Goal: Transaction & Acquisition: Purchase product/service

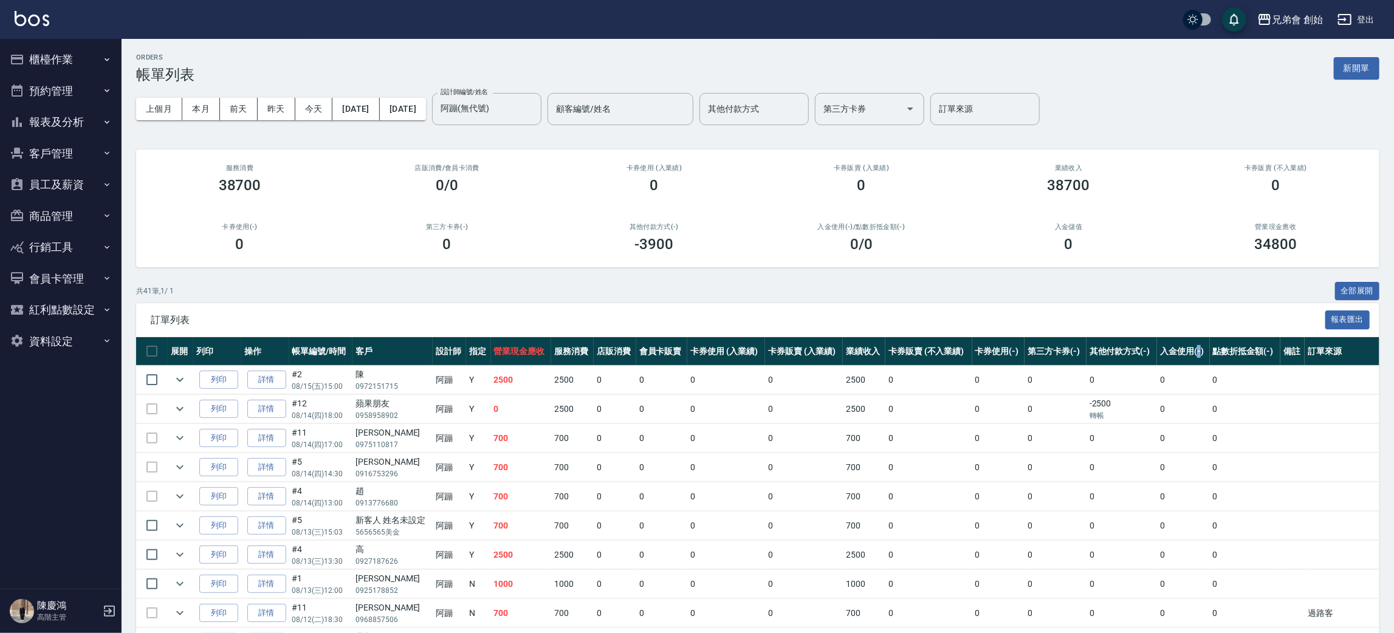
click at [108, 83] on button "預約管理" at bounding box center [61, 91] width 112 height 32
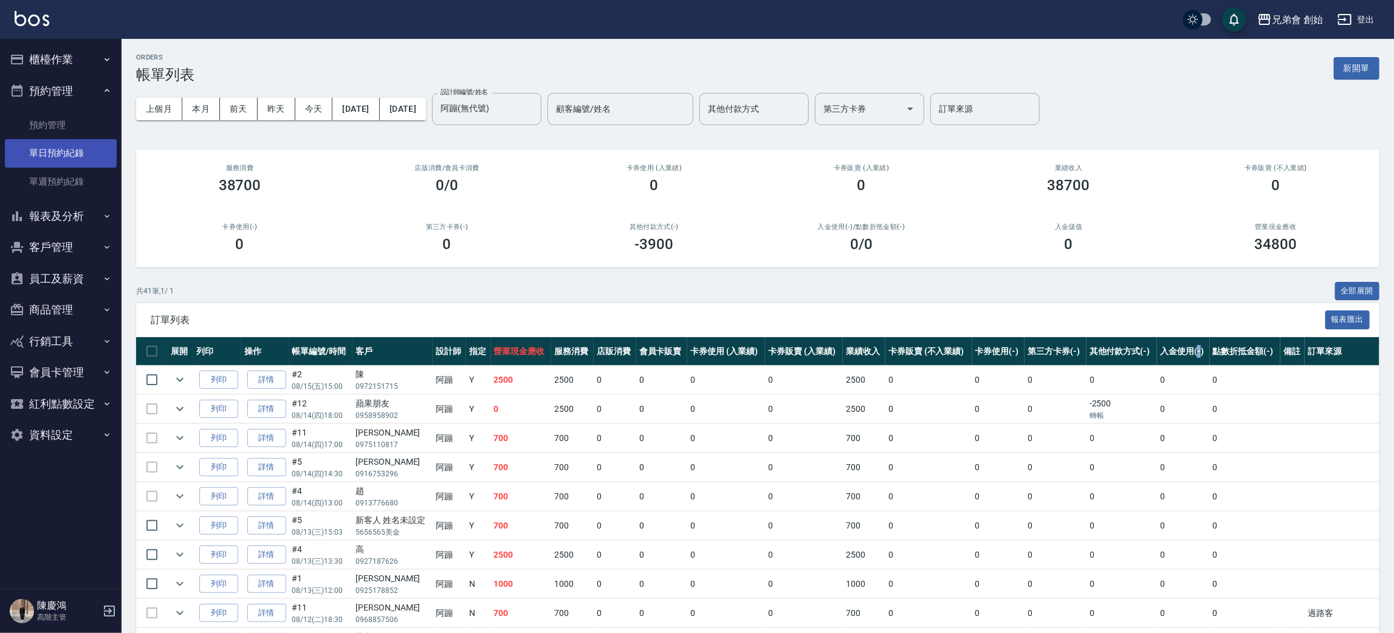
click at [65, 164] on link "單日預約紀錄" at bounding box center [61, 153] width 112 height 28
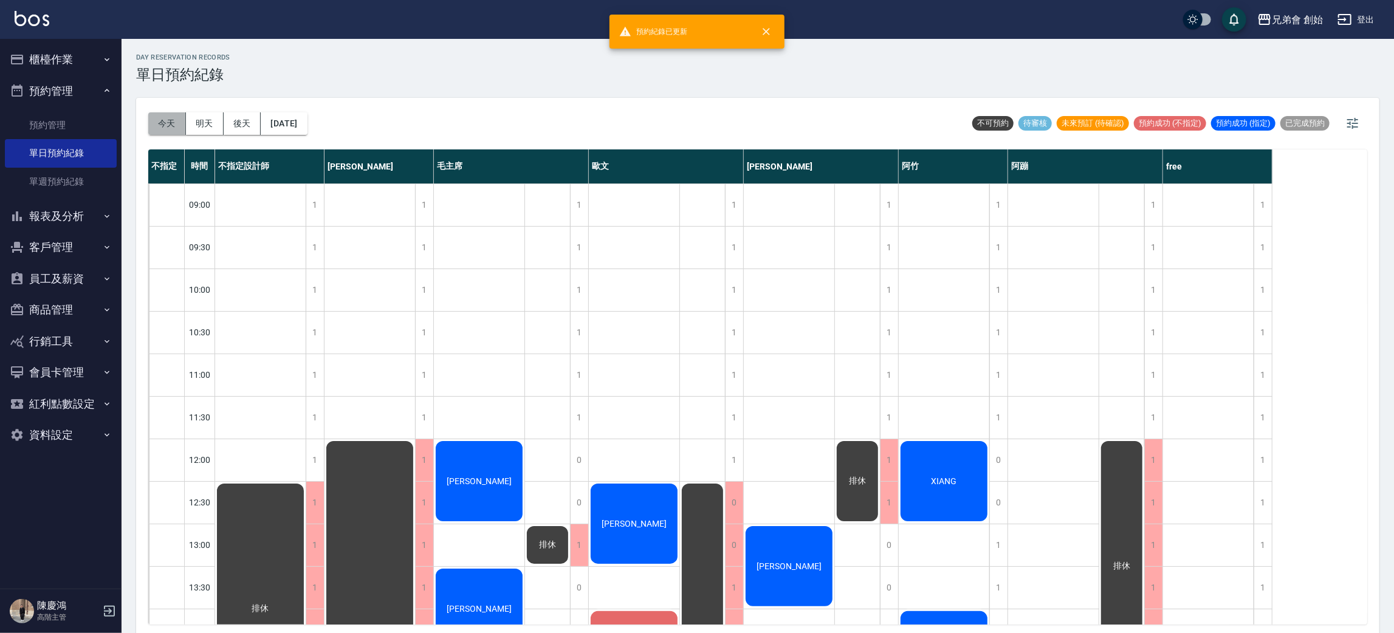
click at [165, 120] on button "今天" at bounding box center [167, 123] width 38 height 22
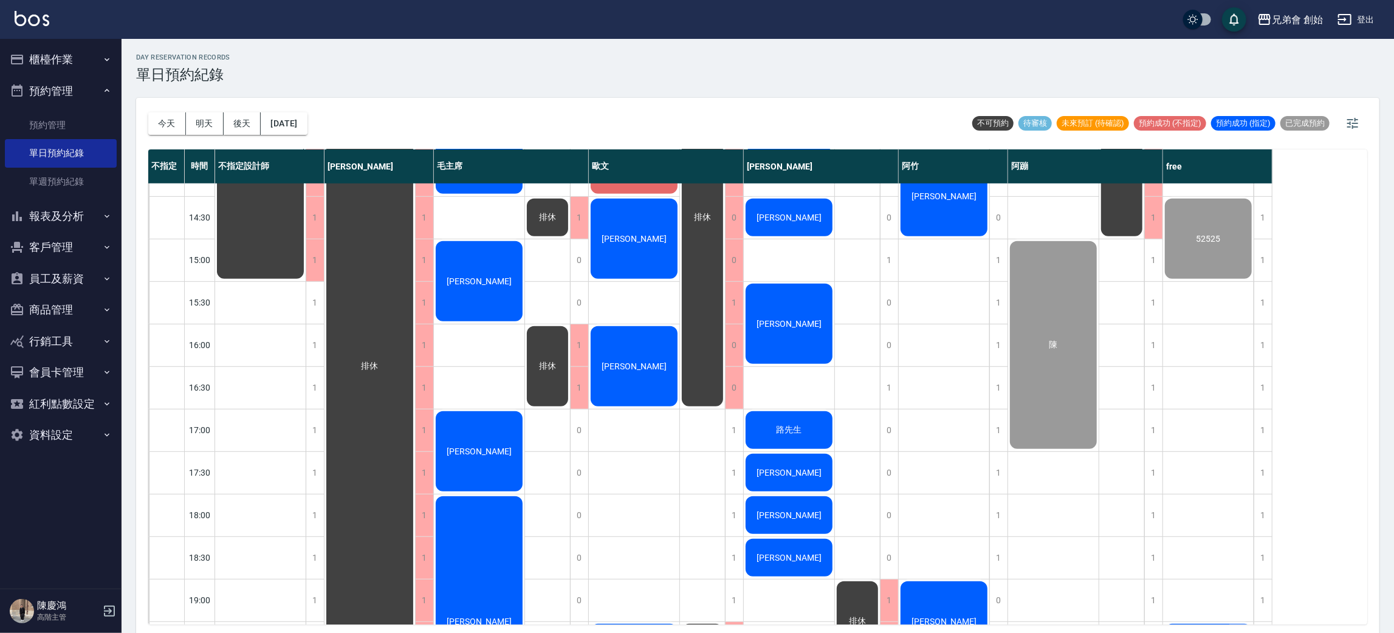
scroll to position [273, 0]
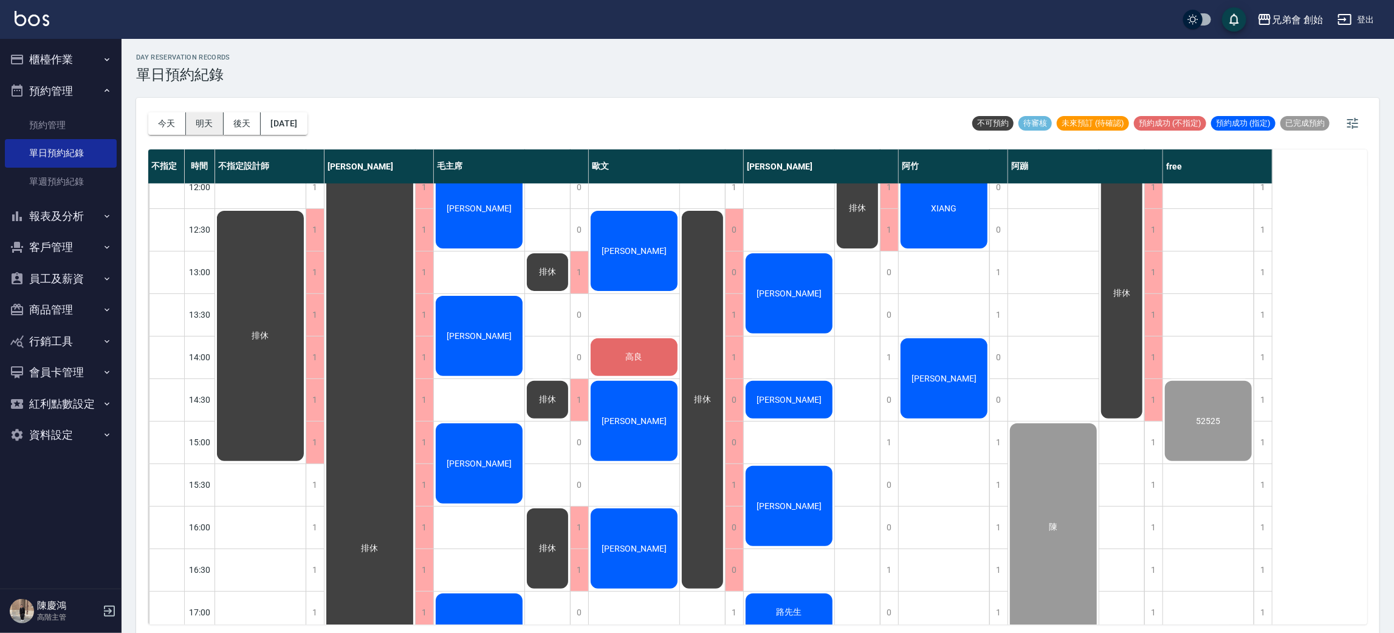
click at [201, 122] on button "明天" at bounding box center [205, 123] width 38 height 22
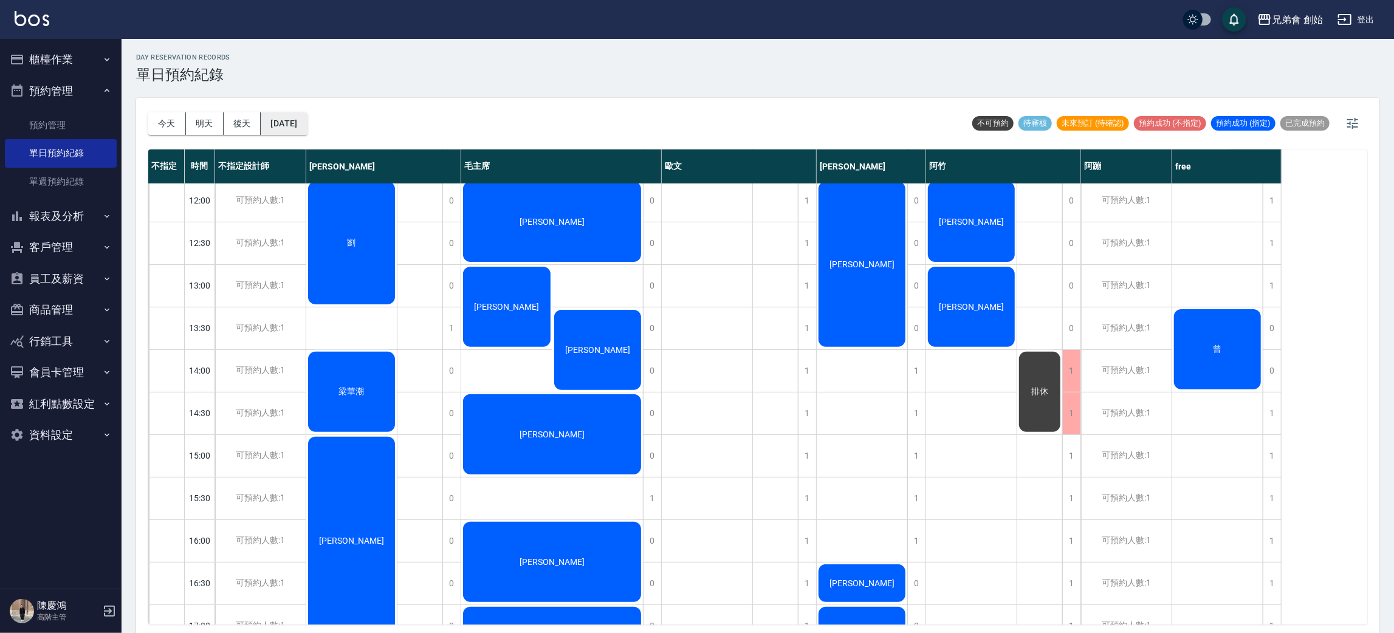
scroll to position [168, 0]
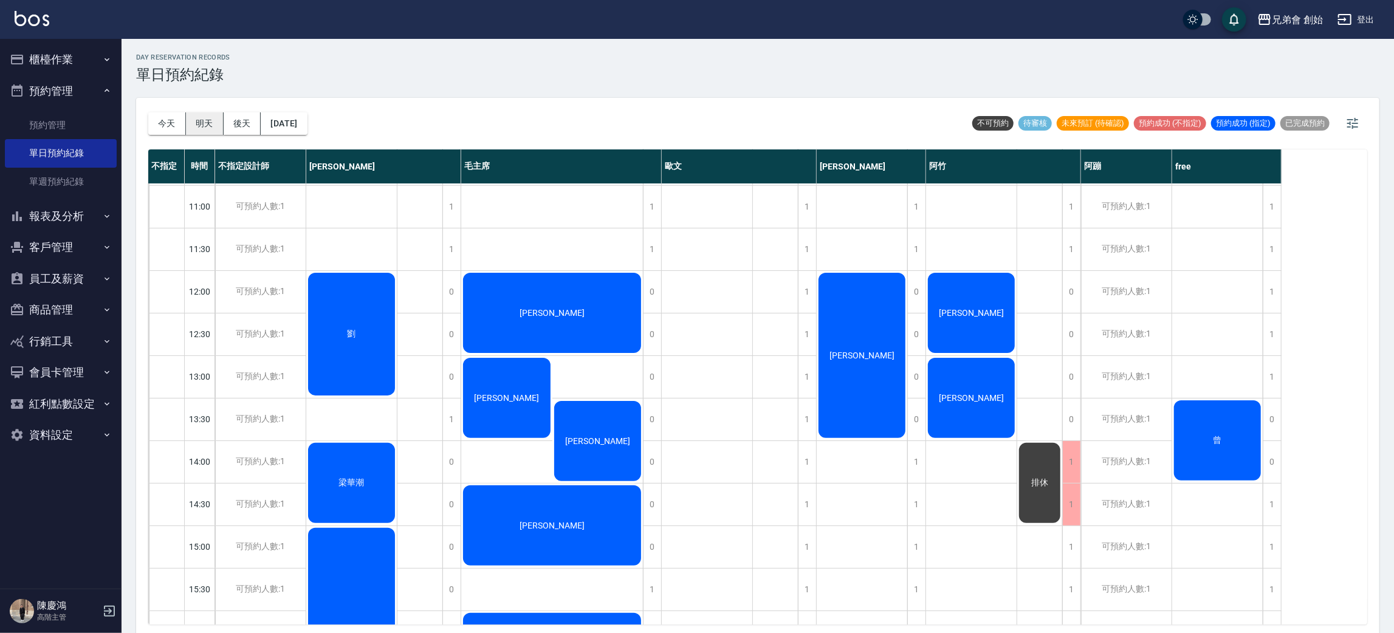
click at [221, 125] on button "明天" at bounding box center [205, 123] width 38 height 22
click at [239, 122] on button "後天" at bounding box center [243, 123] width 38 height 22
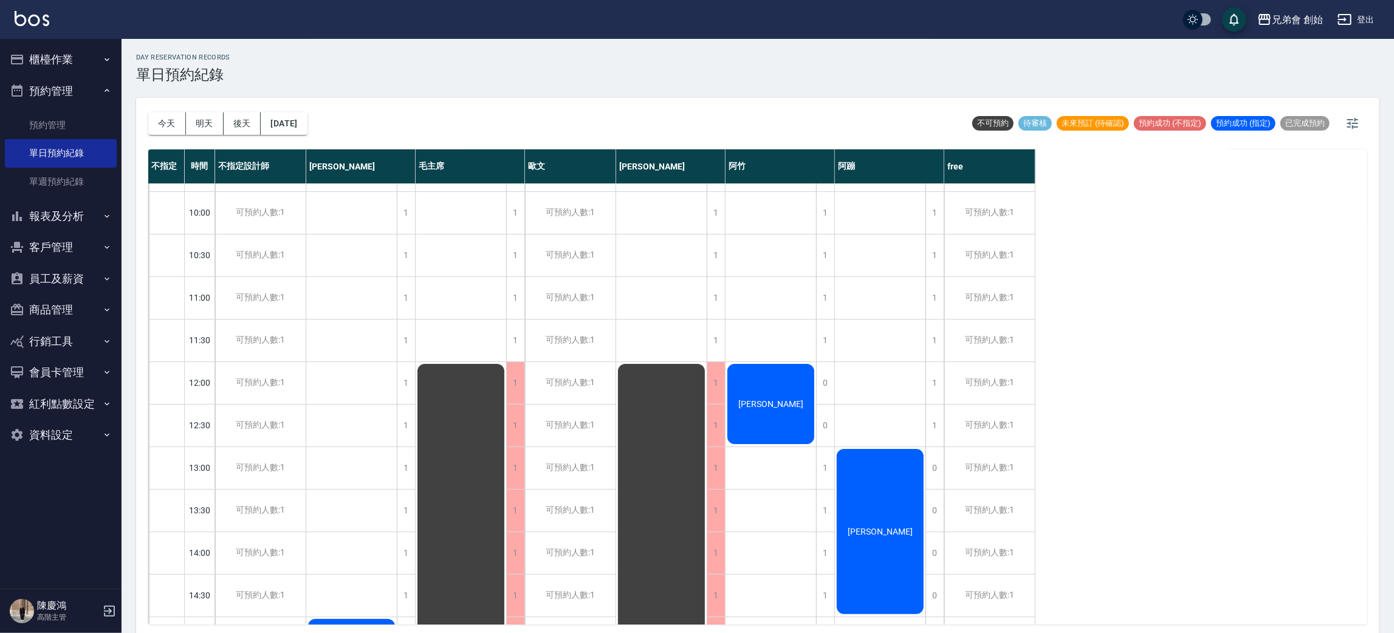
scroll to position [3, 0]
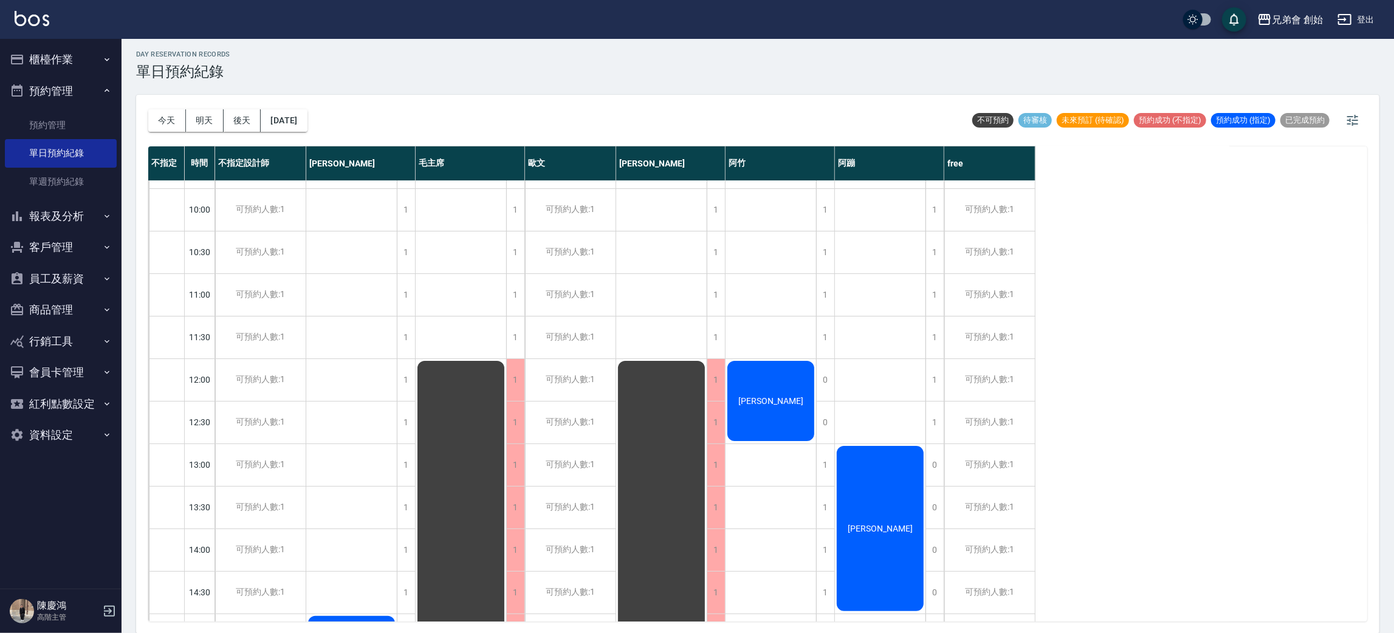
click at [198, 134] on div "今天 明天 後天 2025/08/17" at bounding box center [227, 121] width 159 height 52
click at [199, 129] on button "明天" at bounding box center [205, 120] width 38 height 22
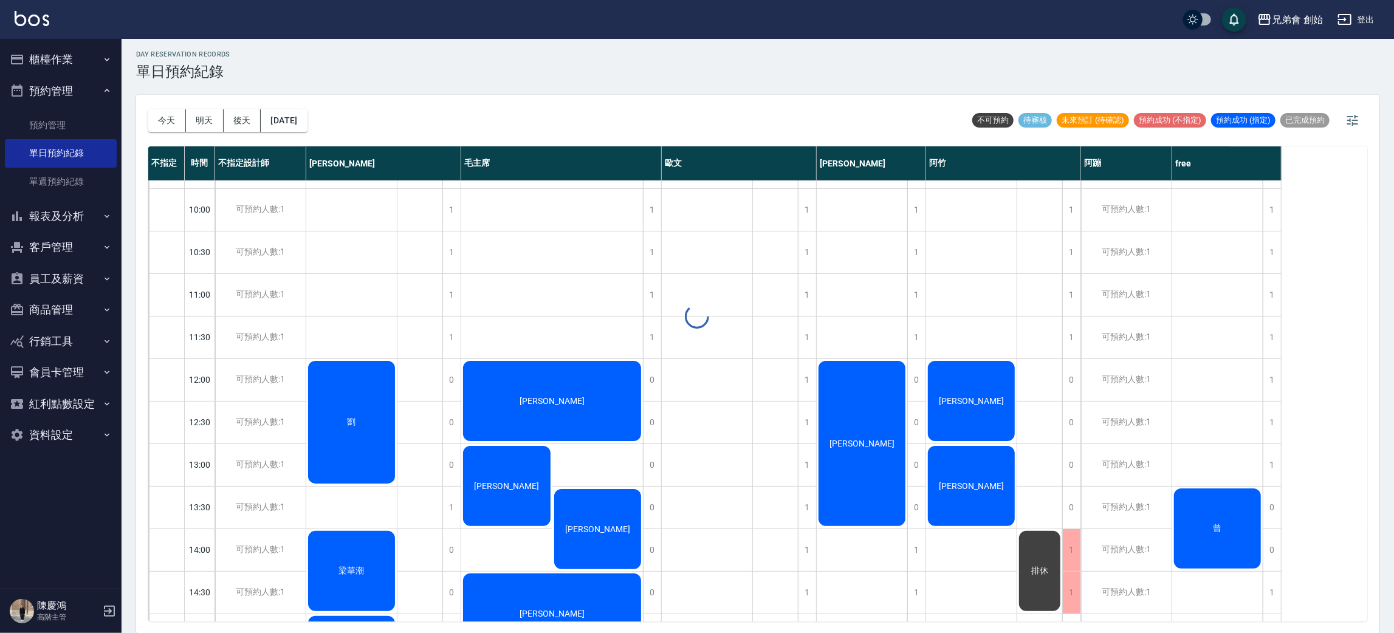
click at [176, 123] on div at bounding box center [697, 316] width 1394 height 633
click at [172, 121] on button "今天" at bounding box center [167, 120] width 38 height 22
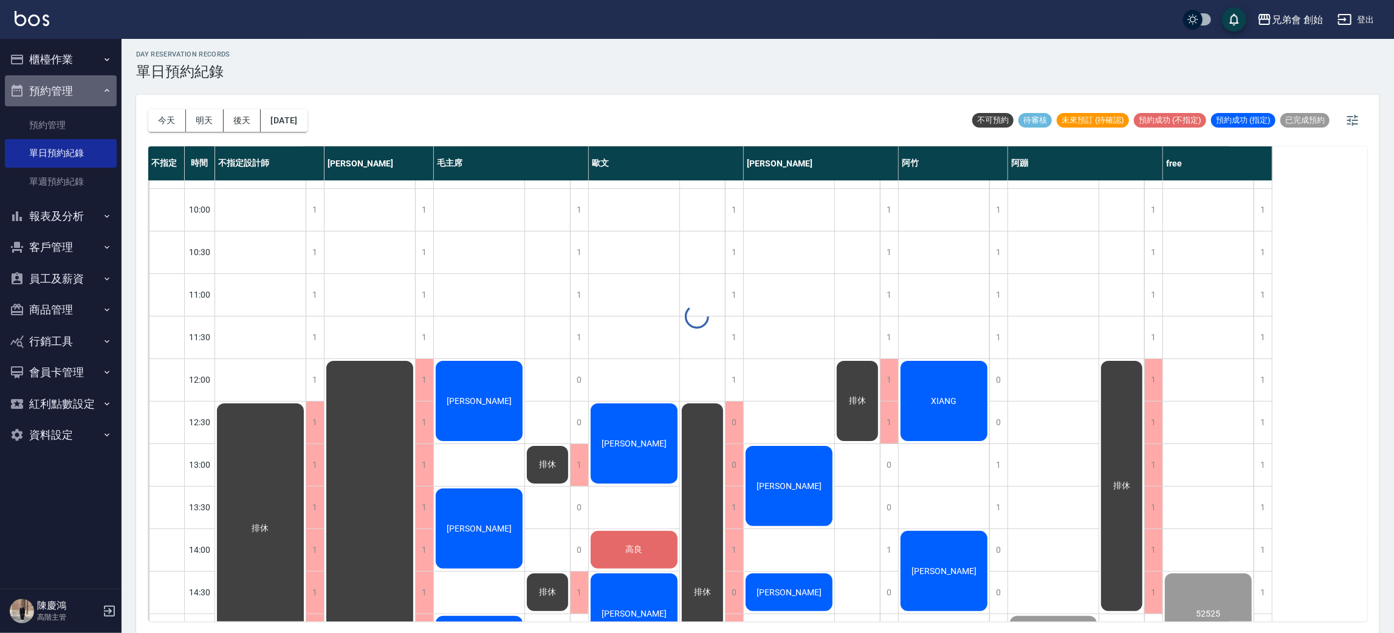
click at [87, 89] on button "預約管理" at bounding box center [61, 91] width 112 height 32
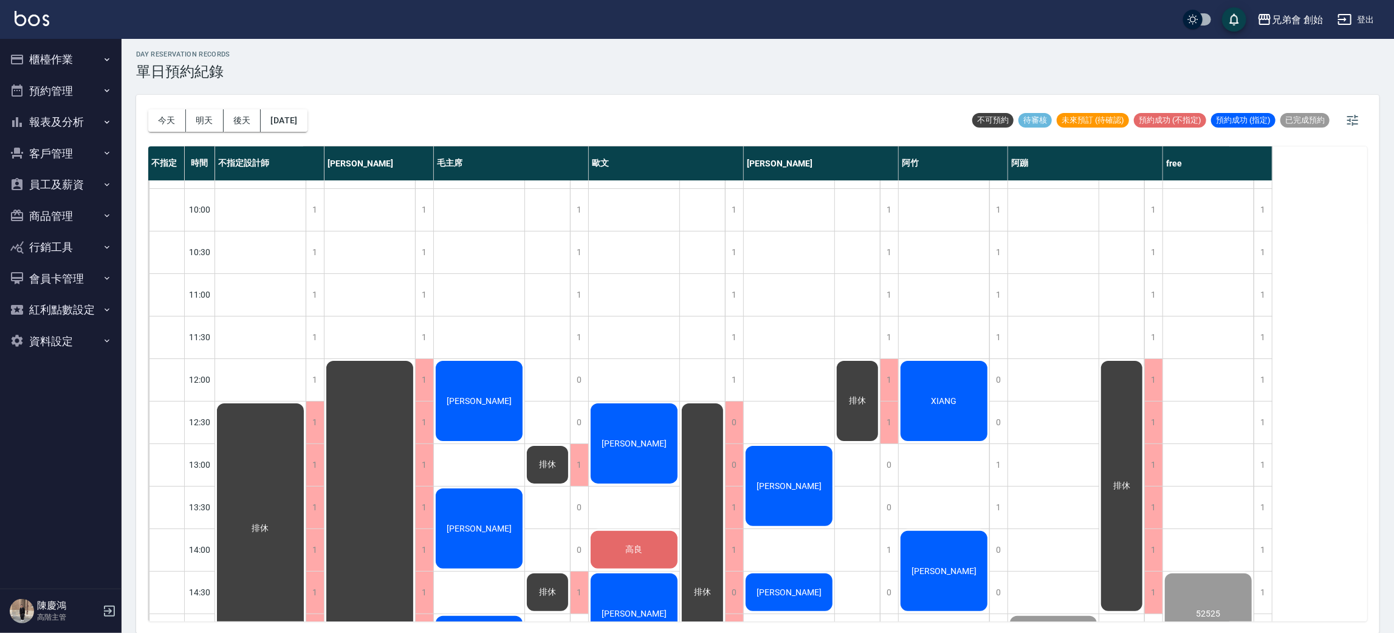
click at [97, 52] on button "櫃檯作業" at bounding box center [61, 60] width 112 height 32
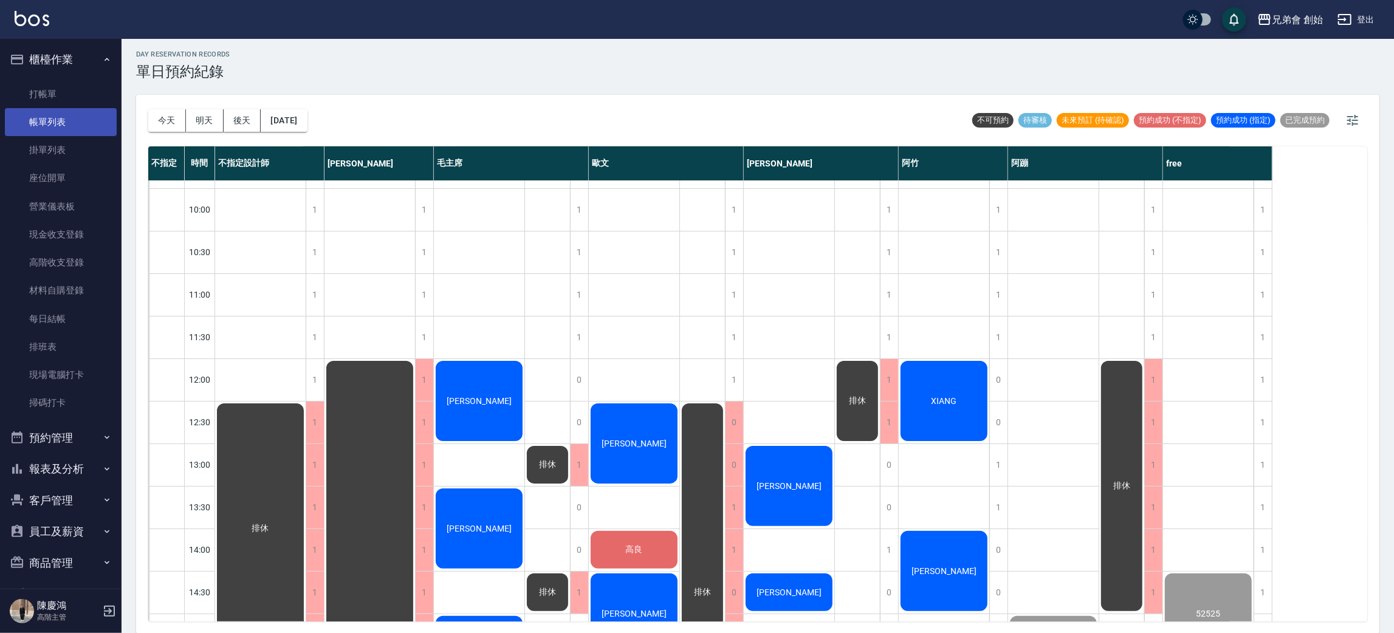
drag, startPoint x: 87, startPoint y: 115, endPoint x: 88, endPoint y: 133, distance: 18.3
click at [86, 115] on link "帳單列表" at bounding box center [61, 122] width 112 height 28
click at [88, 133] on link "帳單列表" at bounding box center [61, 122] width 112 height 28
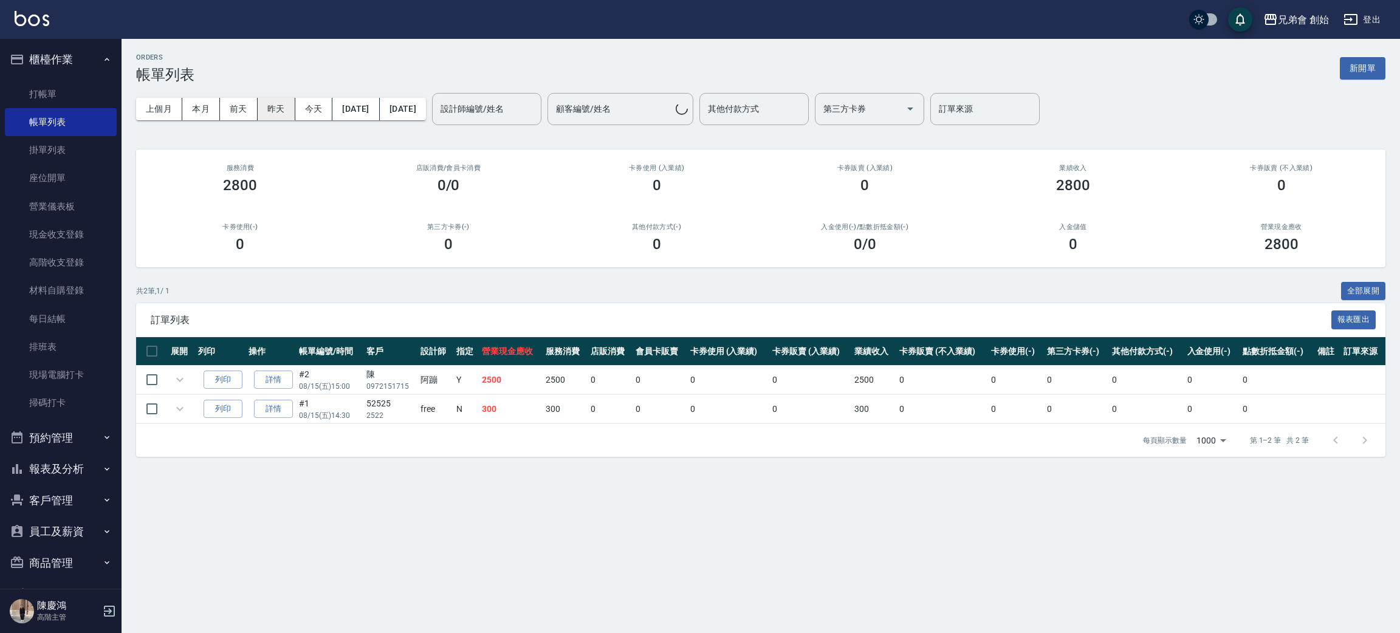
click at [290, 111] on button "昨天" at bounding box center [277, 109] width 38 height 22
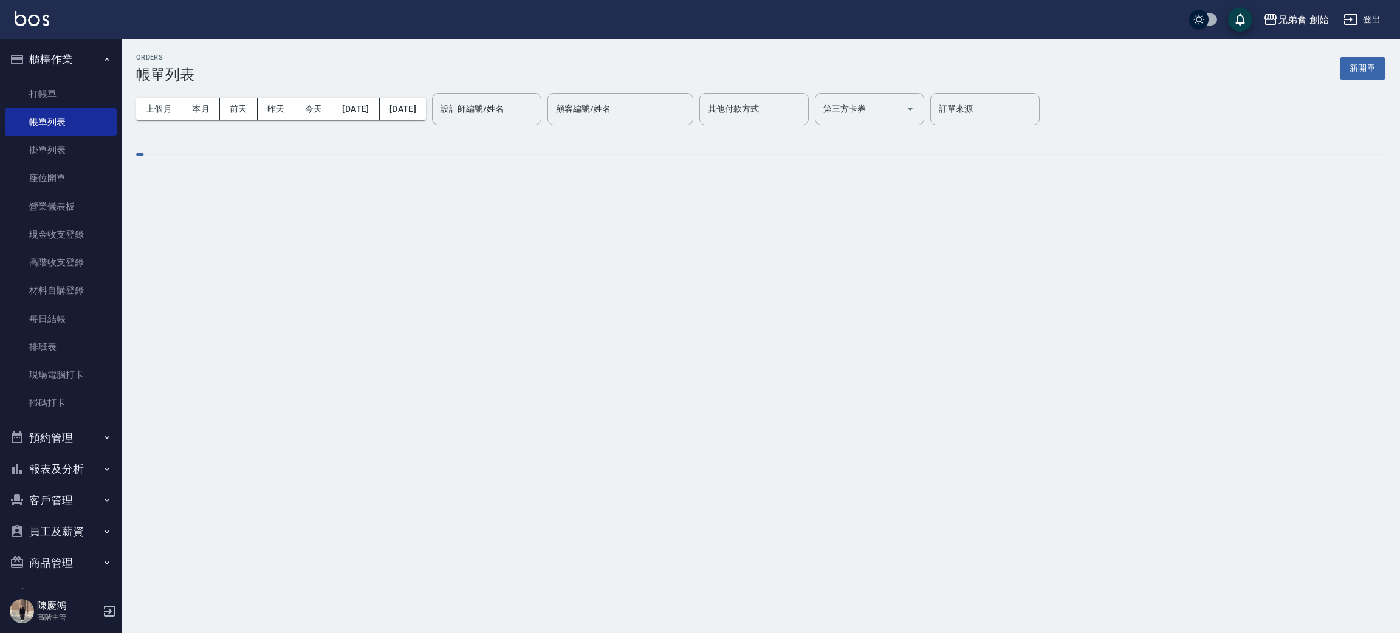
click at [479, 101] on div "上個月 本月 前天 昨天 今天 2025/08/14 2025/08/14 設計師編號/姓名 設計師編號/姓名 顧客編號/姓名 顧客編號/姓名 其他付款方式 …" at bounding box center [760, 109] width 1249 height 52
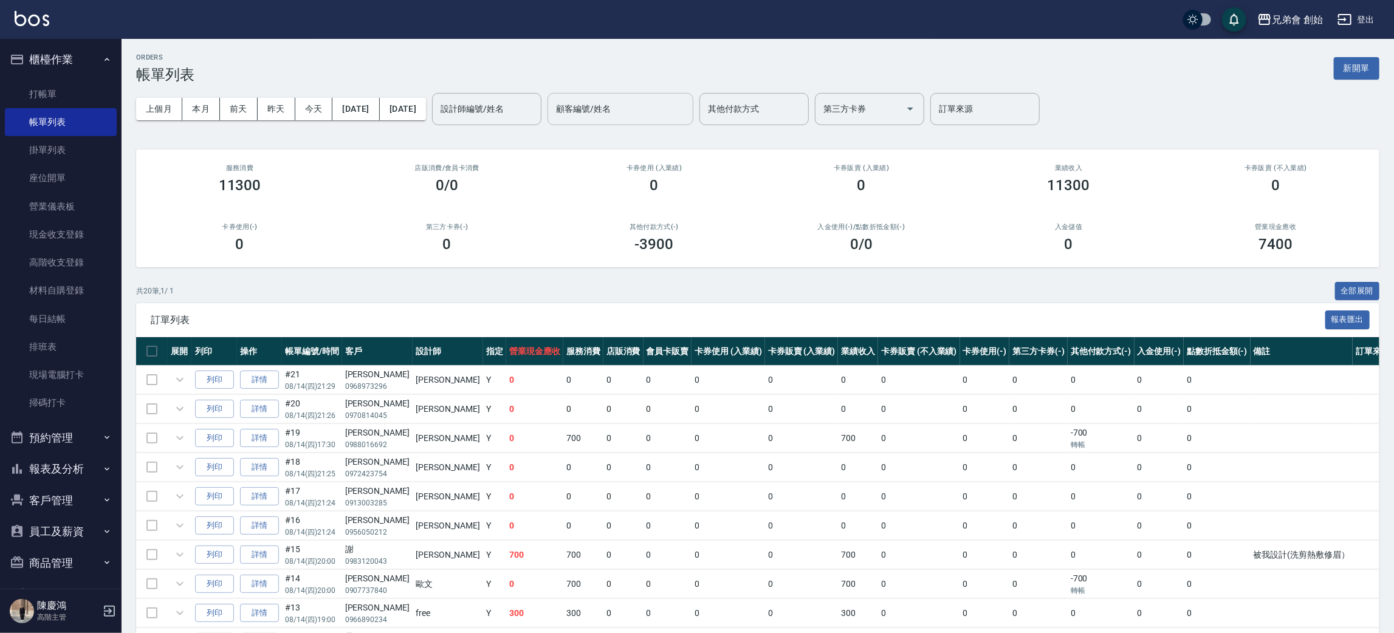
click at [688, 100] on input "顧客編號/姓名" at bounding box center [620, 108] width 135 height 21
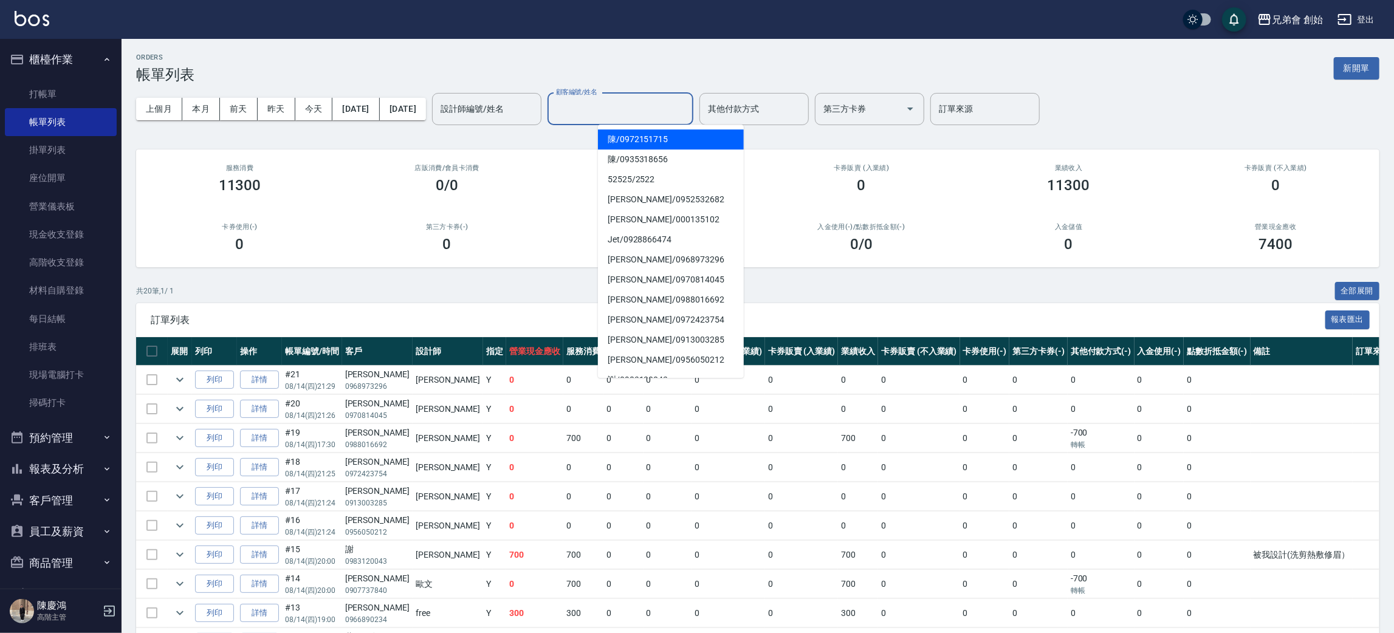
click at [491, 102] on div "設計師編號/姓名 設計師編號/姓名" at bounding box center [486, 109] width 109 height 32
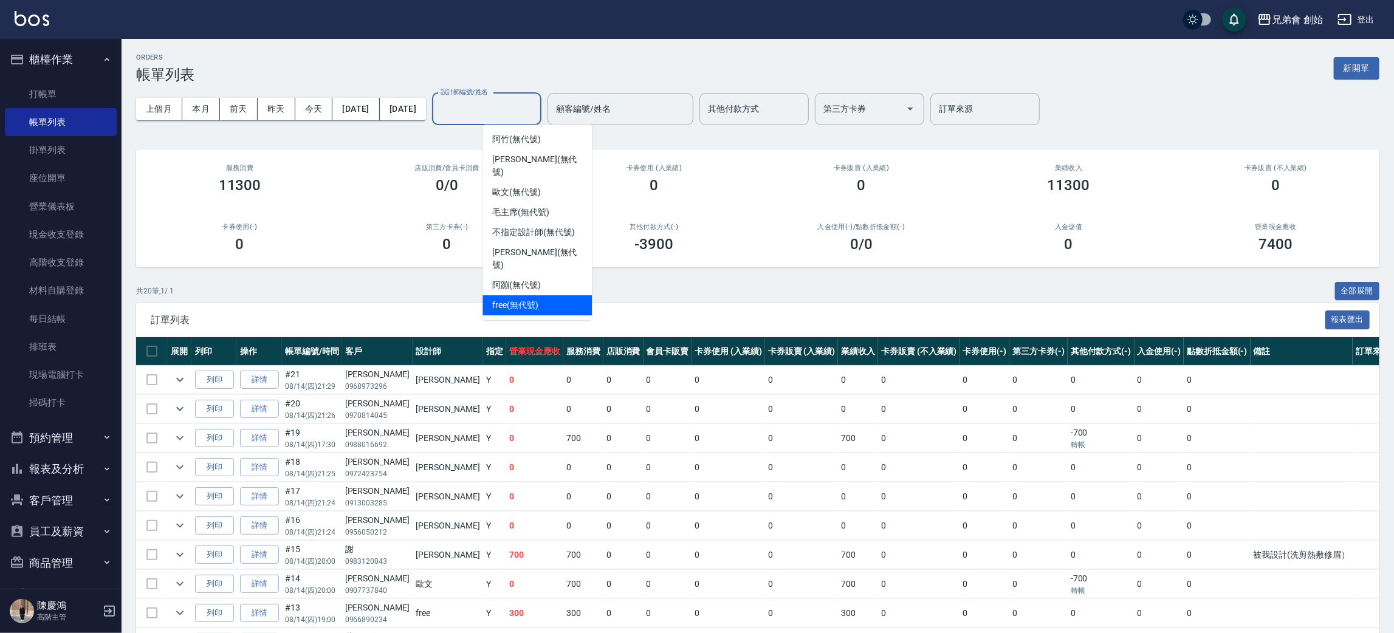
click at [532, 299] on span "free (無代號)" at bounding box center [515, 305] width 46 height 13
type input "free(無代號)"
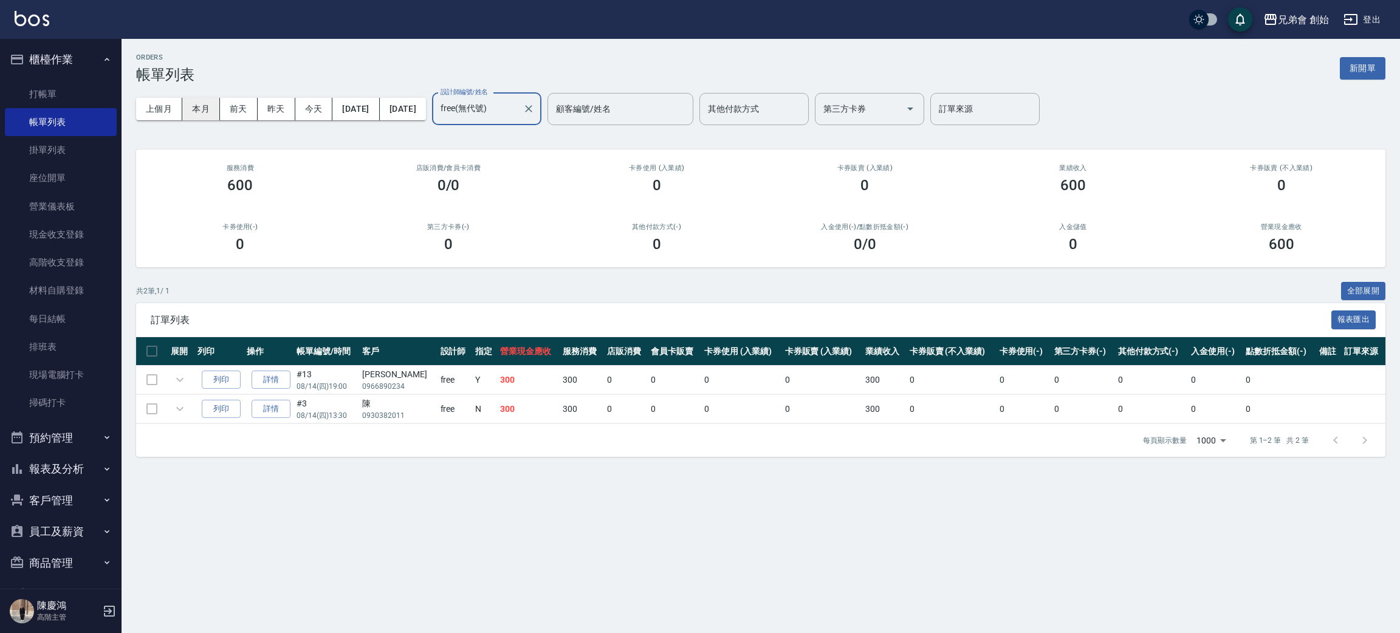
click at [219, 104] on button "本月" at bounding box center [201, 109] width 38 height 22
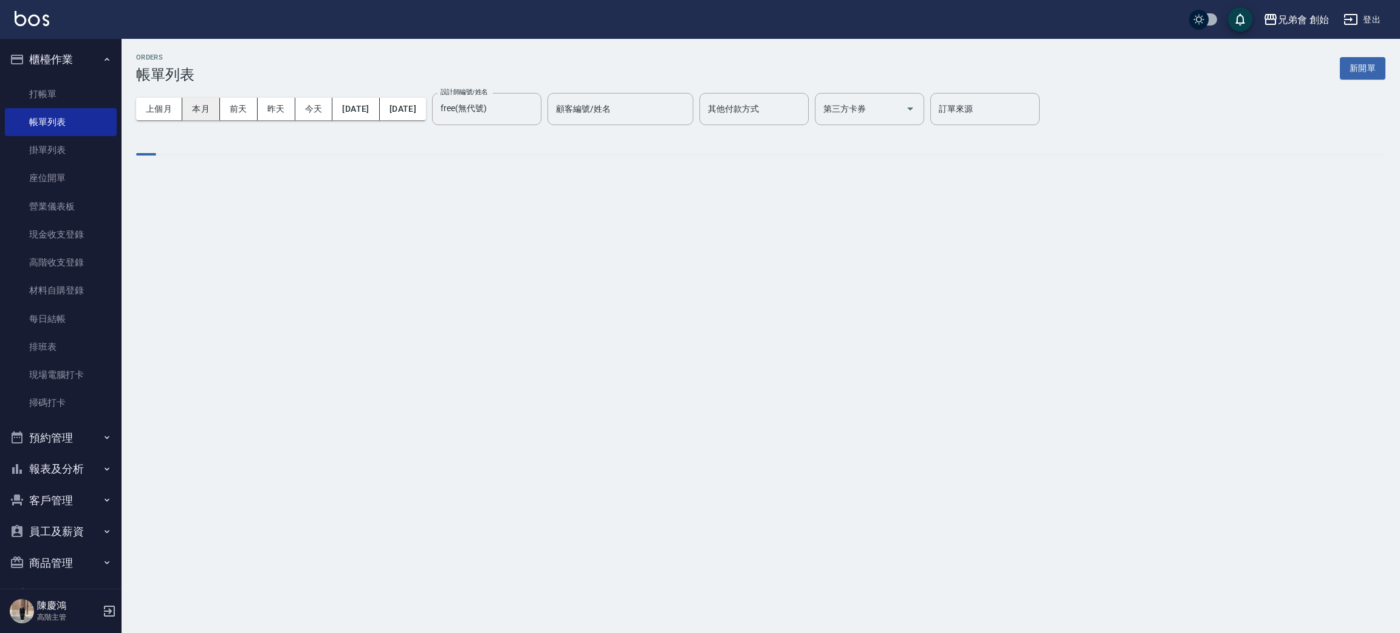
click at [216, 104] on button "本月" at bounding box center [201, 109] width 38 height 22
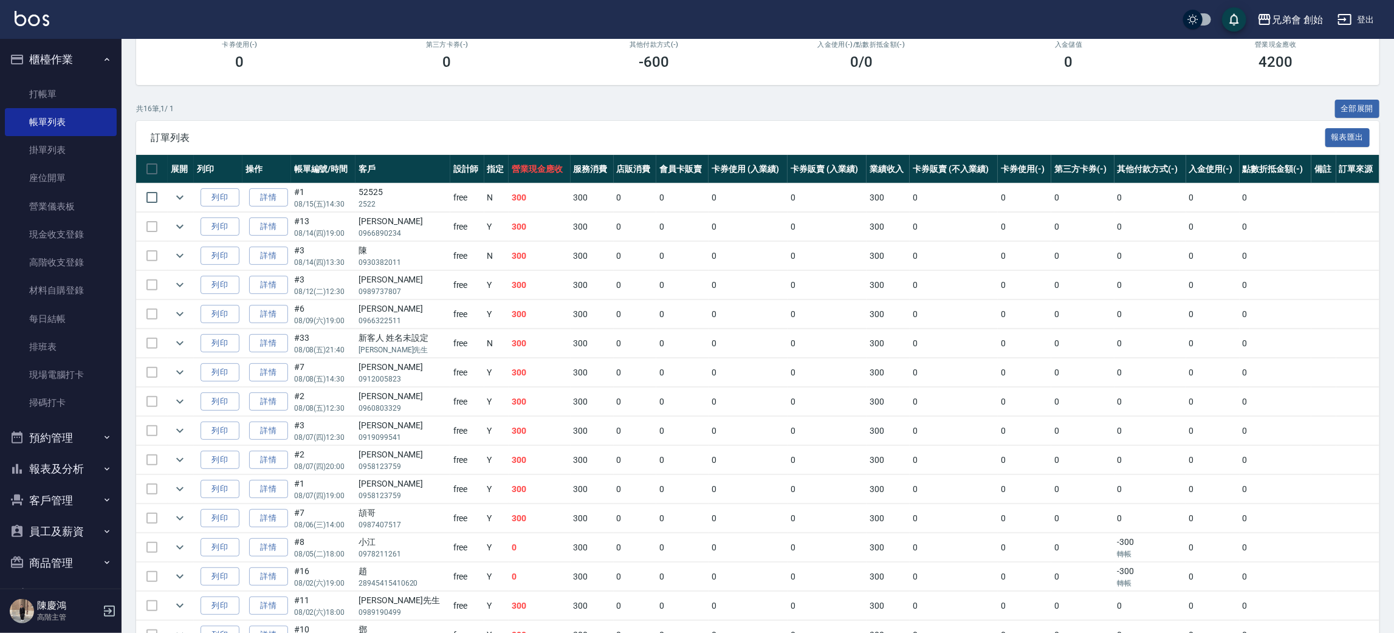
scroll to position [250, 0]
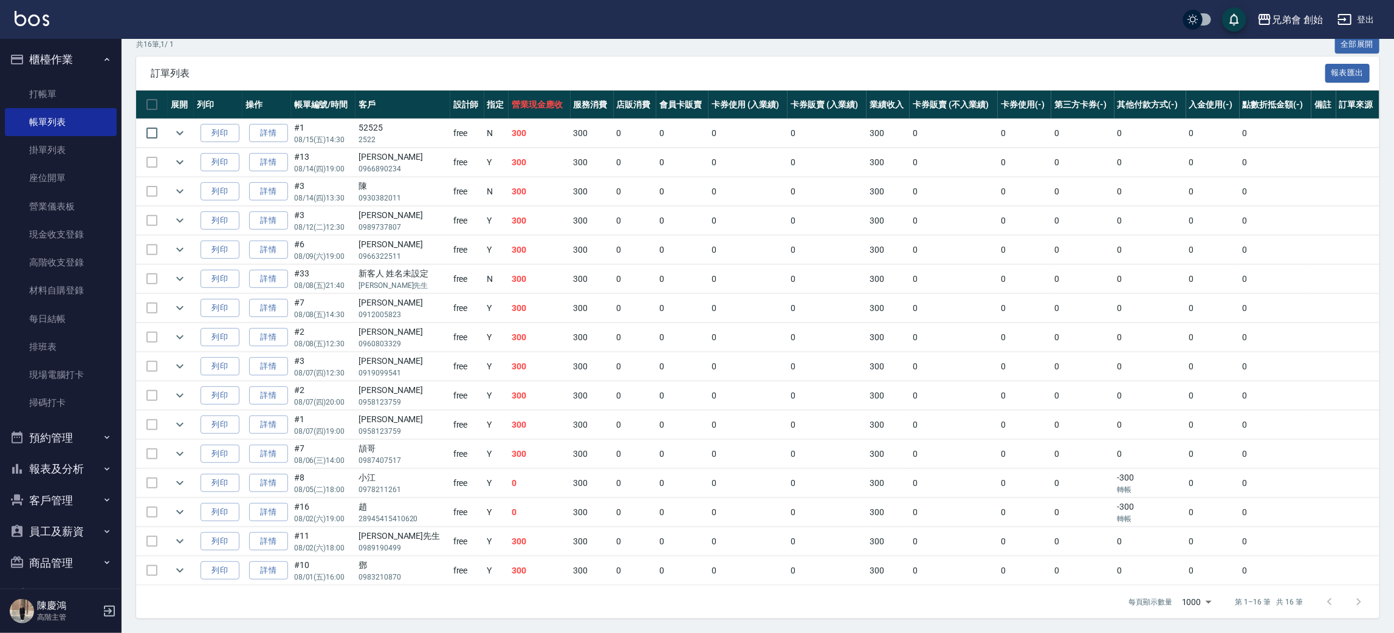
click at [76, 429] on button "預約管理" at bounding box center [61, 438] width 112 height 32
click at [80, 136] on li "單日預約紀錄" at bounding box center [61, 122] width 112 height 28
click at [80, 487] on link "單日預約紀錄" at bounding box center [61, 500] width 112 height 28
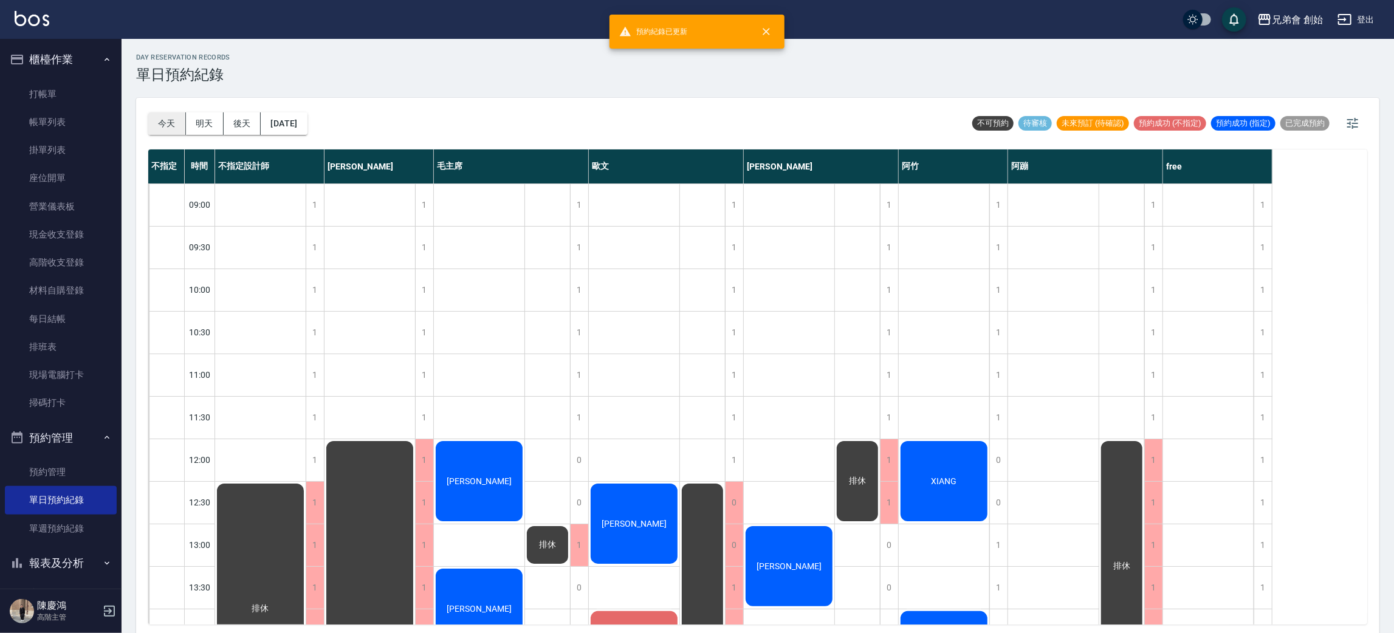
click at [168, 112] on button "今天" at bounding box center [167, 123] width 38 height 22
click at [169, 112] on button "今天" at bounding box center [167, 123] width 38 height 22
click at [132, 375] on div "day Reservation records 單日預約紀錄 今天 明天 後天 2025/08/15 不可預約 待審核 未來預訂 (待確認) 預約成功 (不指…" at bounding box center [757, 338] width 1272 height 598
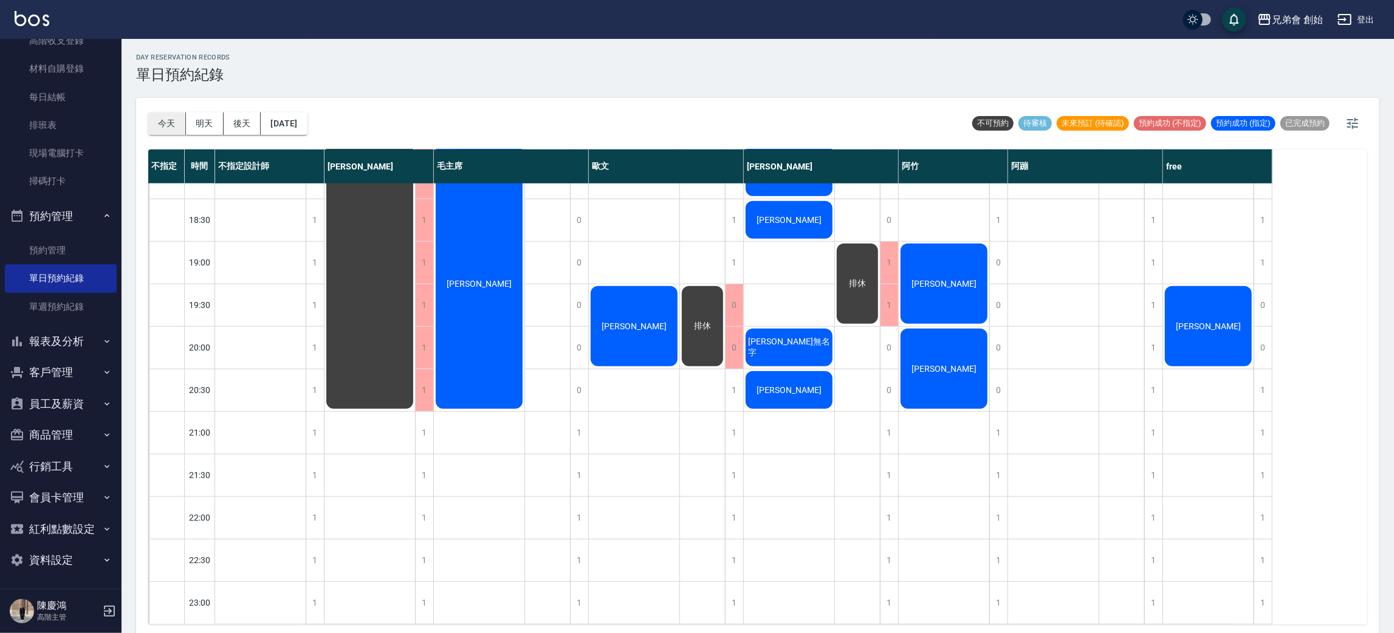
click at [171, 121] on button "今天" at bounding box center [167, 123] width 38 height 22
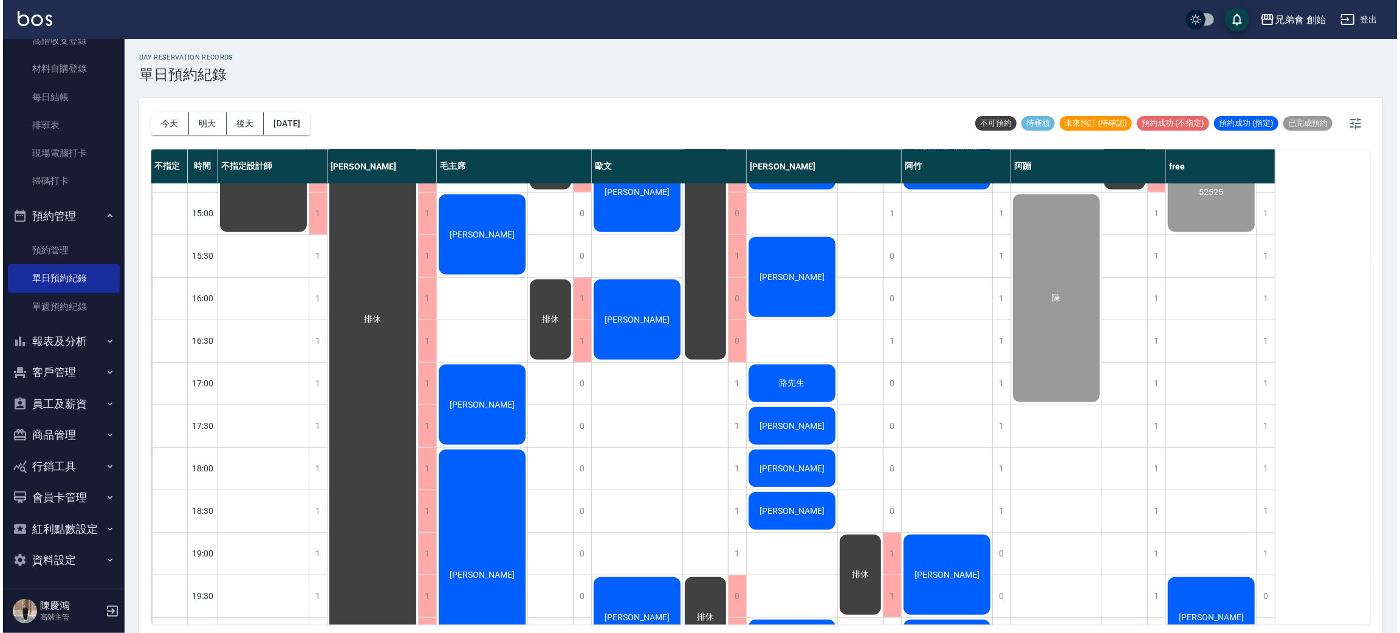
scroll to position [806, 0]
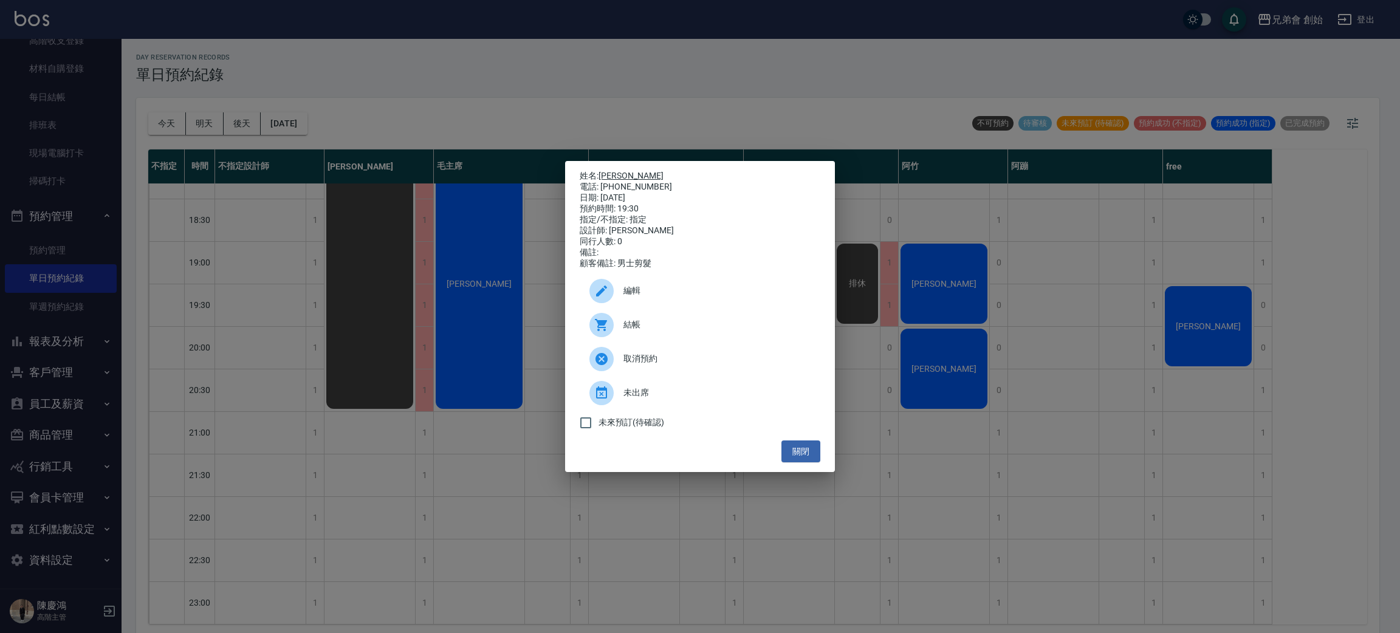
click at [615, 171] on link "[PERSON_NAME]" at bounding box center [630, 176] width 65 height 10
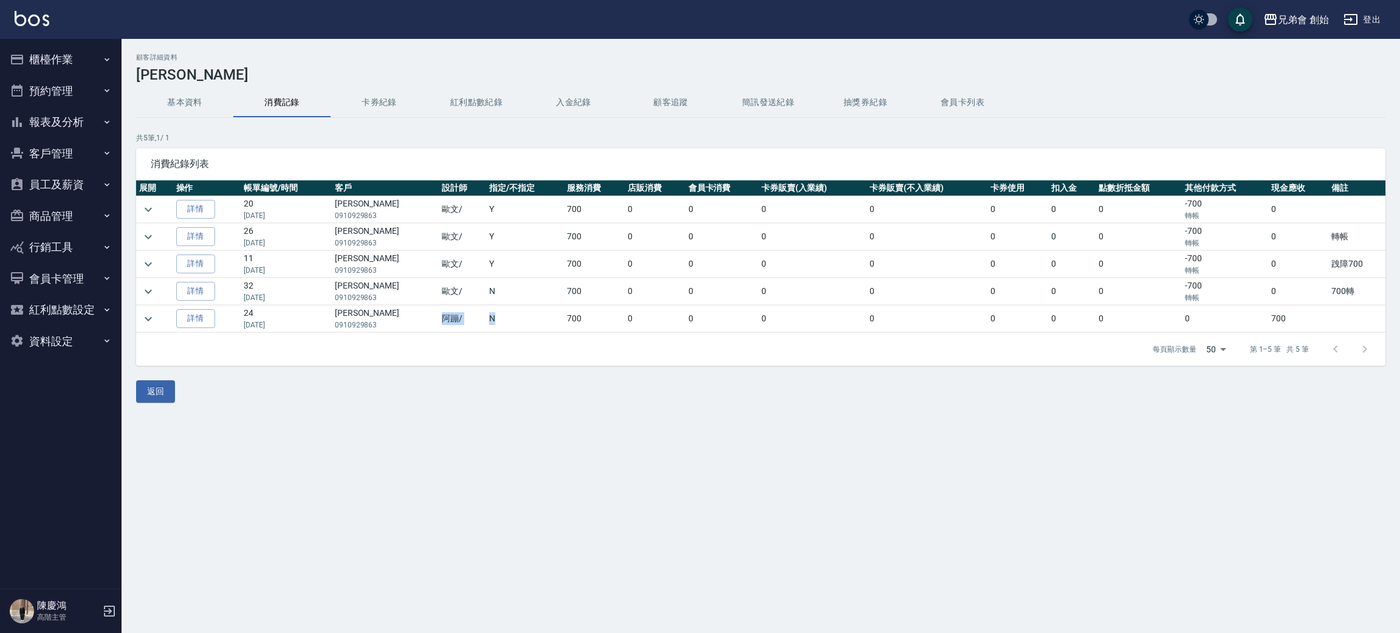
drag, startPoint x: 409, startPoint y: 312, endPoint x: 481, endPoint y: 313, distance: 71.1
click at [481, 313] on tr "詳情 24 09/12/2024 宗緯俊 0910929863 阿蹦 / N 700 0 0 0 0 0 0 0 0 700" at bounding box center [760, 319] width 1249 height 27
click at [519, 204] on td "Y" at bounding box center [525, 209] width 78 height 27
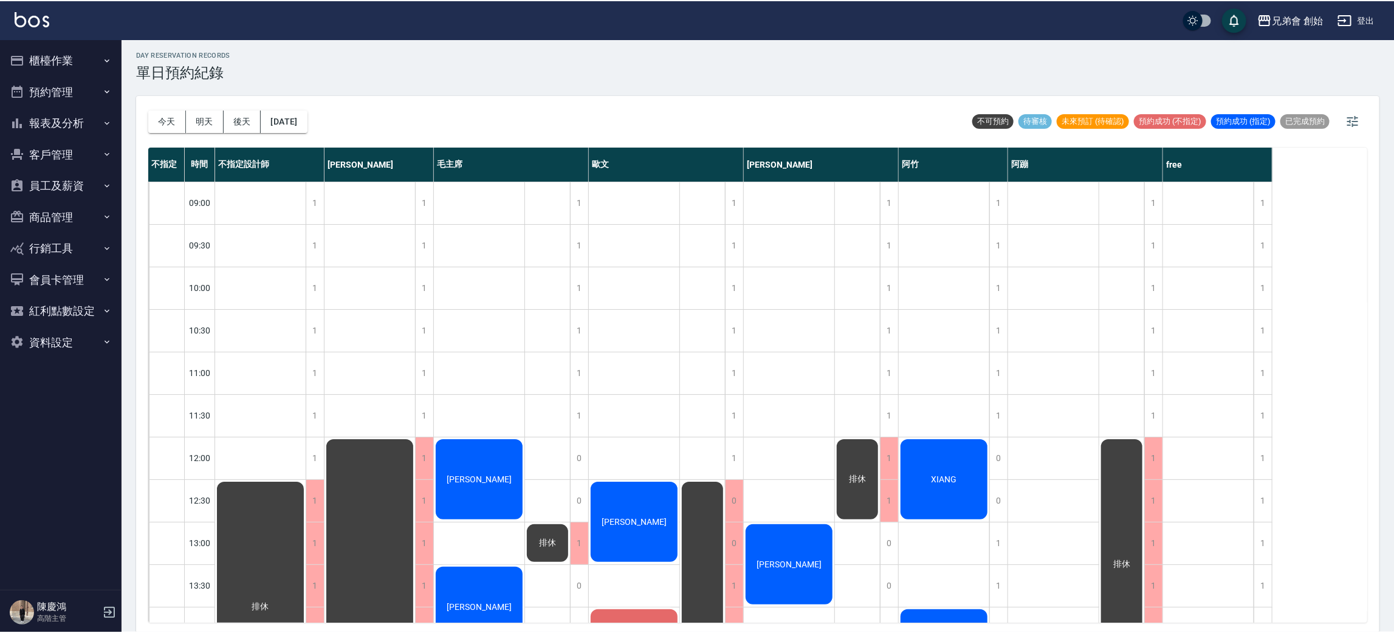
scroll to position [465, 0]
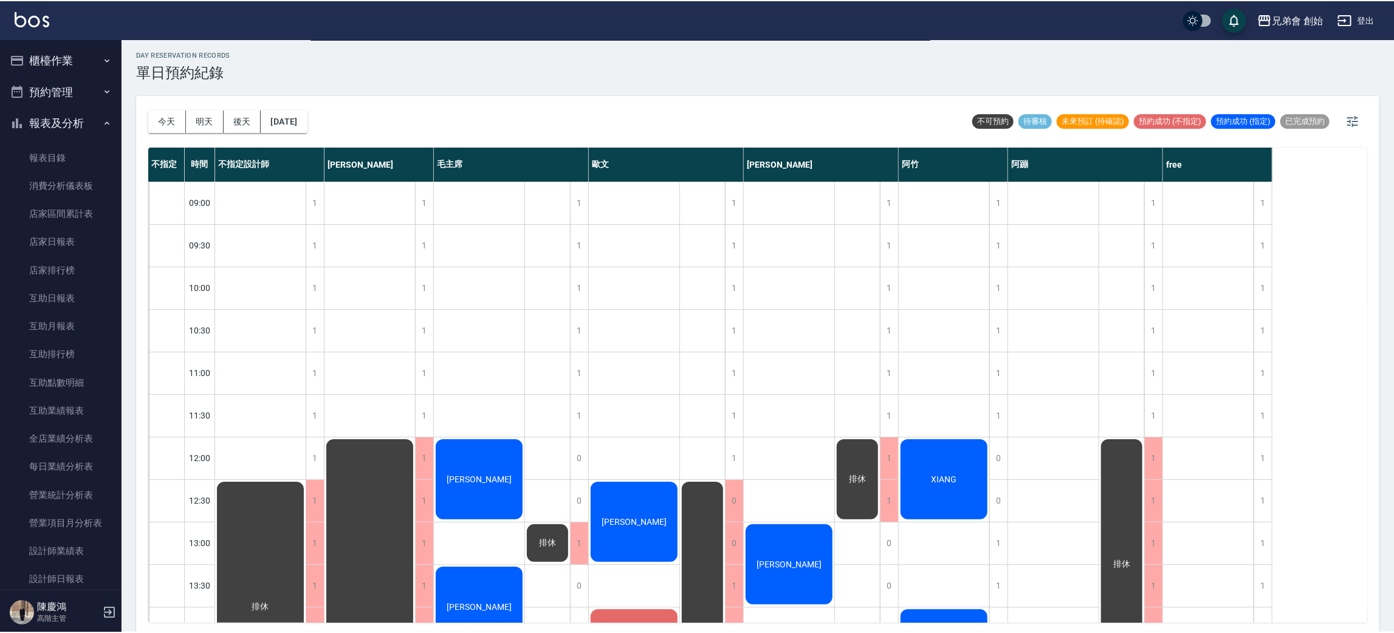
scroll to position [364, 0]
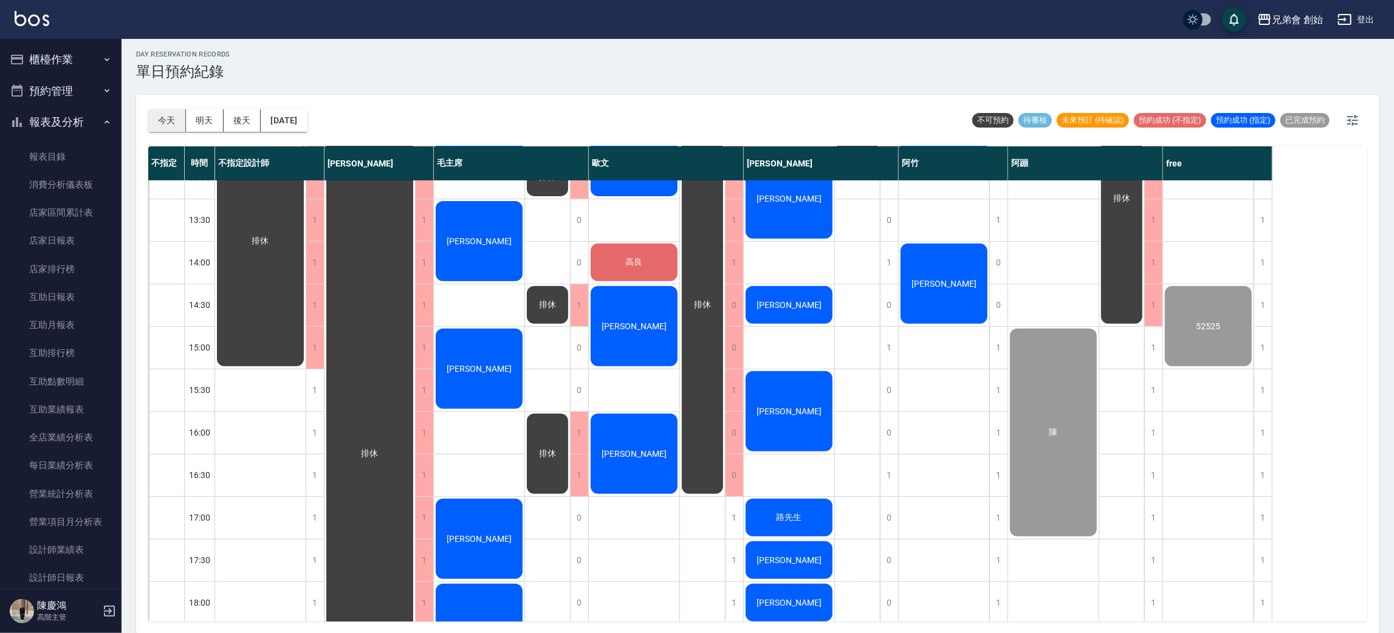
click at [159, 116] on button "今天" at bounding box center [167, 120] width 38 height 22
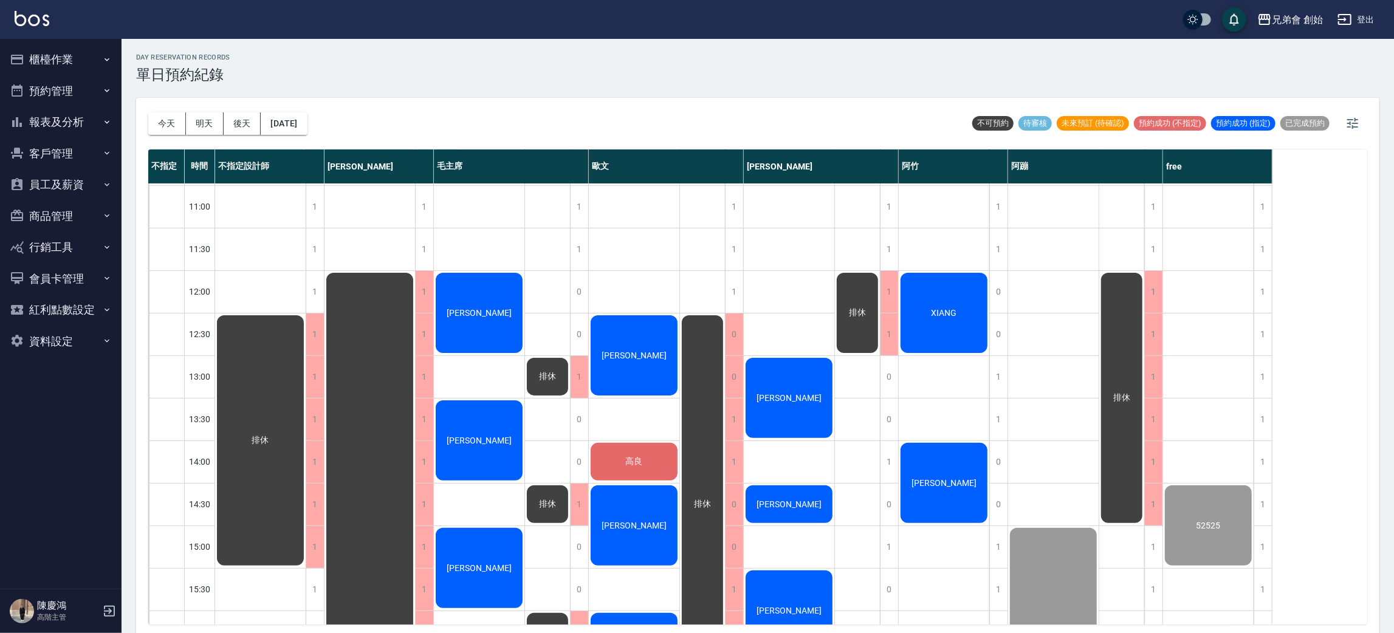
scroll to position [442, 0]
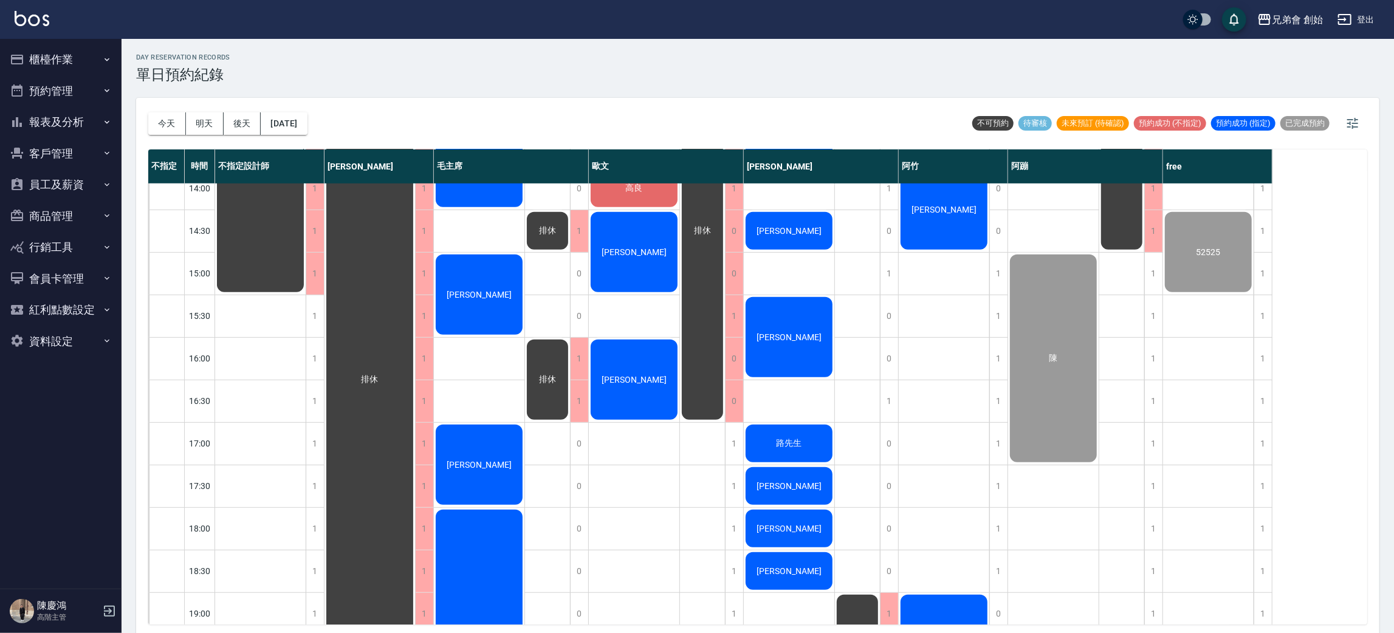
click at [306, 259] on div "黃俊寶" at bounding box center [260, 167] width 91 height 254
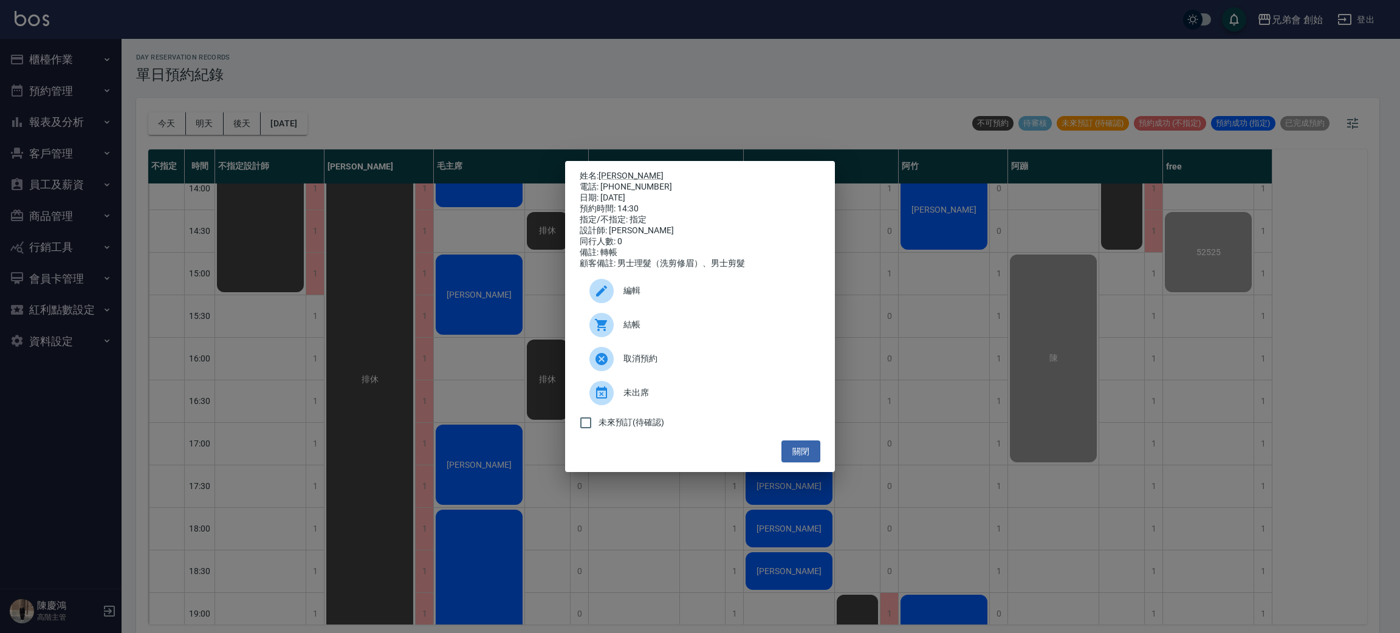
click at [398, 208] on div "姓名: 黃俊寶 電話: 0911375709 日期: 2025/08/15 預約時間: 14:30 指定/不指定: 指定 設計師: 歐文 同行人數: 0 備註…" at bounding box center [700, 316] width 1400 height 633
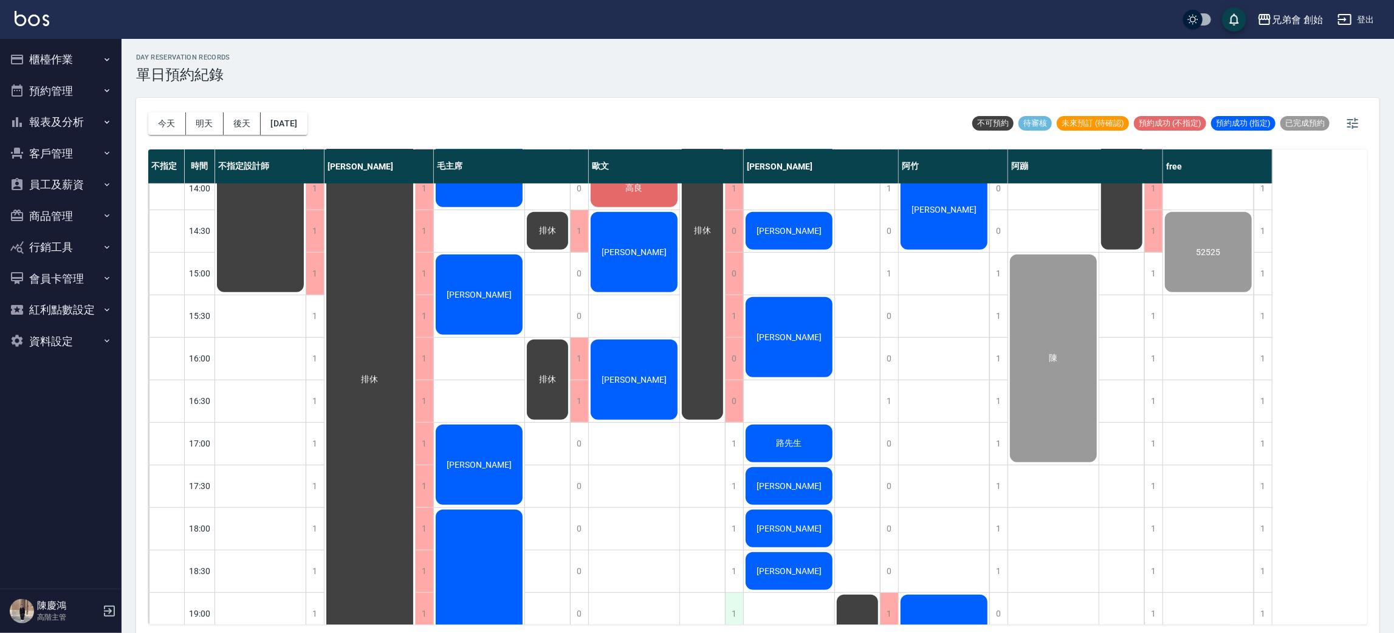
scroll to position [715, 0]
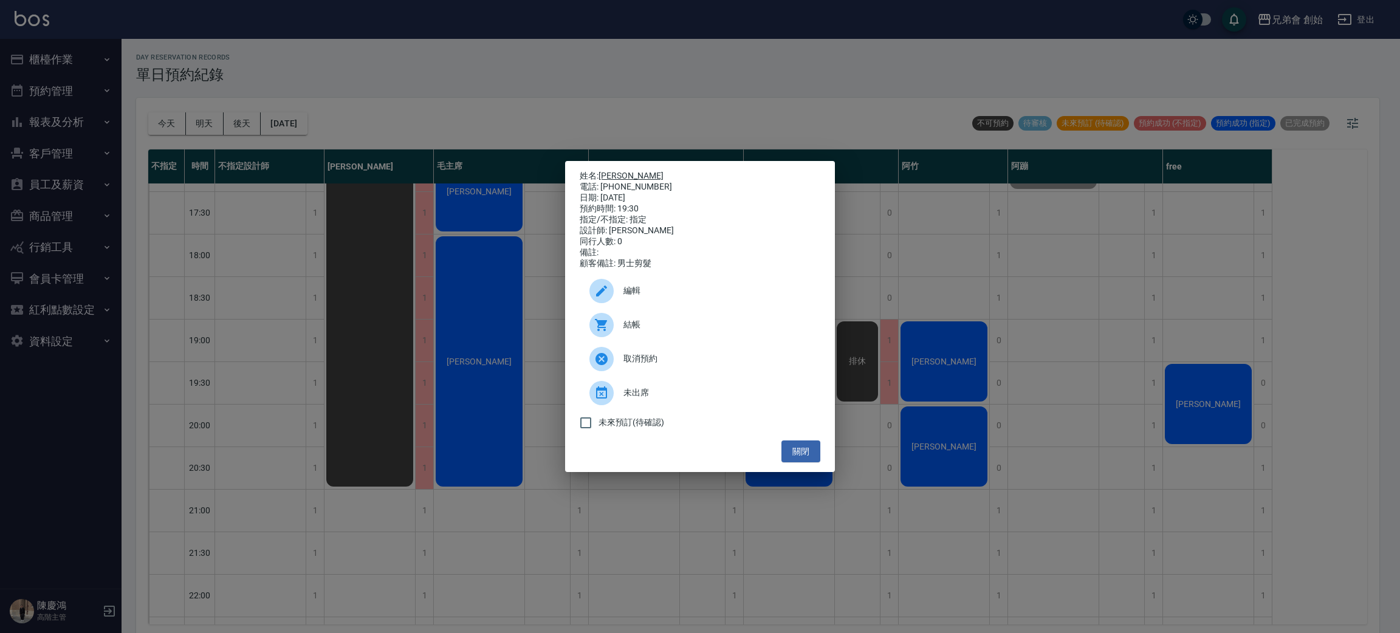
click at [609, 171] on link "[PERSON_NAME]" at bounding box center [630, 176] width 65 height 10
click at [386, 288] on div "姓名: 宗緯俊 電話: 0910929863 日期: 2025/08/15 預約時間: 19:30 指定/不指定: 指定 設計師: 歐文 同行人數: 0 備註…" at bounding box center [700, 316] width 1400 height 633
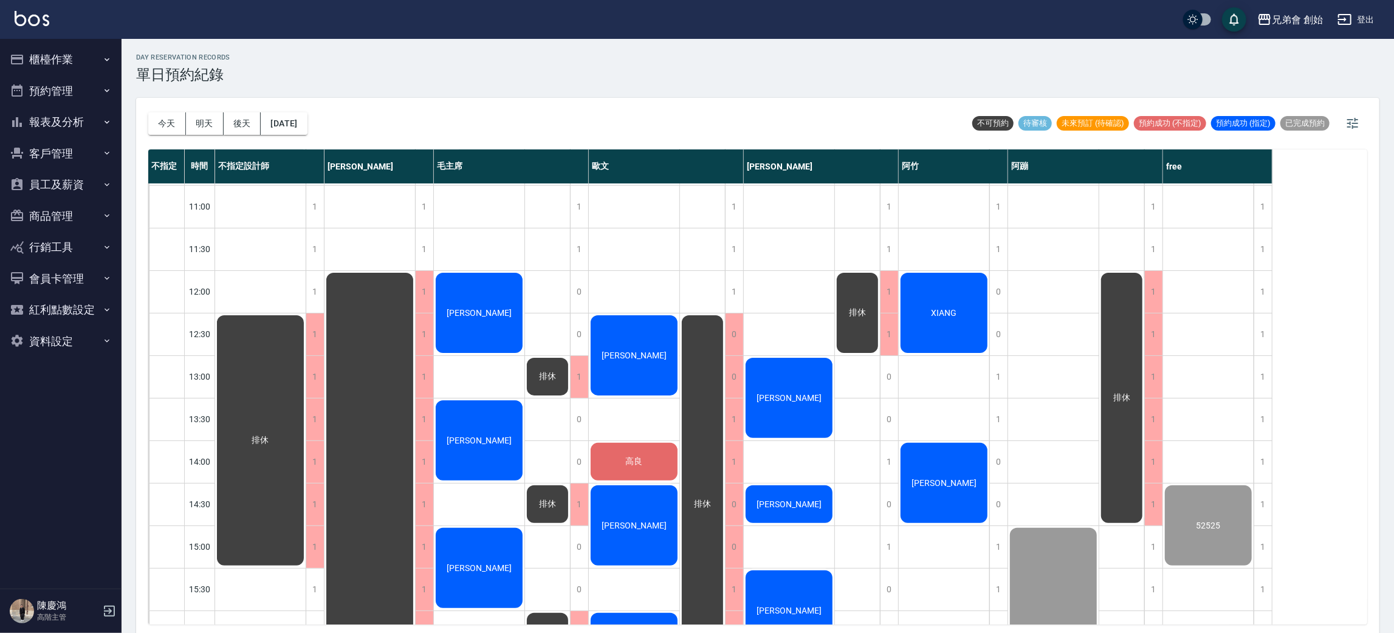
scroll to position [351, 0]
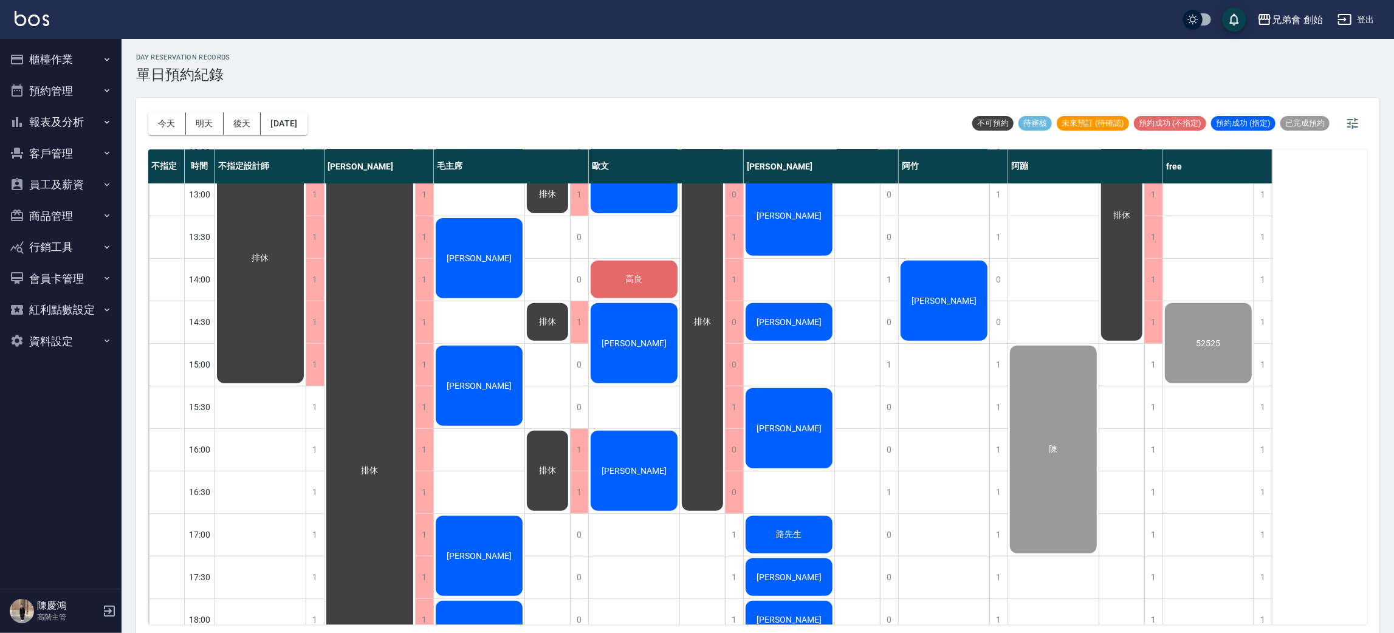
click at [306, 273] on div "高良" at bounding box center [260, 258] width 91 height 254
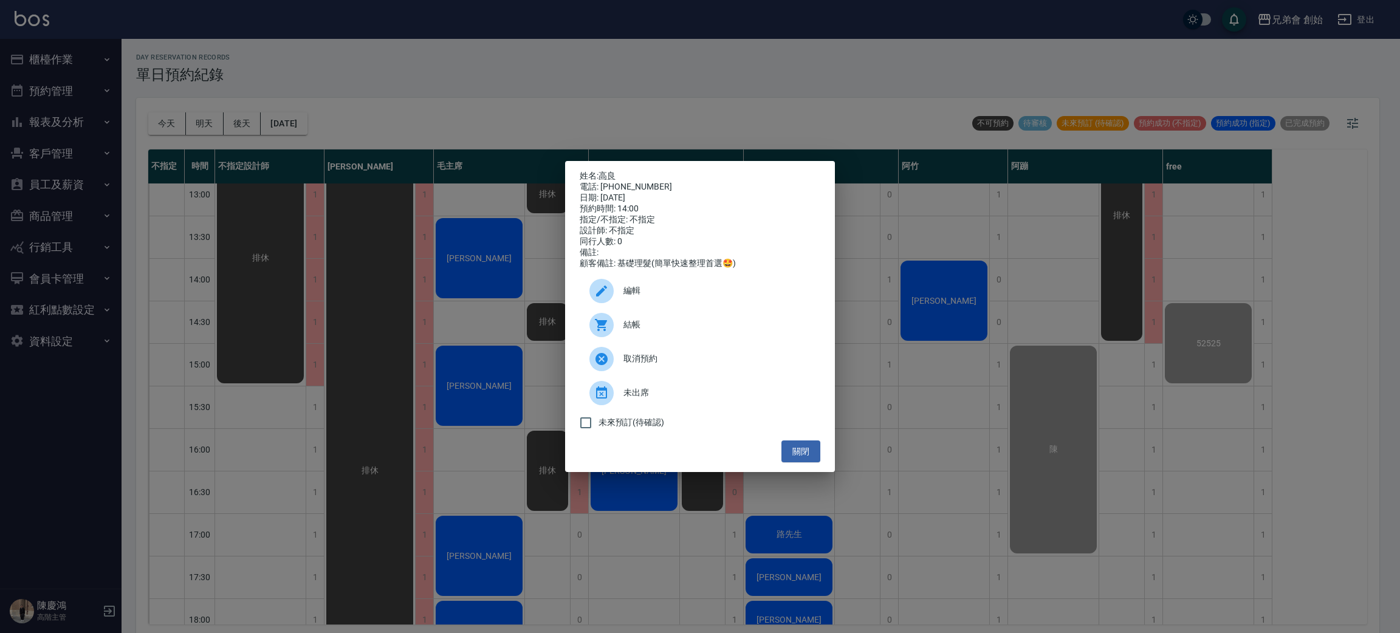
click at [651, 330] on span "結帳" at bounding box center [716, 324] width 187 height 13
click at [458, 67] on div "姓名: 高良 電話: 0925305101 日期: 2025/08/15 預約時間: 14:00 指定/不指定: 不指定 設計師: 不指定 同行人數: 0 備…" at bounding box center [700, 316] width 1400 height 633
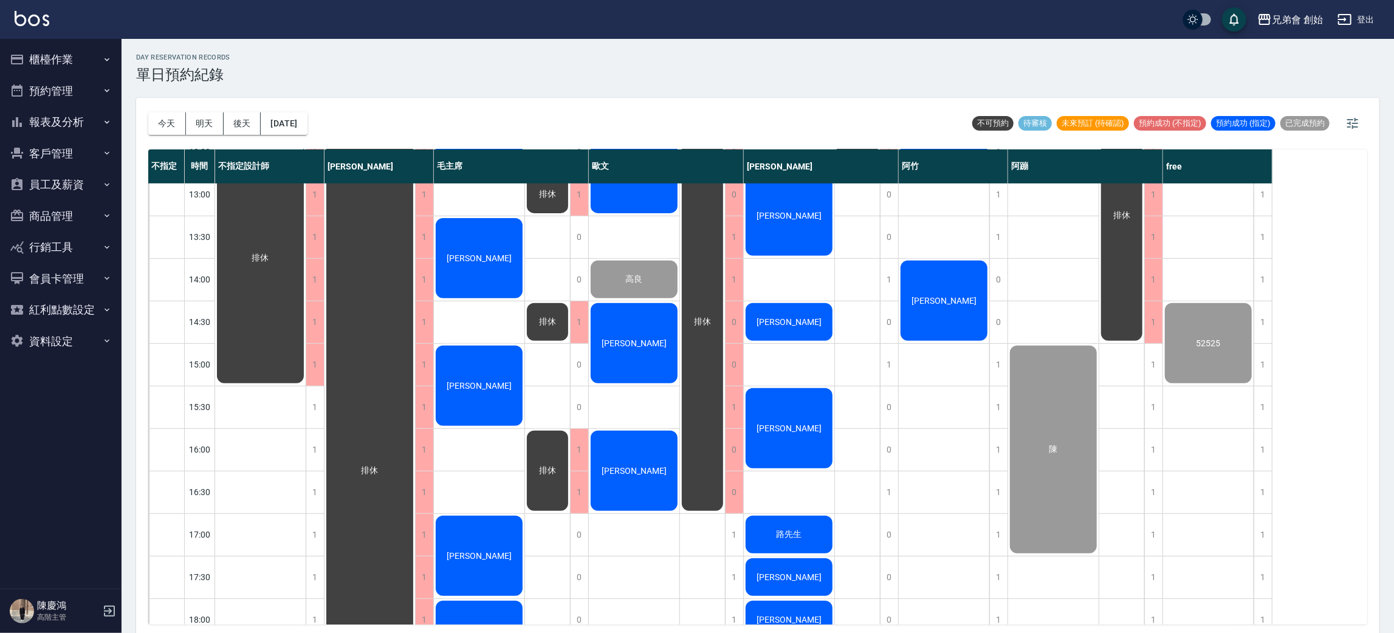
click at [306, 344] on div "黃俊寶" at bounding box center [260, 258] width 91 height 254
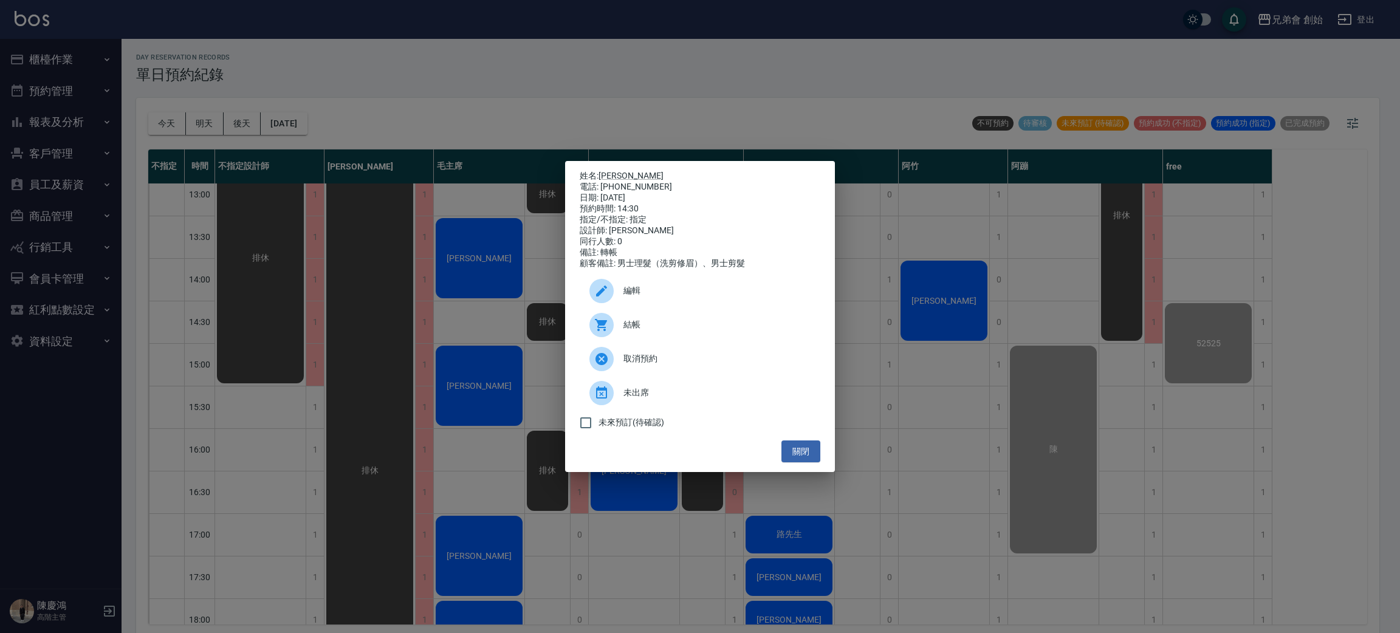
click at [646, 331] on span "結帳" at bounding box center [716, 324] width 187 height 13
click at [505, 142] on div "姓名: 黃俊寶 電話: 0911375709 日期: 2025/08/15 預約時間: 14:30 指定/不指定: 指定 設計師: 歐文 同行人數: 0 備註…" at bounding box center [700, 316] width 1400 height 633
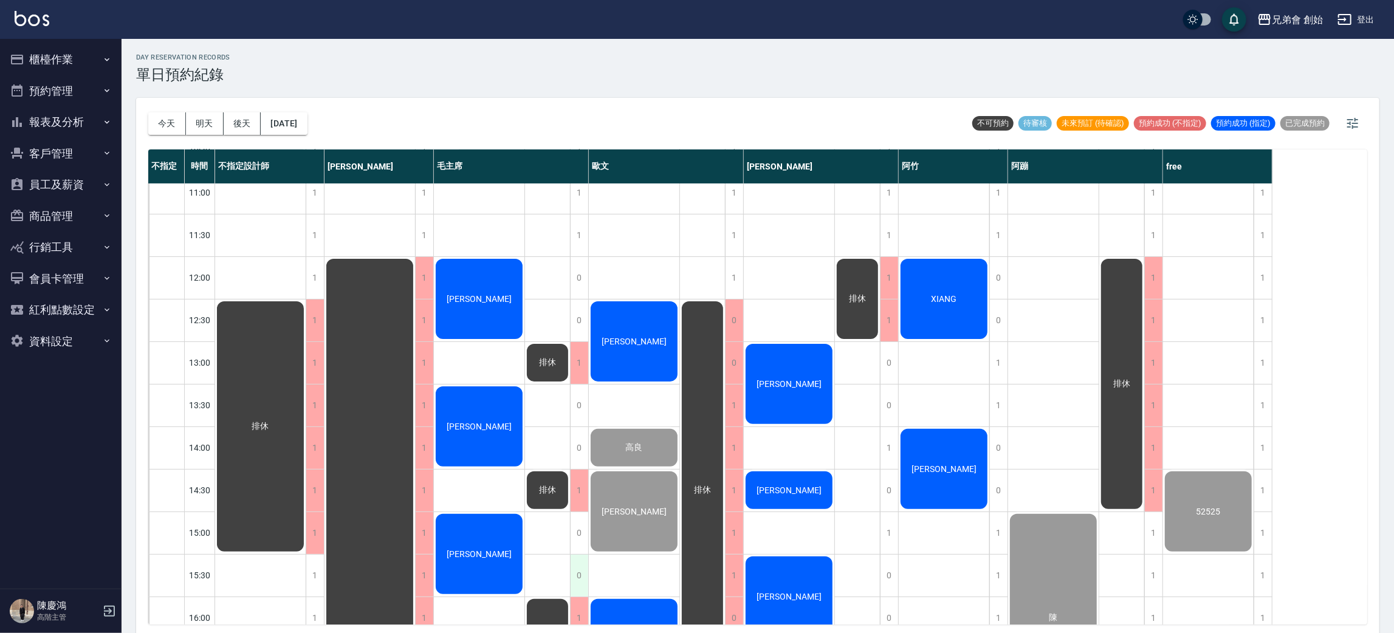
scroll to position [546, 0]
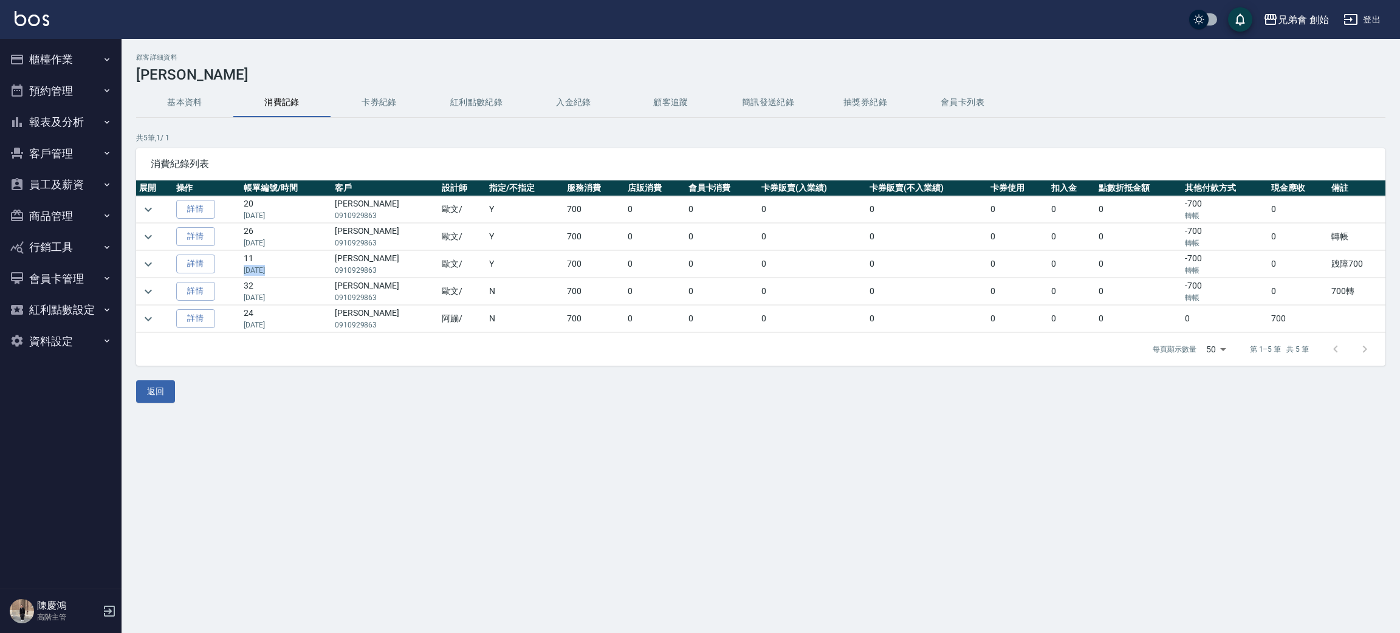
drag, startPoint x: 246, startPoint y: 265, endPoint x: 269, endPoint y: 269, distance: 23.3
click at [269, 269] on p "[DATE]" at bounding box center [286, 270] width 84 height 11
click at [313, 268] on p "[DATE]" at bounding box center [286, 270] width 84 height 11
drag, startPoint x: 246, startPoint y: 300, endPoint x: 269, endPoint y: 295, distance: 23.0
click at [265, 301] on p "06/20/2025" at bounding box center [286, 297] width 84 height 11
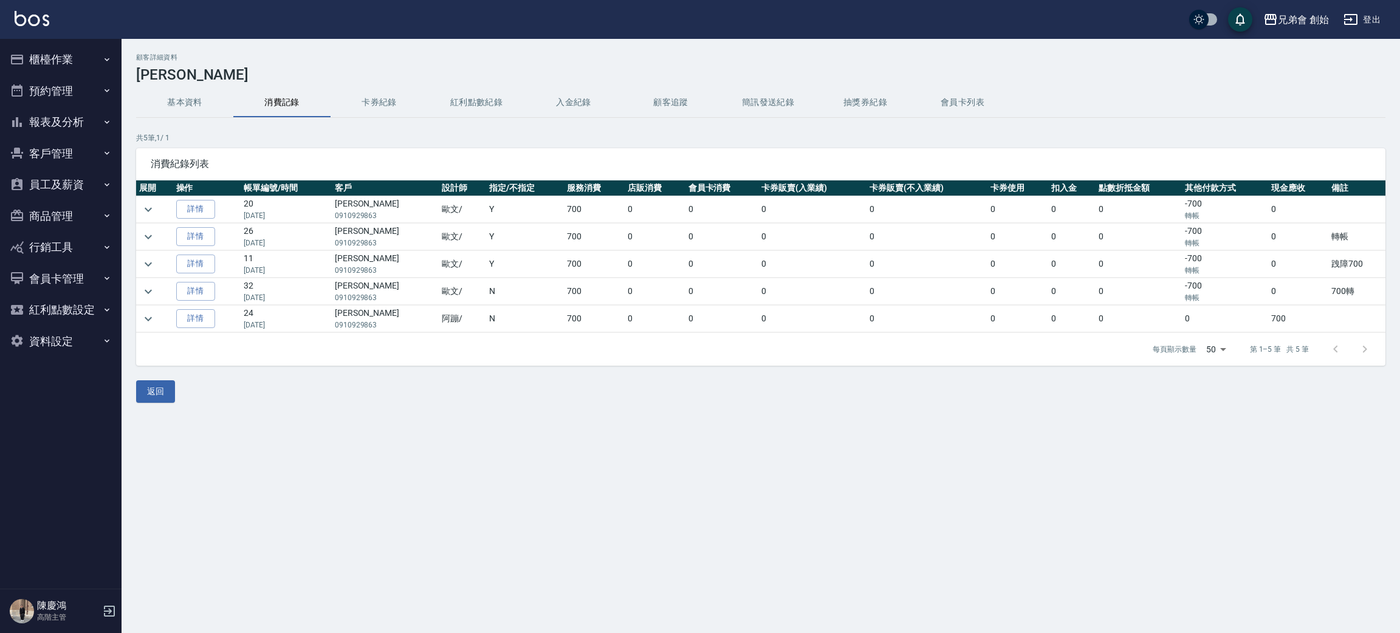
click at [273, 286] on td "32 06/20/2025" at bounding box center [286, 291] width 91 height 27
drag, startPoint x: 247, startPoint y: 271, endPoint x: 264, endPoint y: 272, distance: 17.6
click at [264, 272] on p "07/05/2025" at bounding box center [286, 270] width 84 height 11
drag, startPoint x: 274, startPoint y: 256, endPoint x: 257, endPoint y: 255, distance: 17.1
click at [274, 257] on td "11 07/05/2025" at bounding box center [286, 264] width 91 height 27
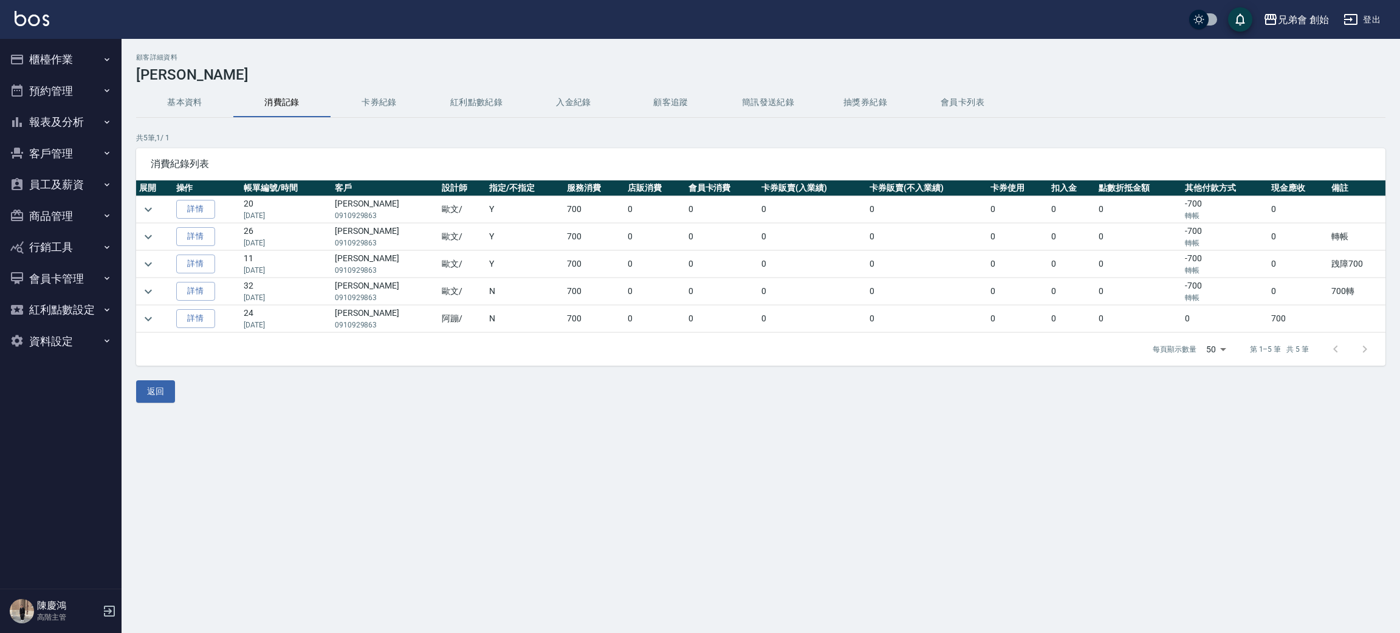
drag, startPoint x: 245, startPoint y: 251, endPoint x: 269, endPoint y: 250, distance: 23.7
click at [269, 250] on tbody "詳情 20 08/01/2025 宗緯俊 0910929863 歐文 / Y 700 0 0 0 0 0 0 0 -700 轉帳 0 詳情 26 07/18/…" at bounding box center [760, 264] width 1249 height 137
drag, startPoint x: 249, startPoint y: 244, endPoint x: 273, endPoint y: 247, distance: 23.8
click at [273, 247] on p "07/18/2025" at bounding box center [286, 243] width 84 height 11
click at [286, 261] on td "11 07/05/2025" at bounding box center [286, 264] width 91 height 27
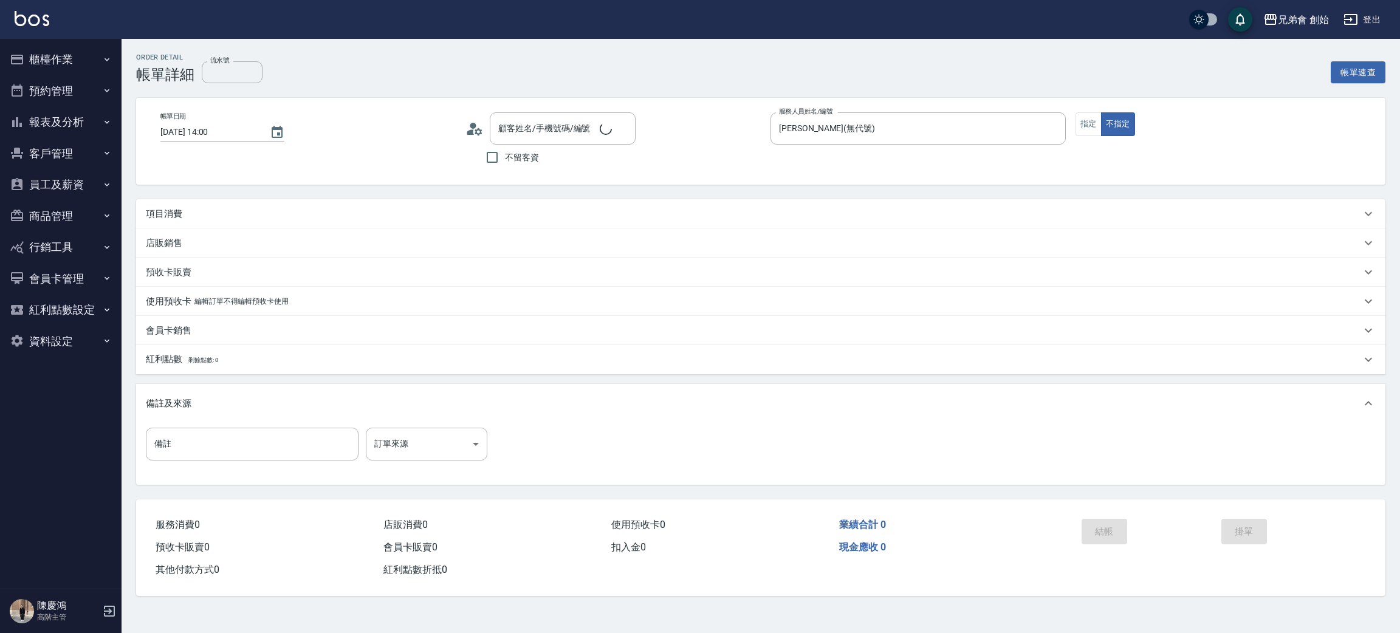
type input "2025/08/15 14:00"
type input "[PERSON_NAME](無代號)"
click at [192, 211] on div "項目消費" at bounding box center [753, 214] width 1215 height 13
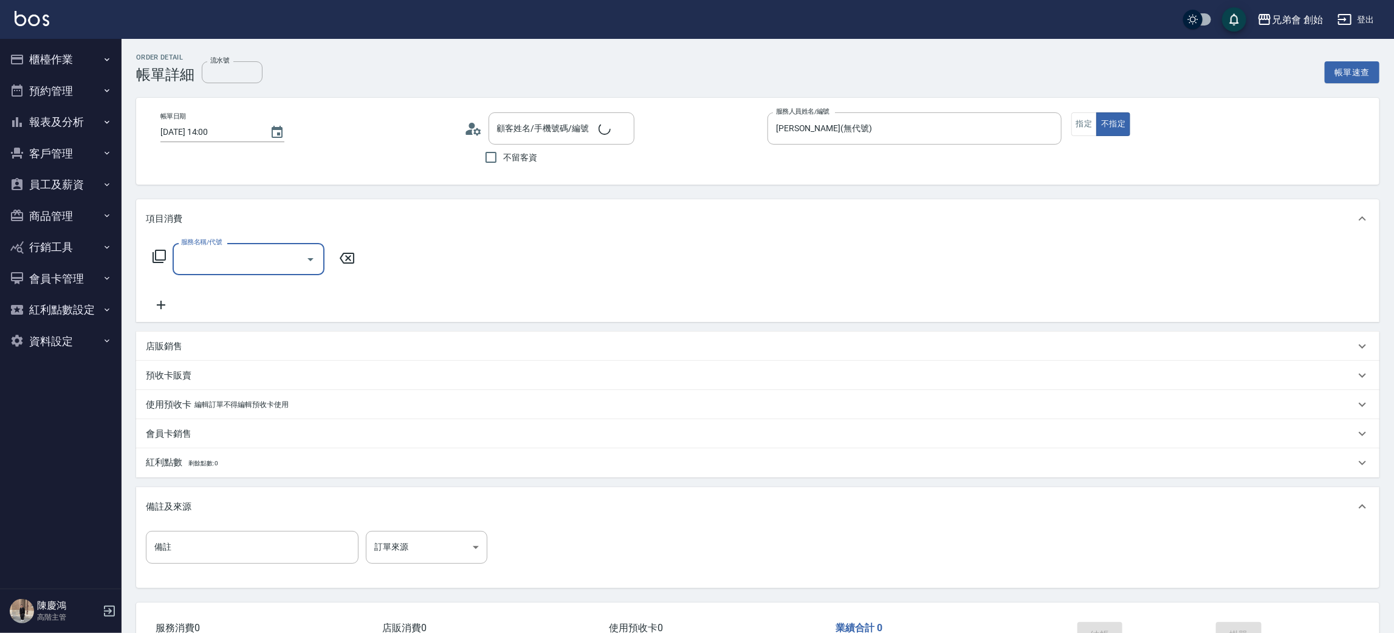
scroll to position [4, 0]
type input "高良/0925305101/"
click at [212, 262] on input "服務名稱/代號" at bounding box center [239, 258] width 123 height 21
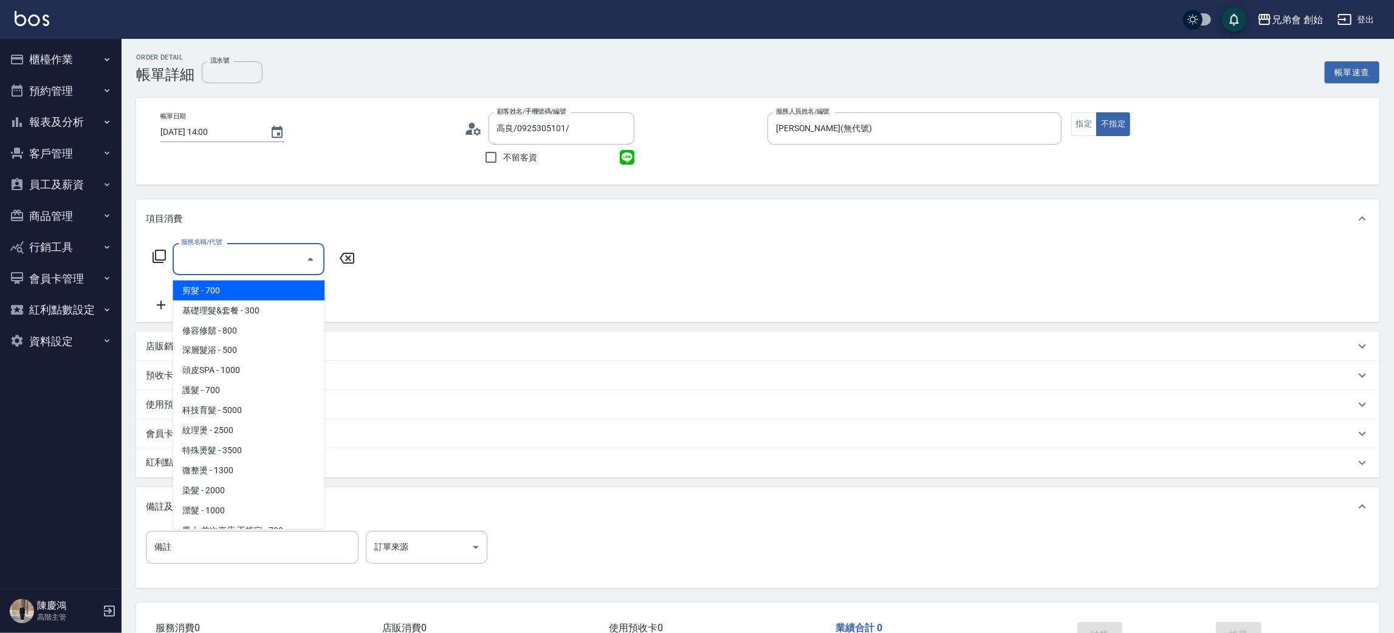
scroll to position [0, 0]
click at [231, 301] on span "基礎理髮&套餐 - 300" at bounding box center [249, 311] width 152 height 20
type input "基礎理髮&套餐(A02)"
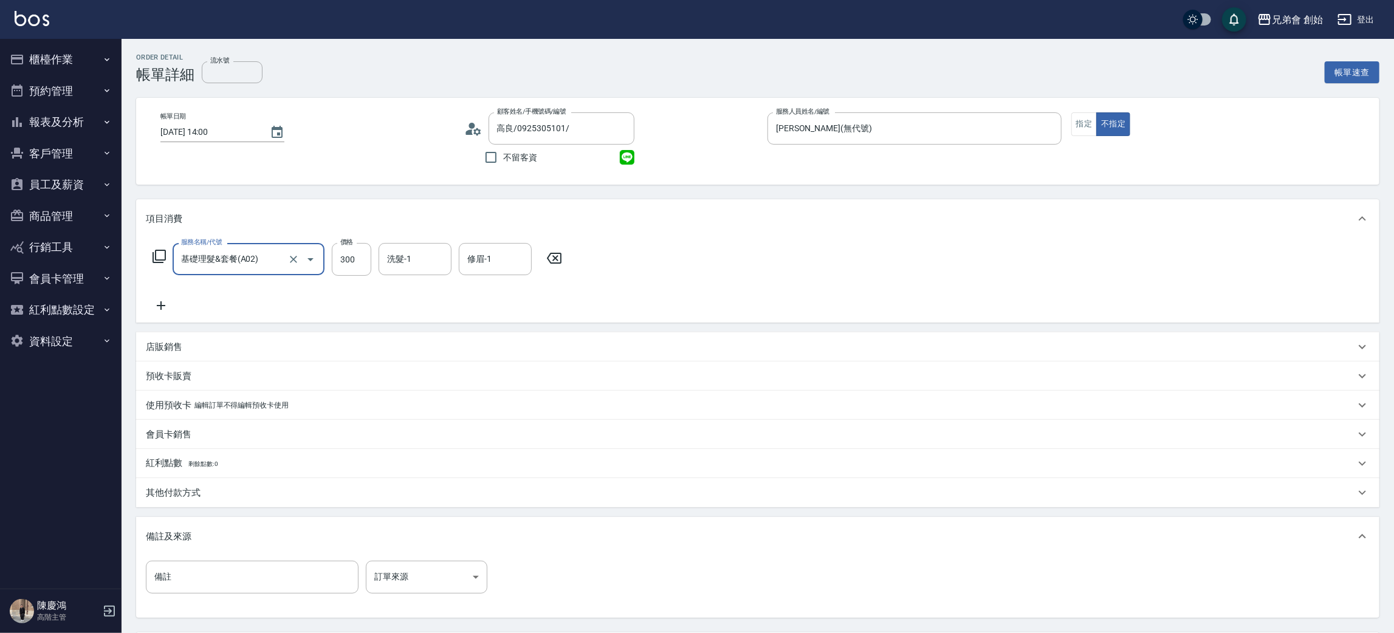
scroll to position [114, 0]
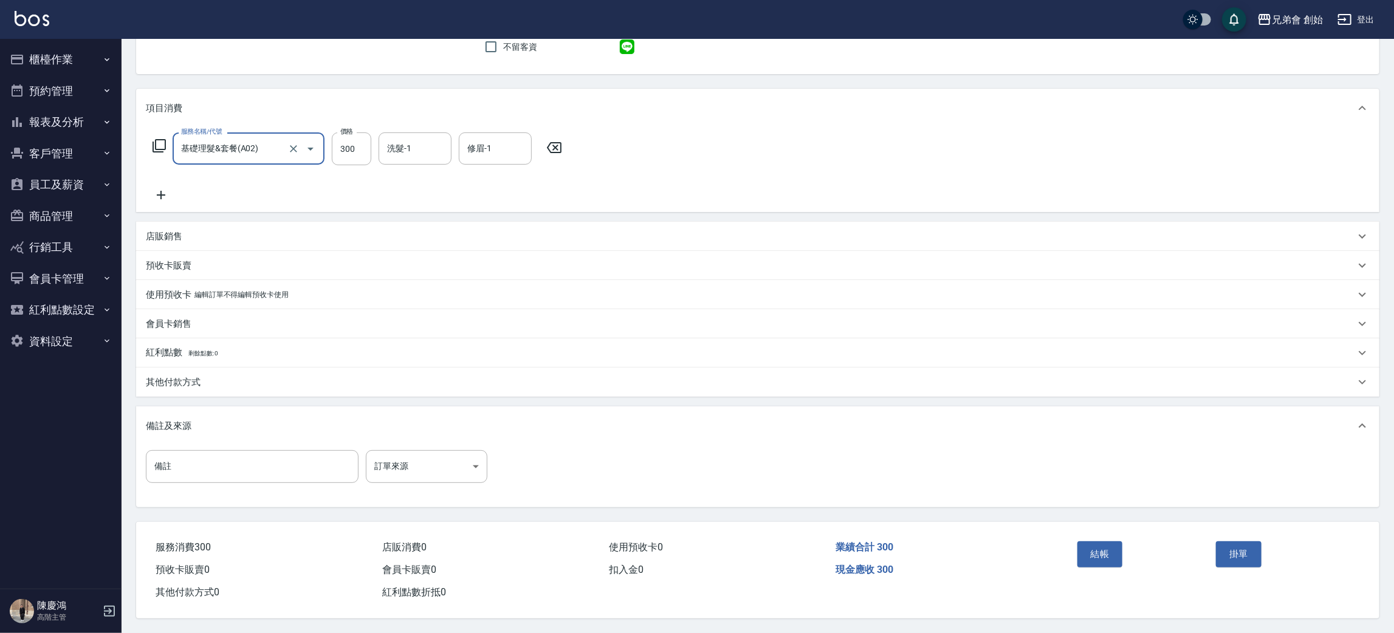
click at [1081, 549] on button "結帳" at bounding box center [1100, 554] width 46 height 26
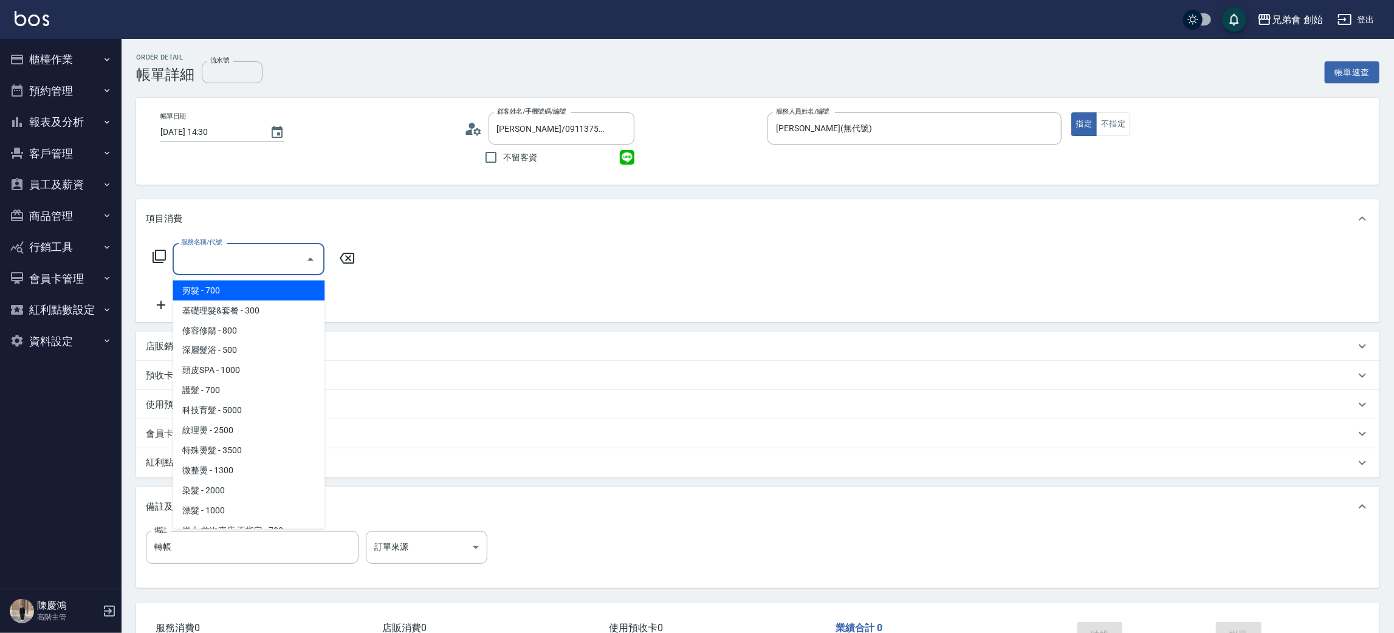
click at [255, 292] on span "剪髮 - 700" at bounding box center [249, 291] width 152 height 20
type input "剪髮(A01)"
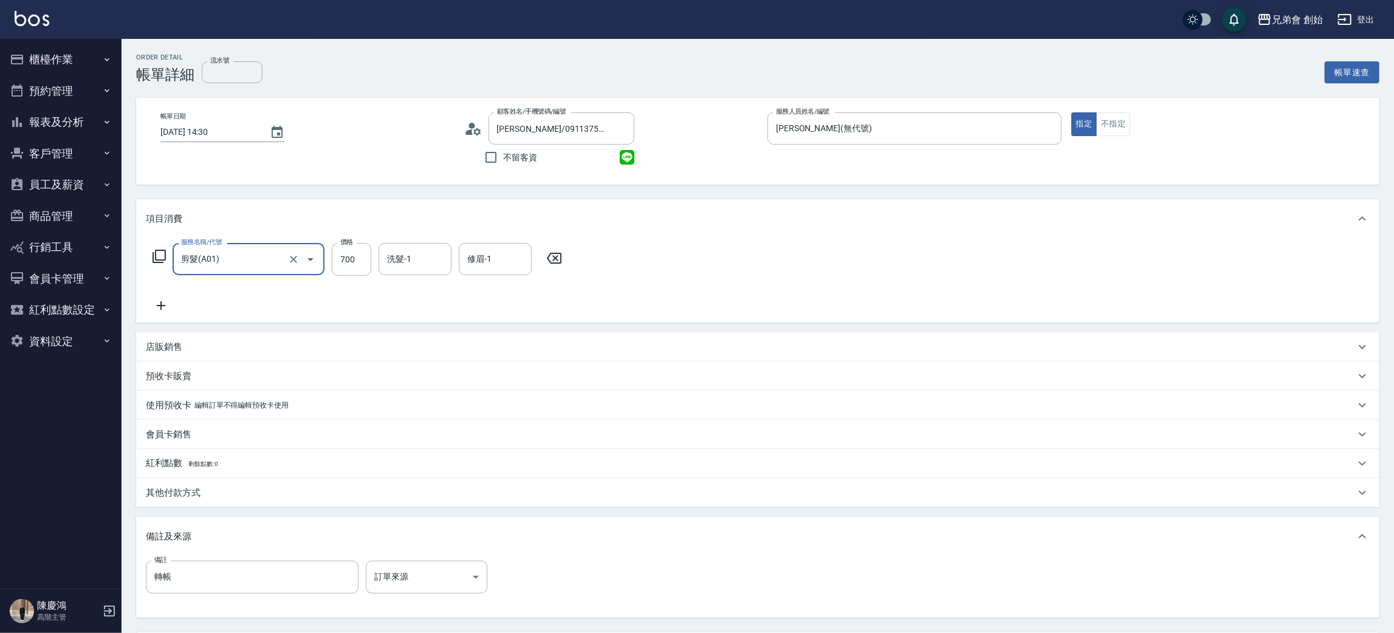
scroll to position [114, 0]
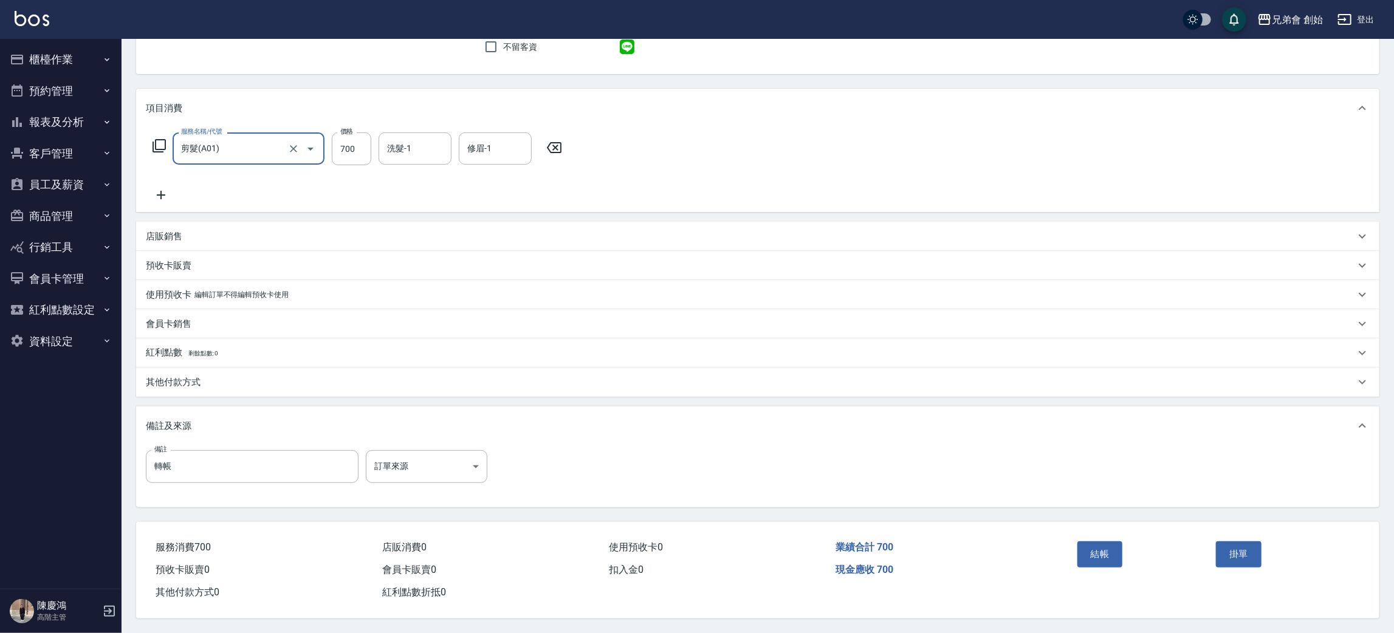
click at [208, 376] on div "其他付款方式" at bounding box center [750, 382] width 1209 height 13
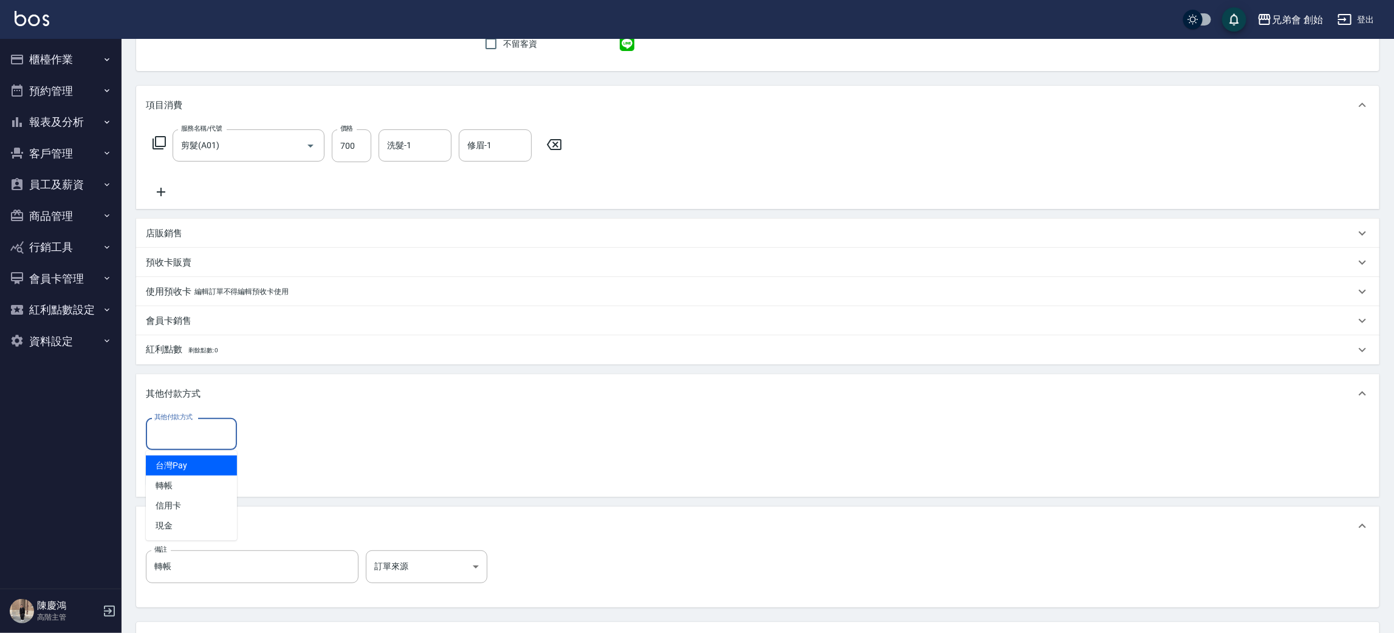
click at [194, 433] on input "其他付款方式" at bounding box center [191, 433] width 80 height 21
click at [171, 479] on span "轉帳" at bounding box center [191, 486] width 91 height 20
type input "轉帳"
click at [274, 443] on input "0" at bounding box center [289, 434] width 91 height 33
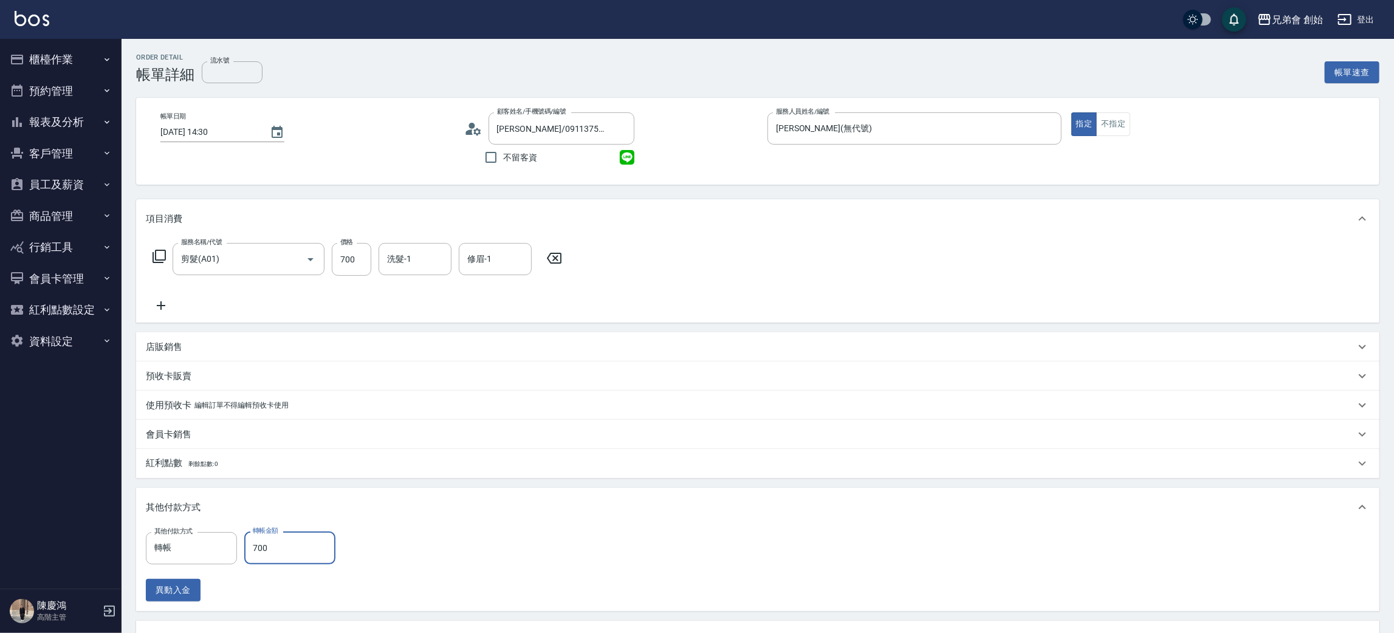
scroll to position [217, 0]
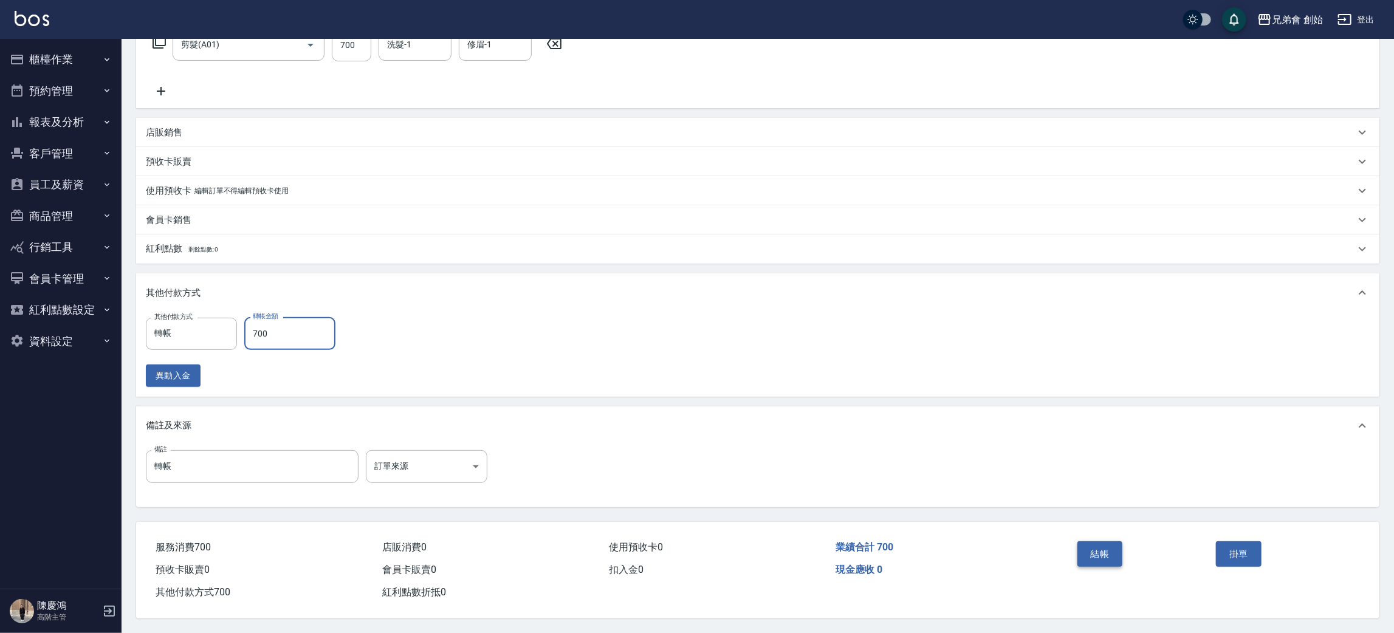
type input "700"
click at [1117, 559] on button "結帳" at bounding box center [1100, 554] width 46 height 26
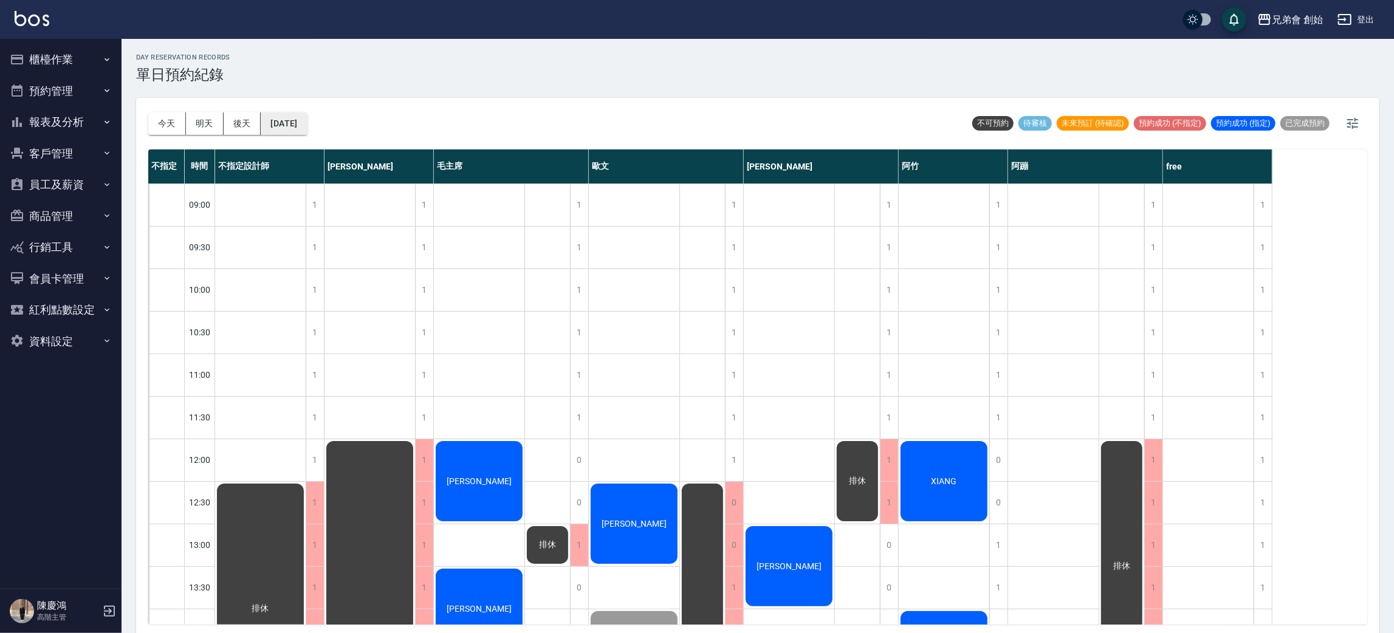
click at [307, 119] on button "[DATE]" at bounding box center [284, 123] width 46 height 22
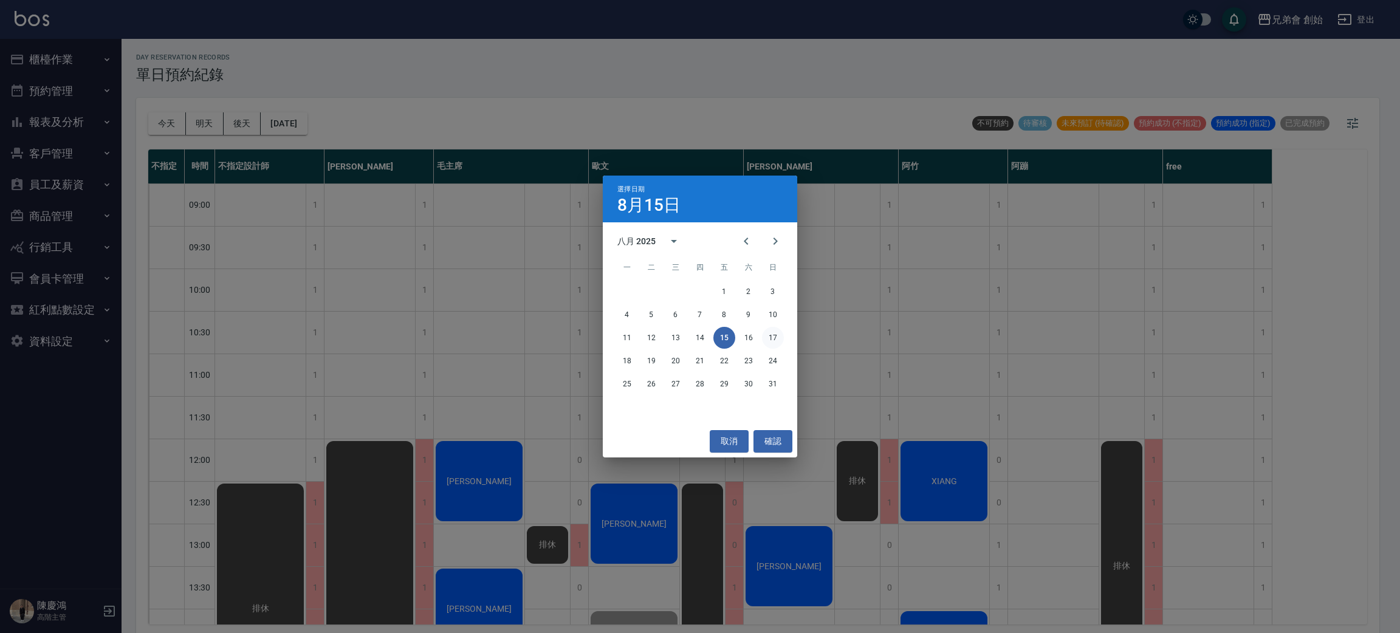
click at [772, 339] on button "17" at bounding box center [773, 338] width 22 height 22
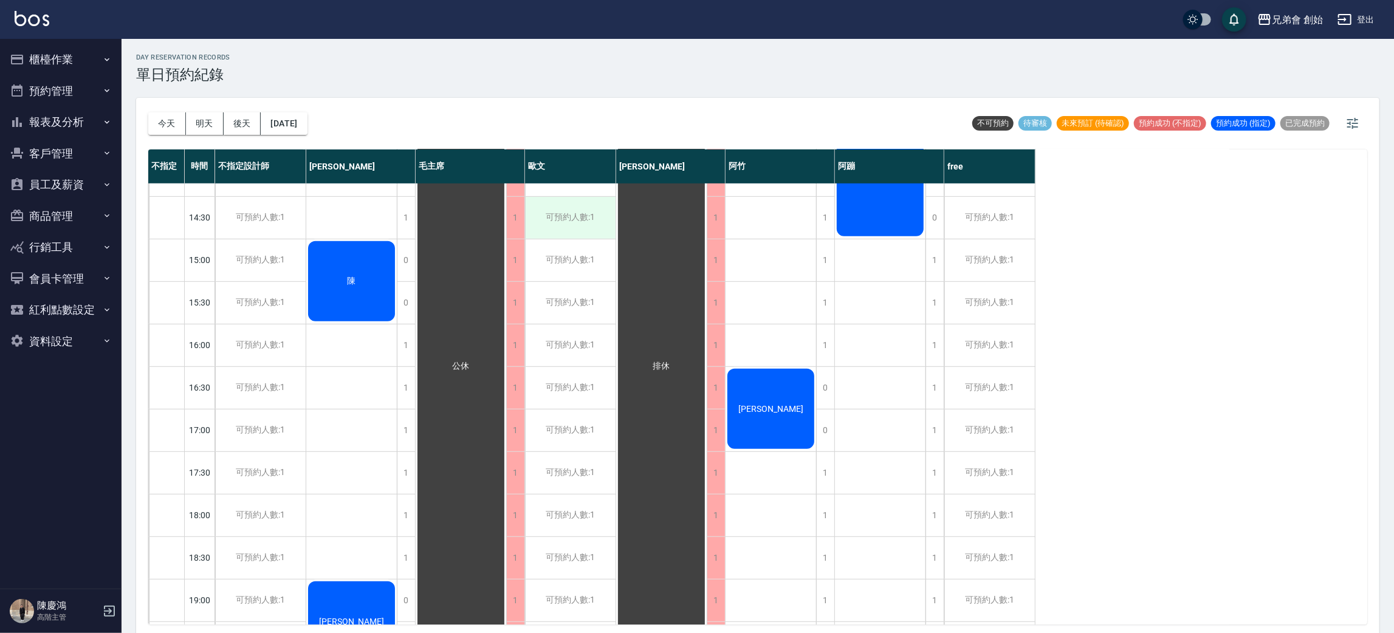
scroll to position [364, 0]
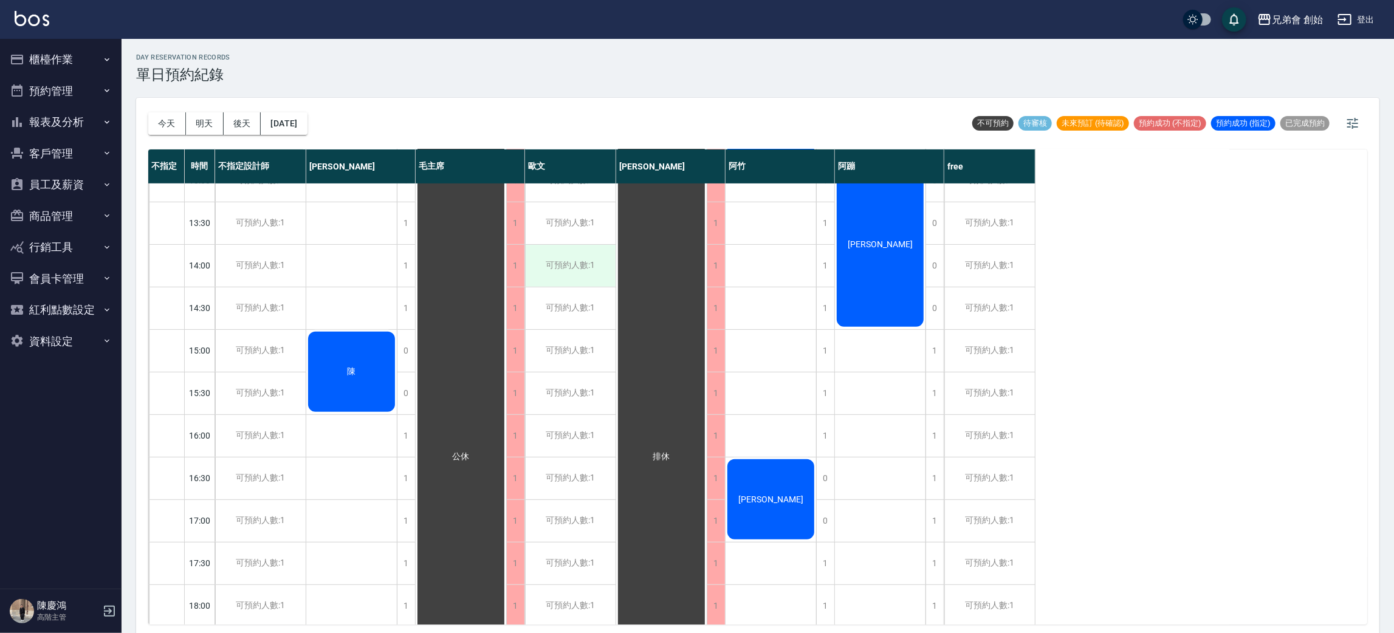
click at [561, 269] on div "可預約人數:1" at bounding box center [570, 266] width 91 height 42
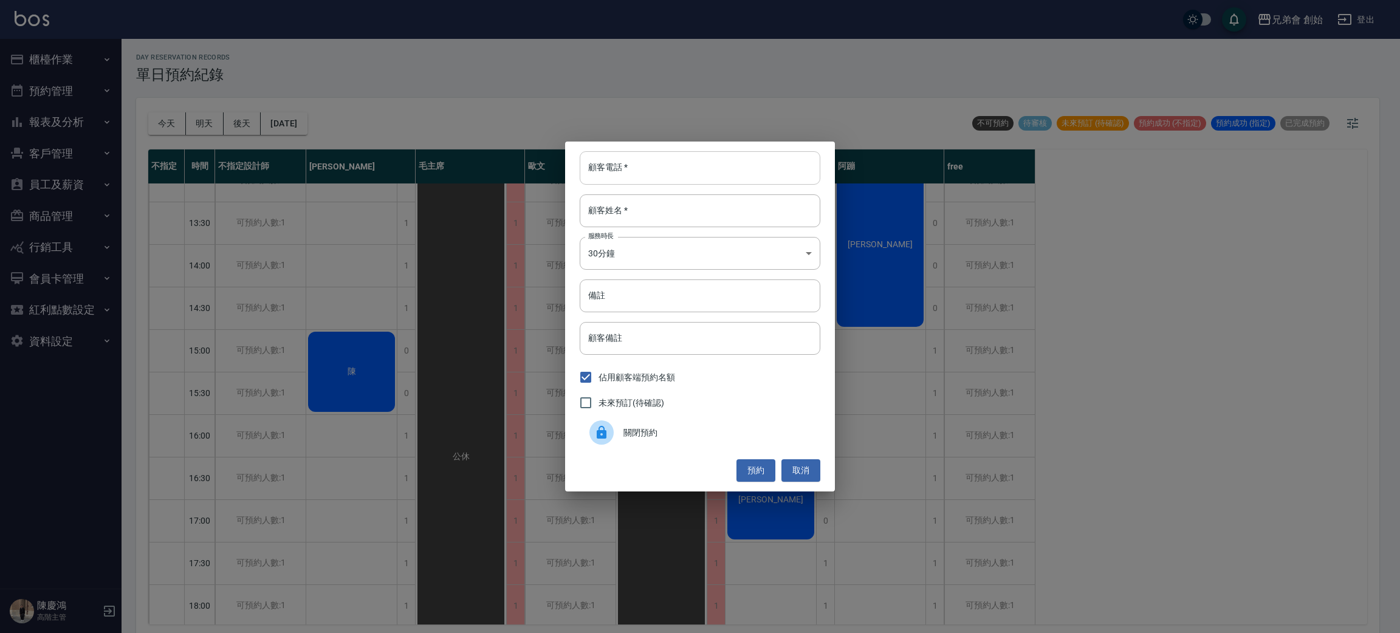
click at [670, 174] on input "顧客電話   *" at bounding box center [700, 167] width 241 height 33
type input "0988150308"
click at [651, 208] on input "顧客姓名   *" at bounding box center [700, 210] width 241 height 33
type input "游"
click at [624, 255] on body "兄弟會 創始 登出 櫃檯作業 打帳單 帳單列表 掛單列表 座位開單 營業儀表板 現金收支登錄 高階收支登錄 材料自購登錄 每日結帳 排班表 現場電腦打卡 掃碼…" at bounding box center [700, 318] width 1400 height 637
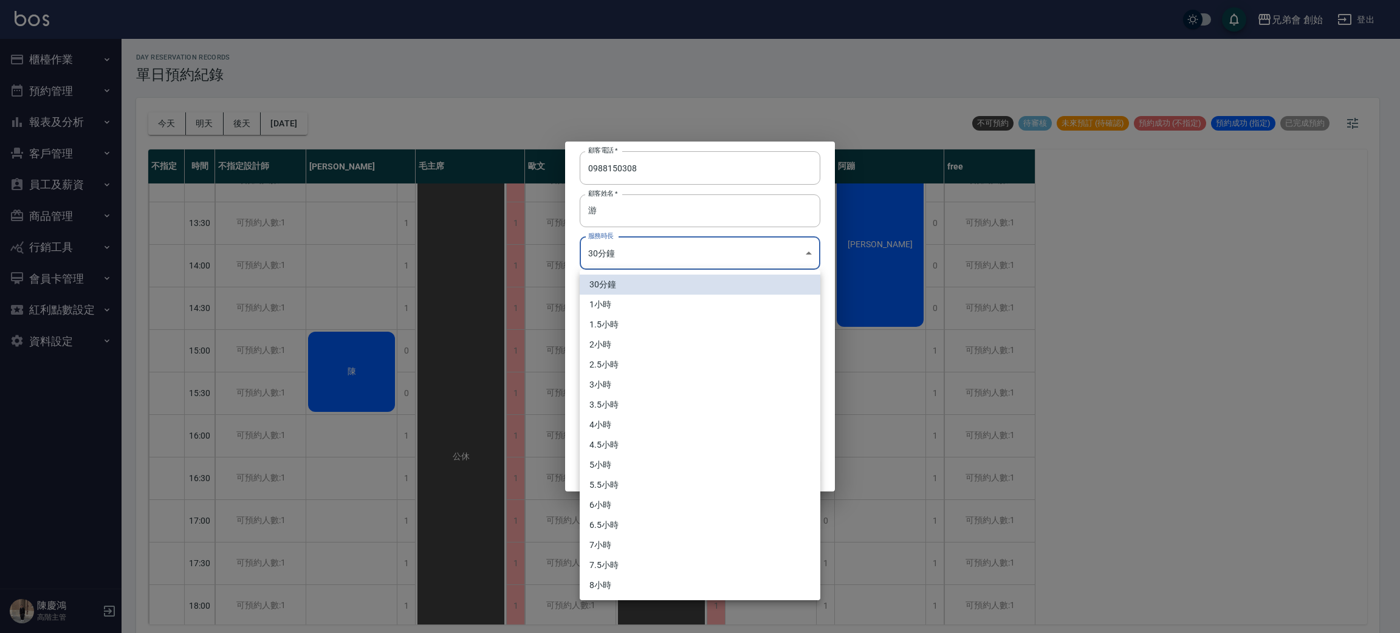
click at [629, 299] on li "1小時" at bounding box center [700, 305] width 241 height 20
type input "2"
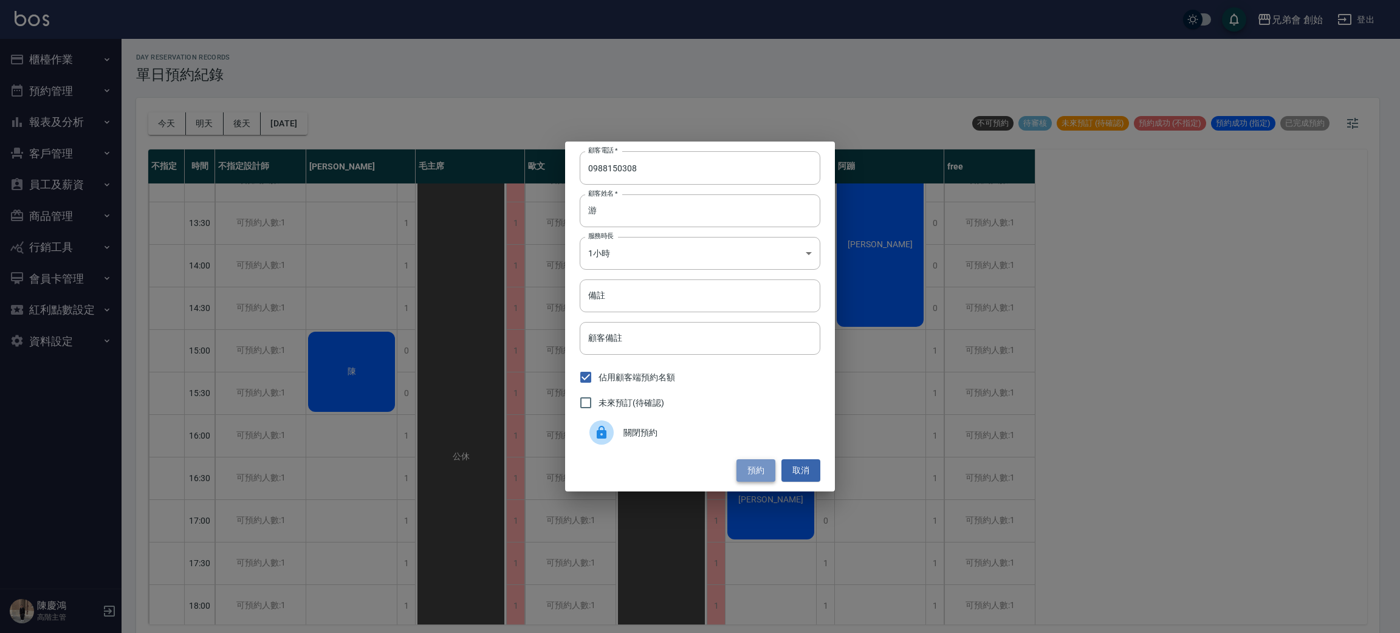
click at [761, 462] on button "預約" at bounding box center [755, 470] width 39 height 22
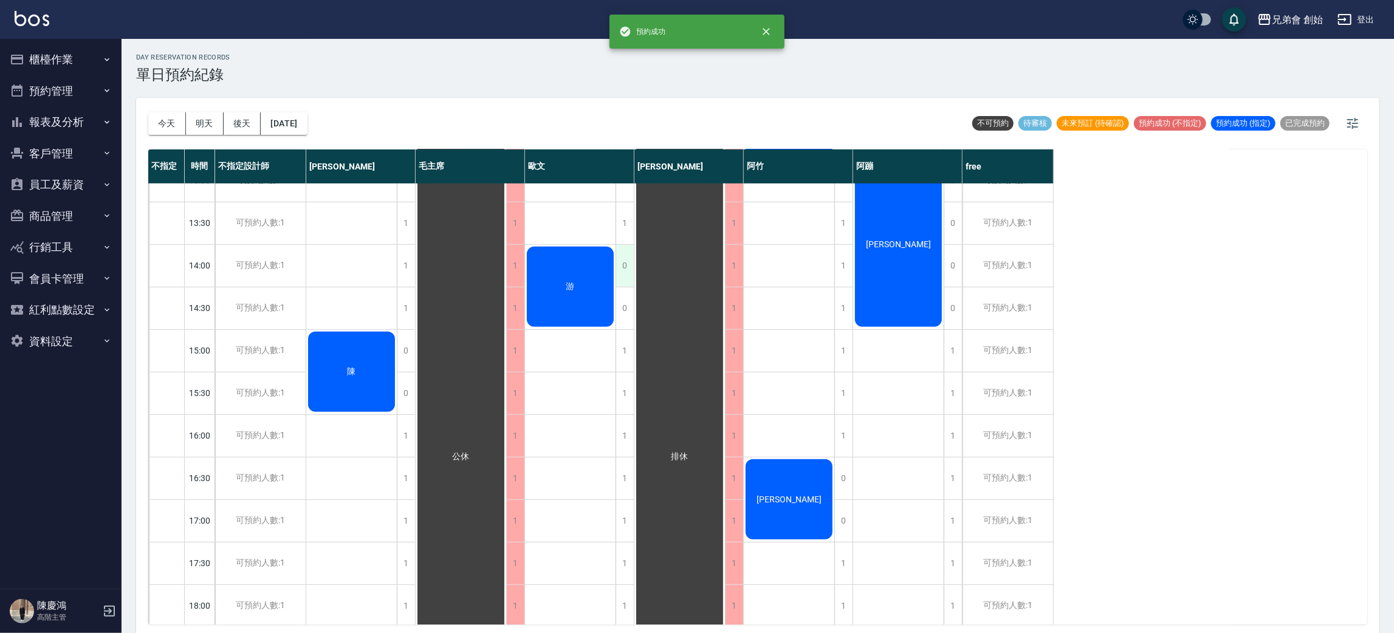
click at [619, 268] on div "0" at bounding box center [624, 266] width 18 height 42
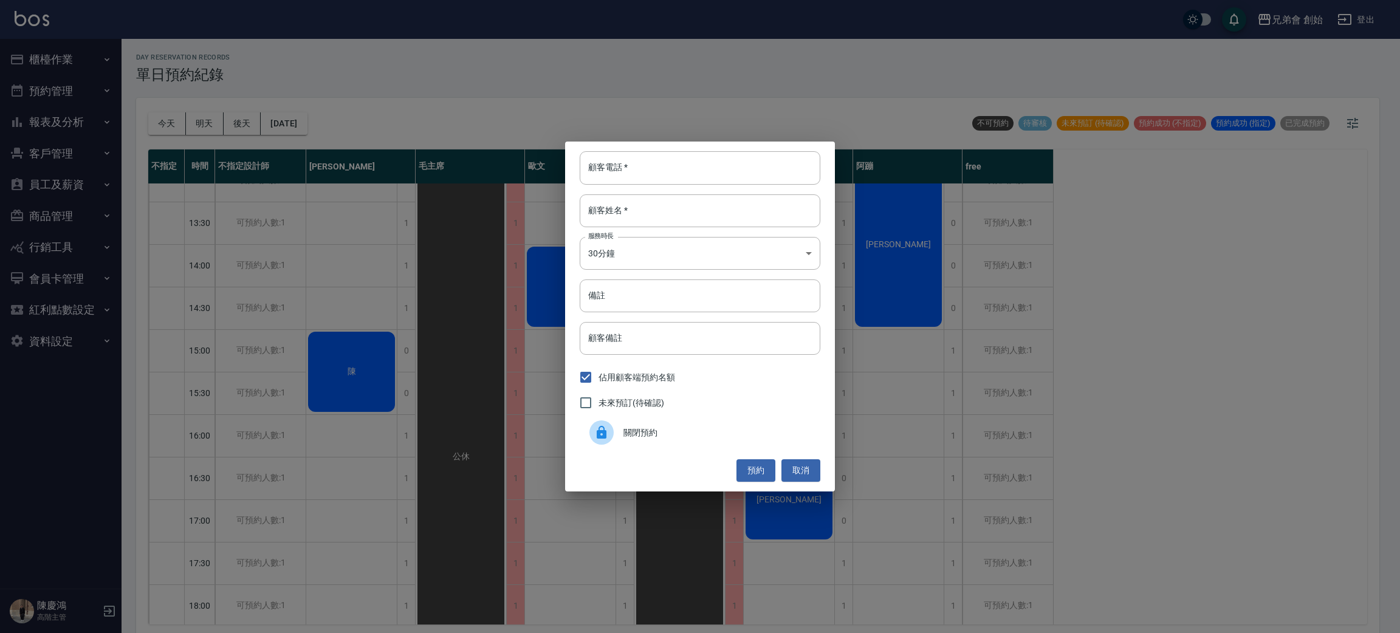
click at [665, 436] on span "關閉預約" at bounding box center [716, 432] width 187 height 13
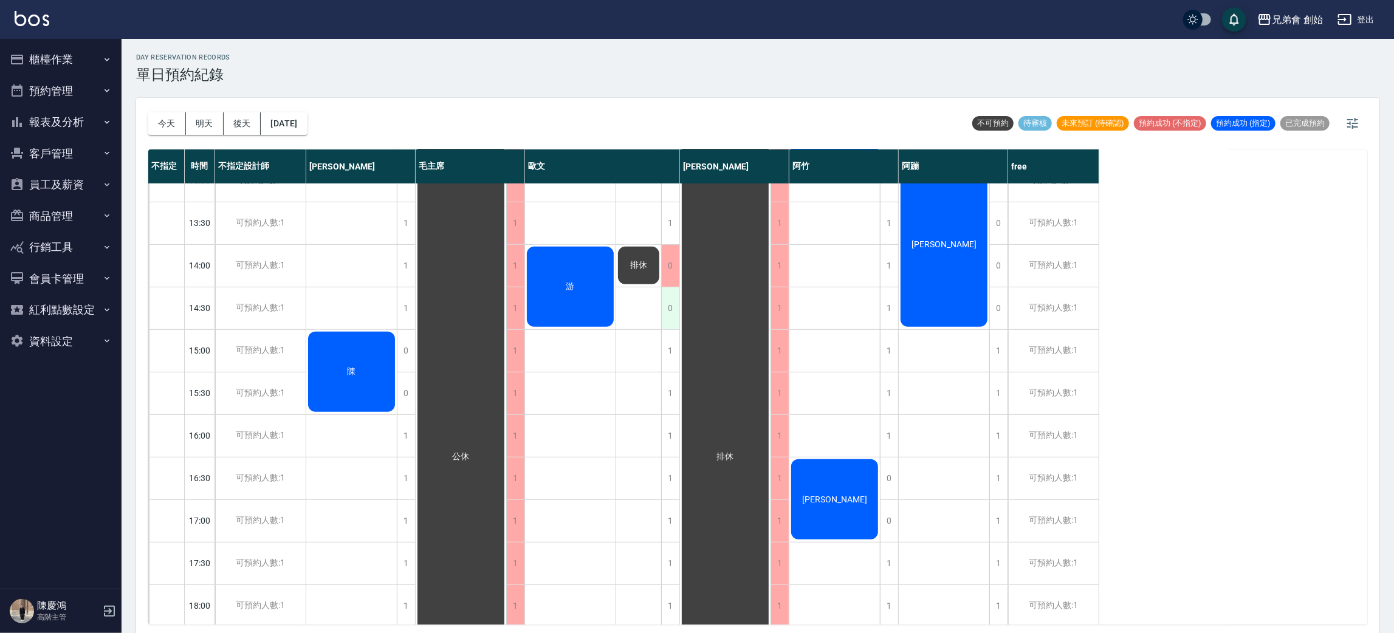
click at [665, 307] on div "0" at bounding box center [670, 308] width 18 height 42
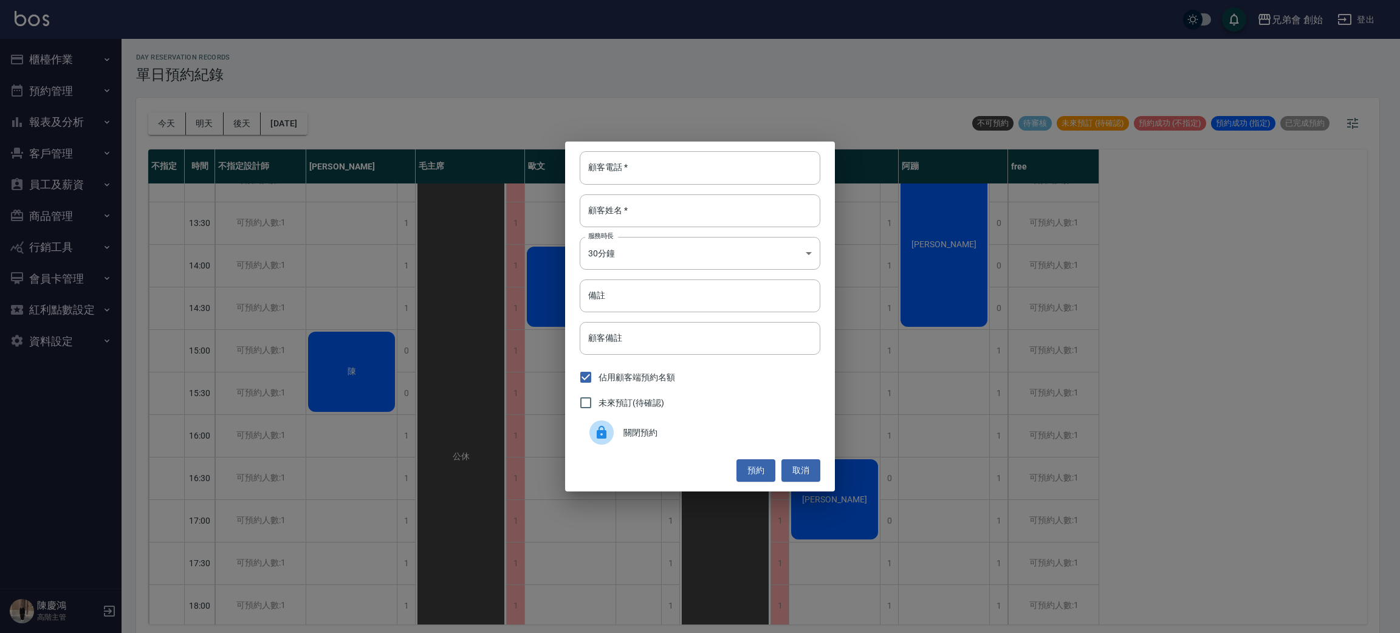
click at [650, 431] on span "關閉預約" at bounding box center [716, 432] width 187 height 13
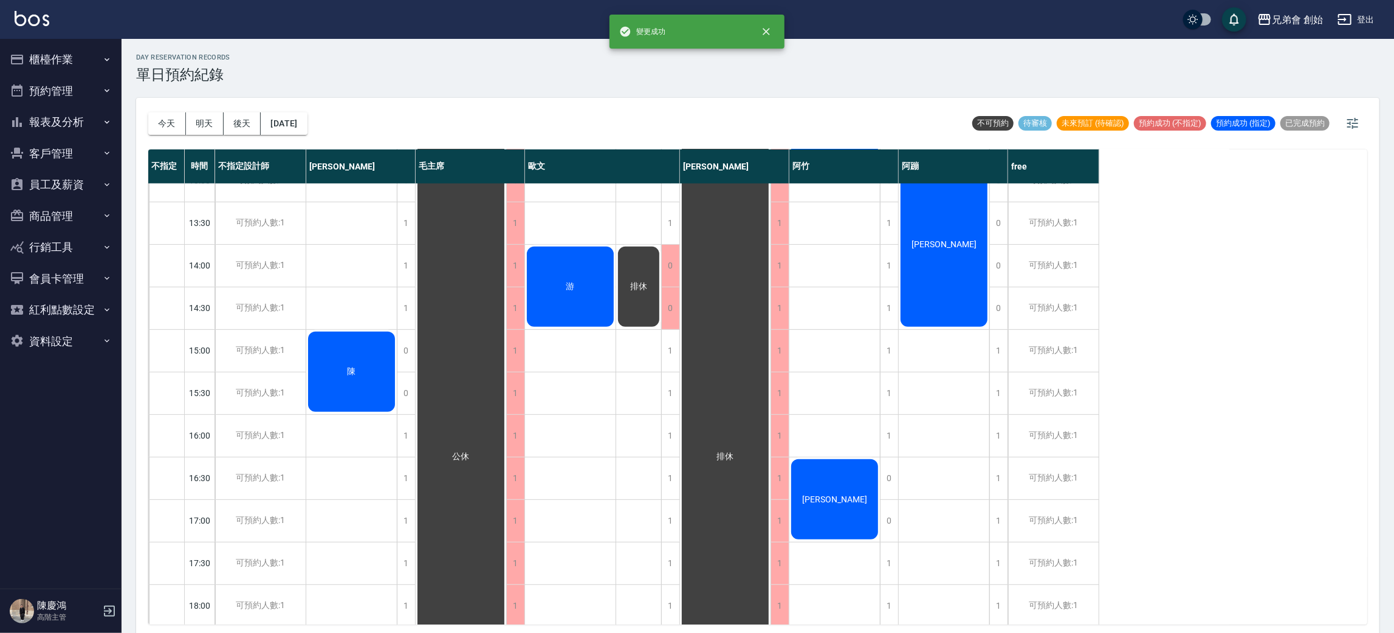
click at [397, 330] on div "排休" at bounding box center [351, 372] width 91 height 84
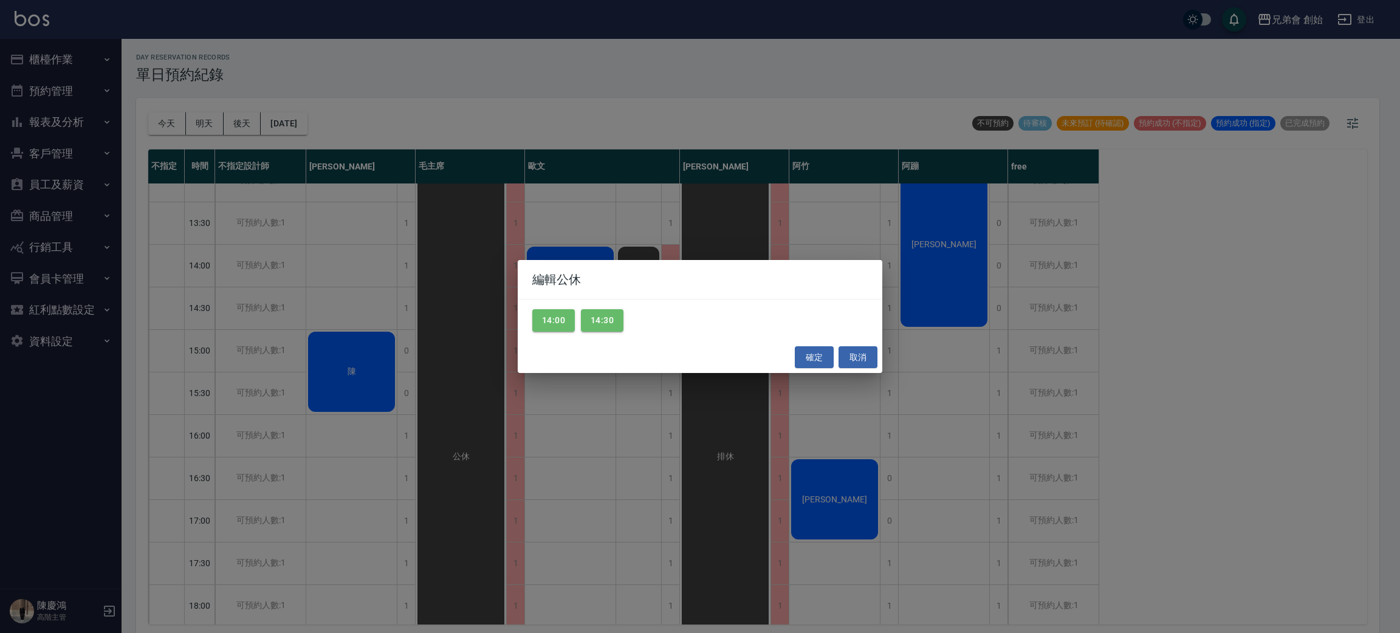
click at [399, 253] on div "編輯公休 14:00 14:30 確定 取消" at bounding box center [700, 316] width 1400 height 633
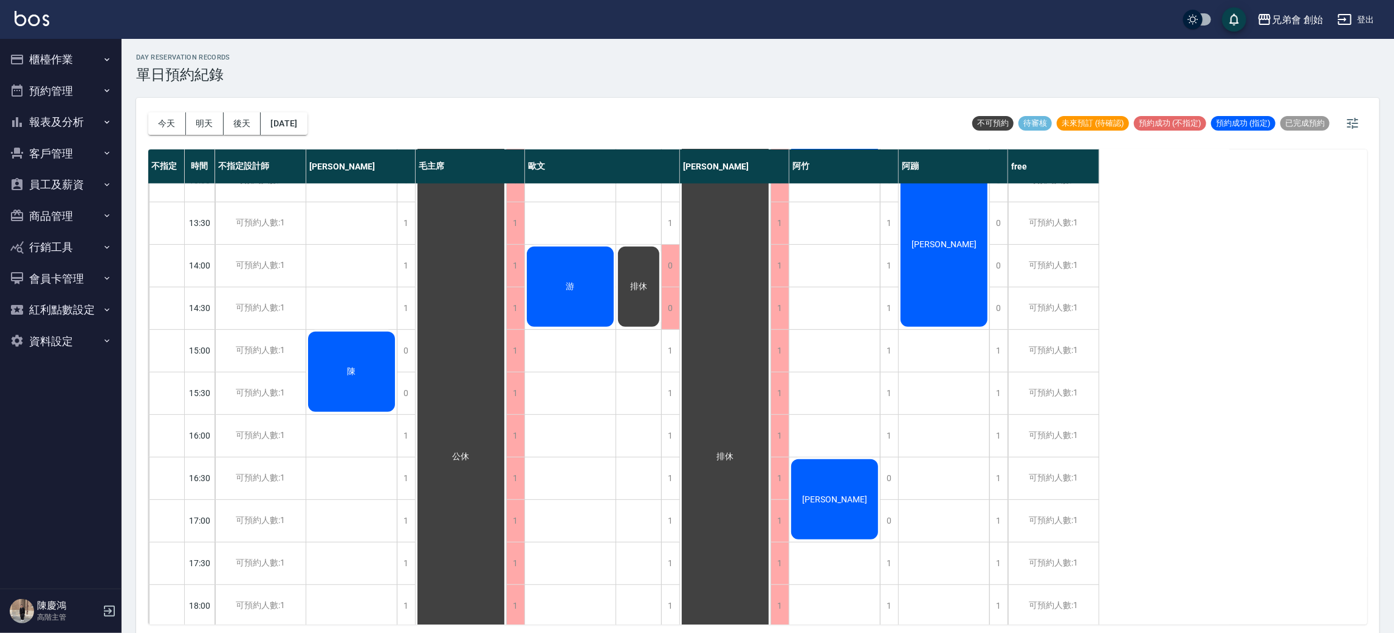
click at [397, 330] on div "游" at bounding box center [351, 372] width 91 height 84
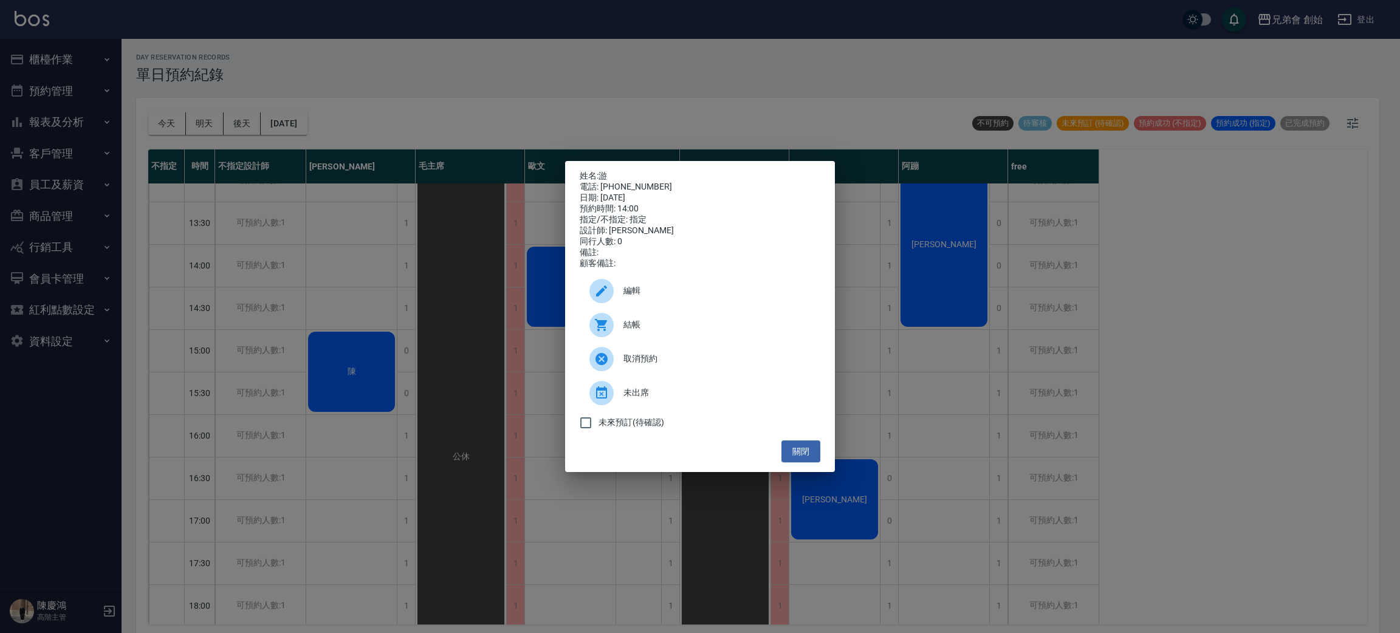
click at [364, 237] on div "姓名: 游 電話: 0988150308 日期: 2025/08/17 預約時間: 14:00 指定/不指定: 指定 設計師: 歐文 同行人數: 0 備註: …" at bounding box center [700, 316] width 1400 height 633
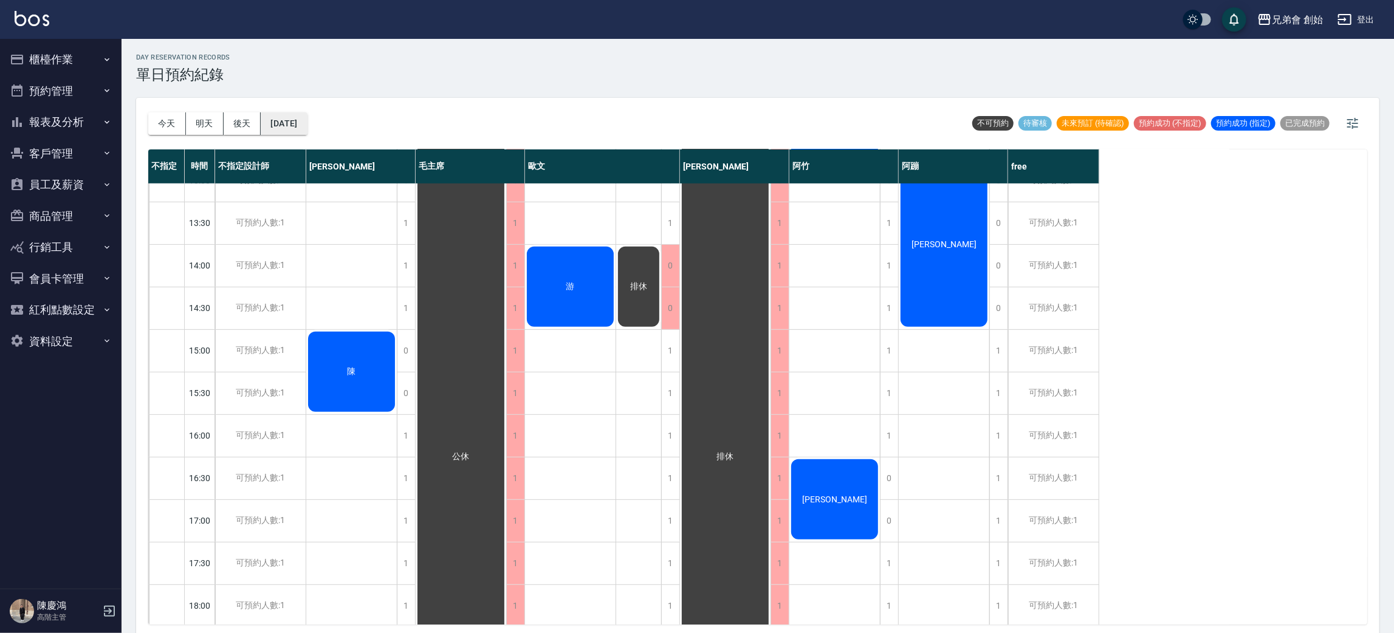
click at [299, 128] on button "2025/08/17" at bounding box center [284, 123] width 46 height 22
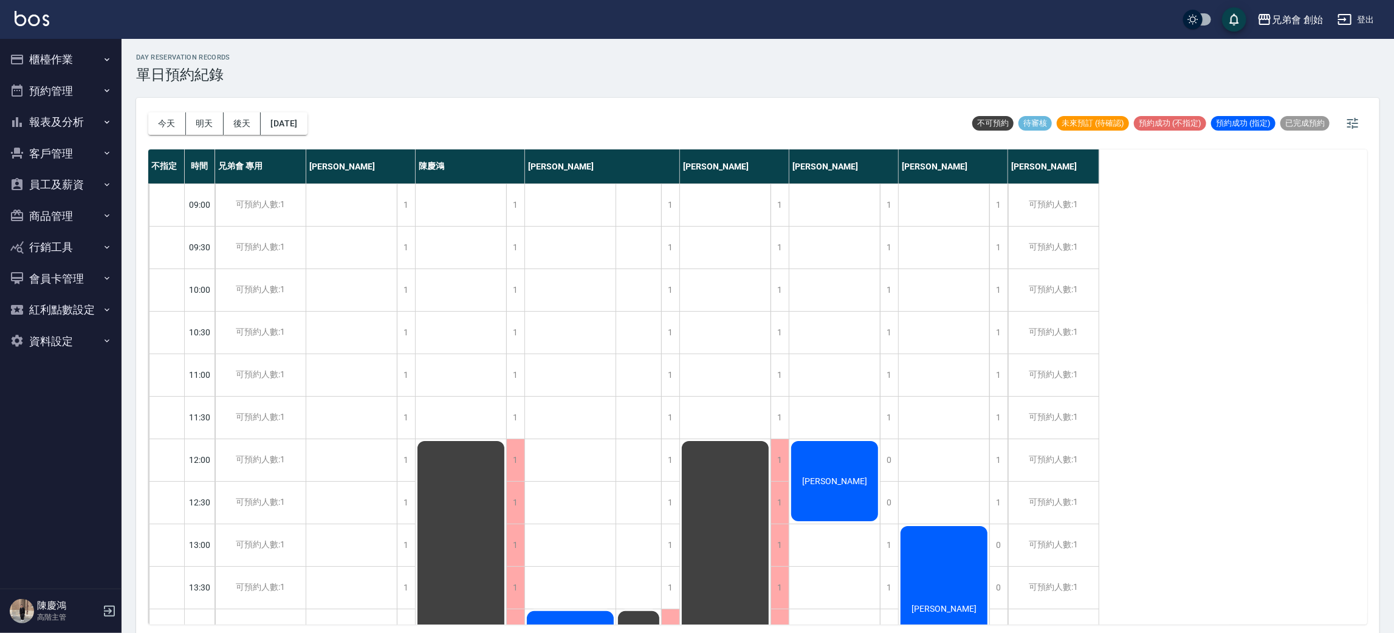
scroll to position [273, 0]
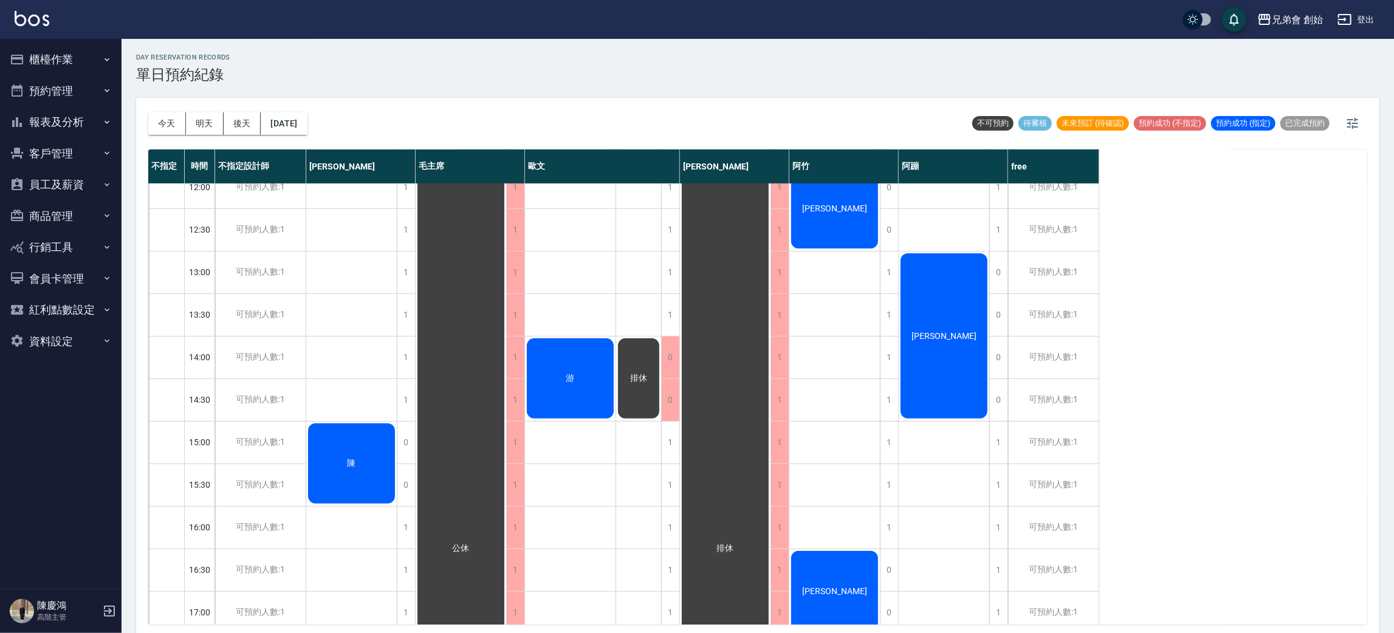
click at [304, 104] on div "[DATE] [DATE] [DATE] [DATE]" at bounding box center [227, 124] width 159 height 52
click at [299, 126] on button "2025/08/17" at bounding box center [284, 123] width 46 height 22
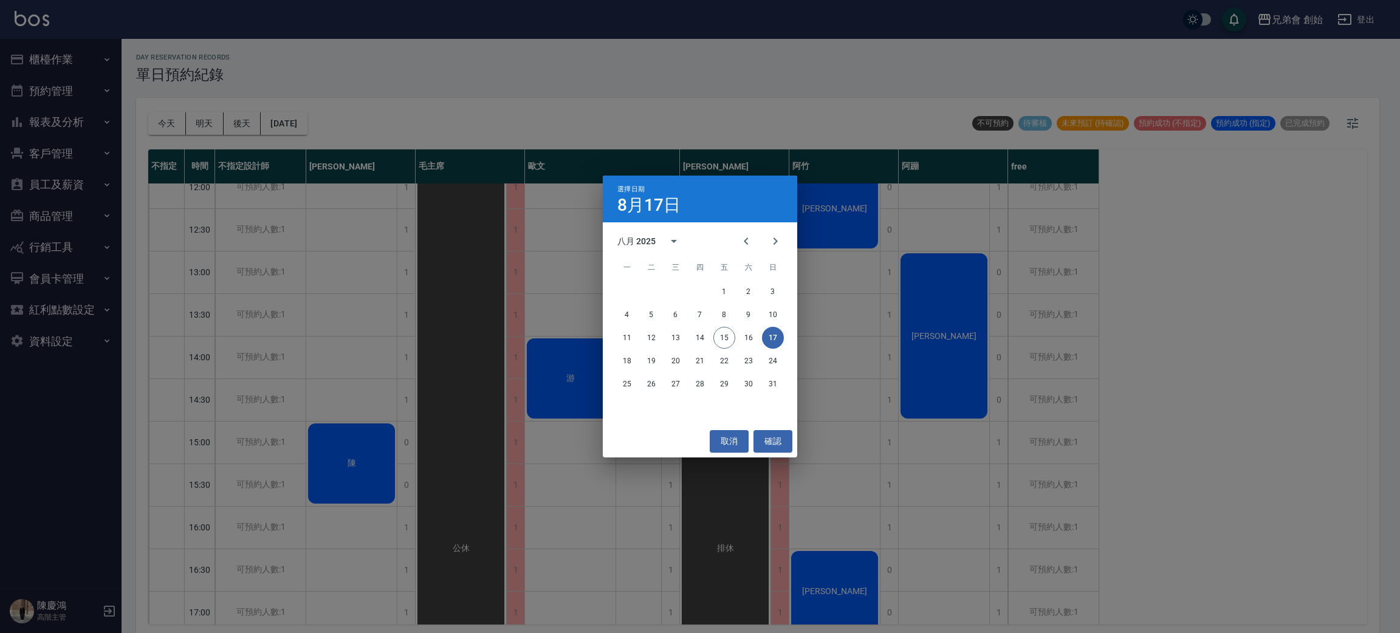
click at [462, 232] on div "選擇日期 8月17日 八月 2025 一 二 三 四 五 六 日 1 2 3 4 5 6 7 8 9 10 11 12 13 14 15 16 17 18 1…" at bounding box center [700, 316] width 1400 height 633
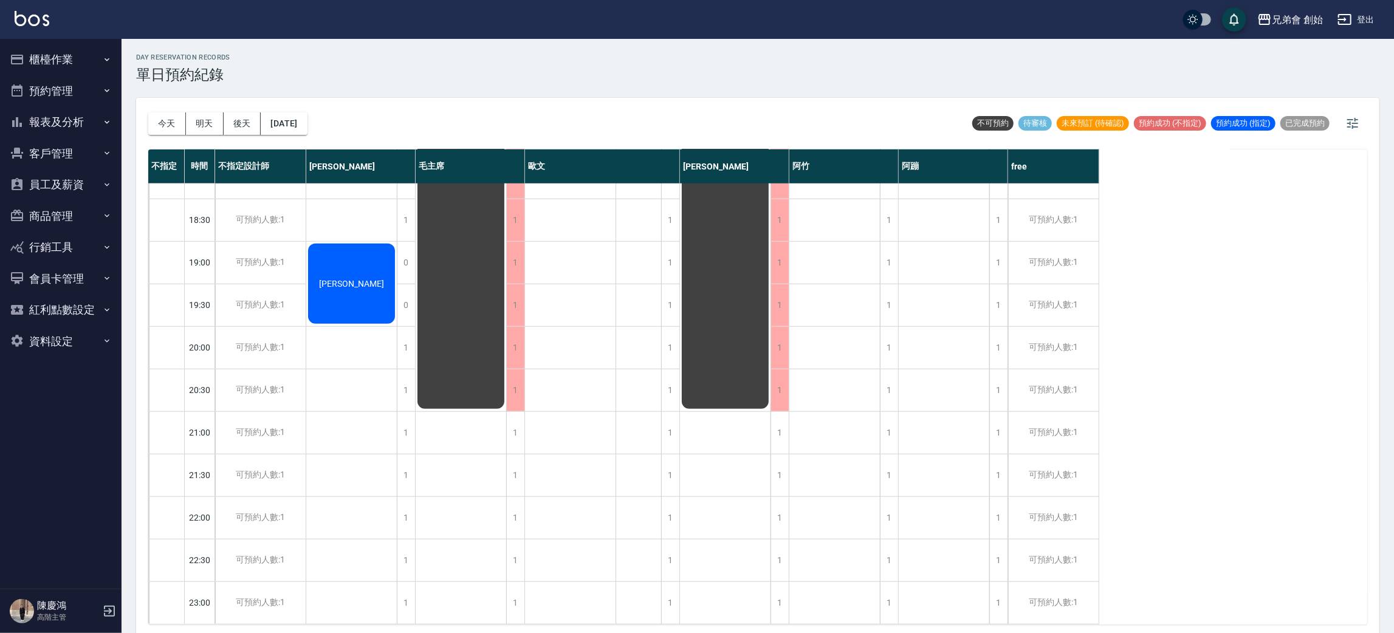
scroll to position [351, 0]
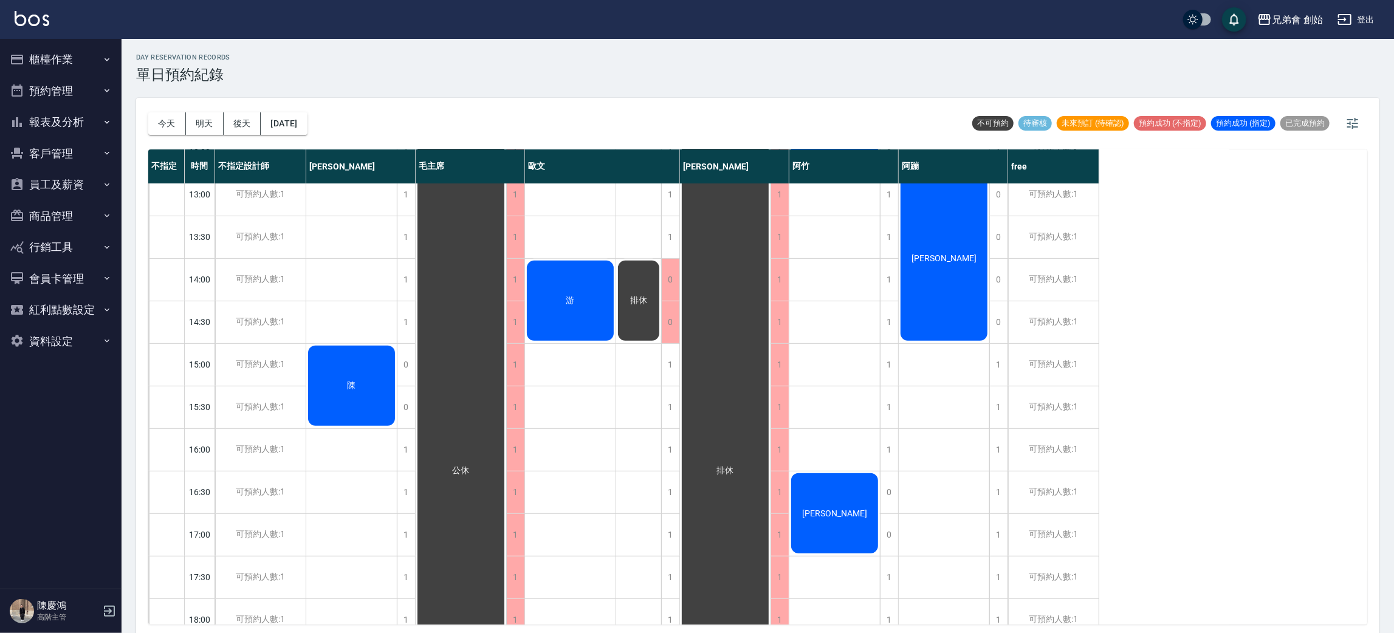
click at [358, 380] on span "游" at bounding box center [351, 385] width 13 height 11
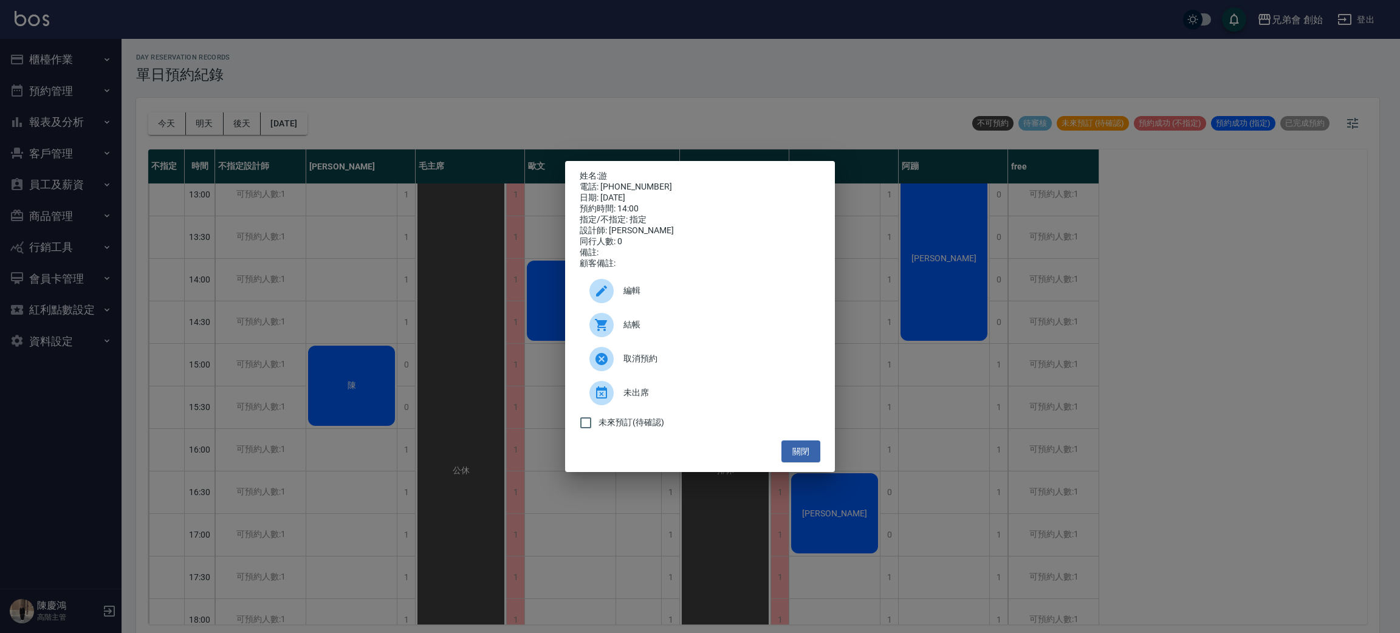
click at [291, 254] on div "姓名: 游 電話: 0988150308 日期: 2025/08/17 預約時間: 14:00 指定/不指定: 指定 設計師: 歐文 同行人數: 0 備註: …" at bounding box center [700, 316] width 1400 height 633
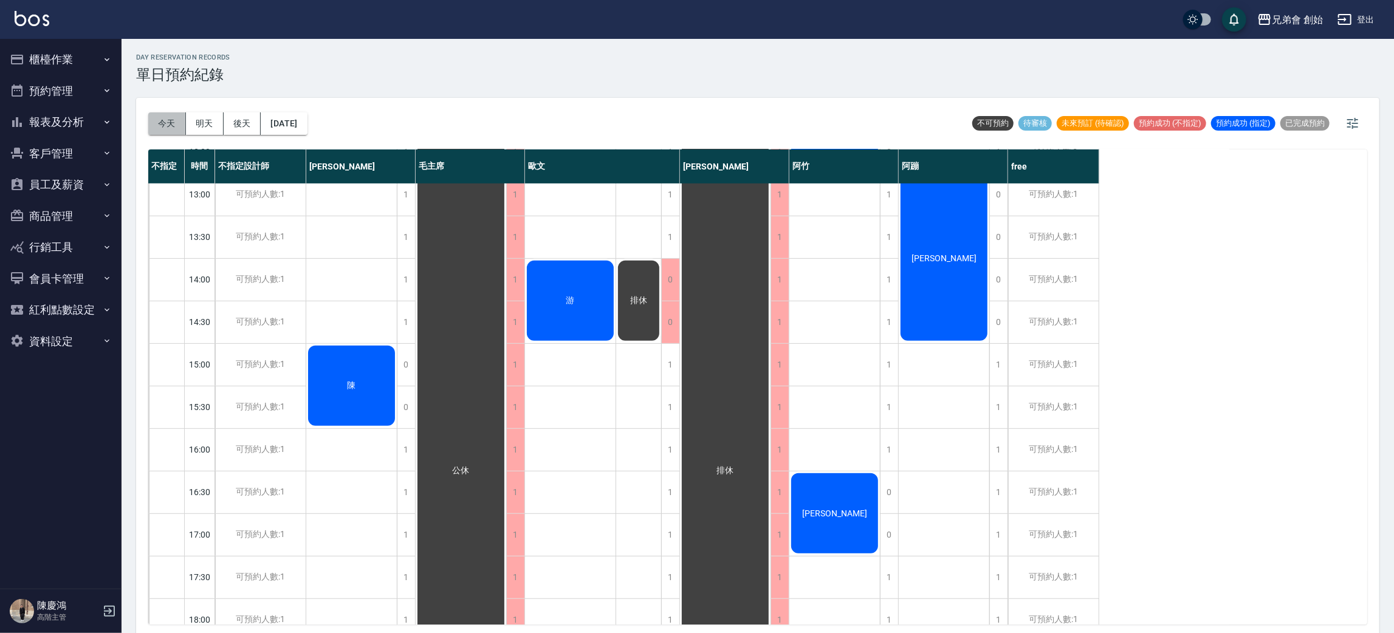
drag, startPoint x: 171, startPoint y: 120, endPoint x: 160, endPoint y: 108, distance: 16.3
click at [171, 119] on button "今天" at bounding box center [167, 123] width 38 height 22
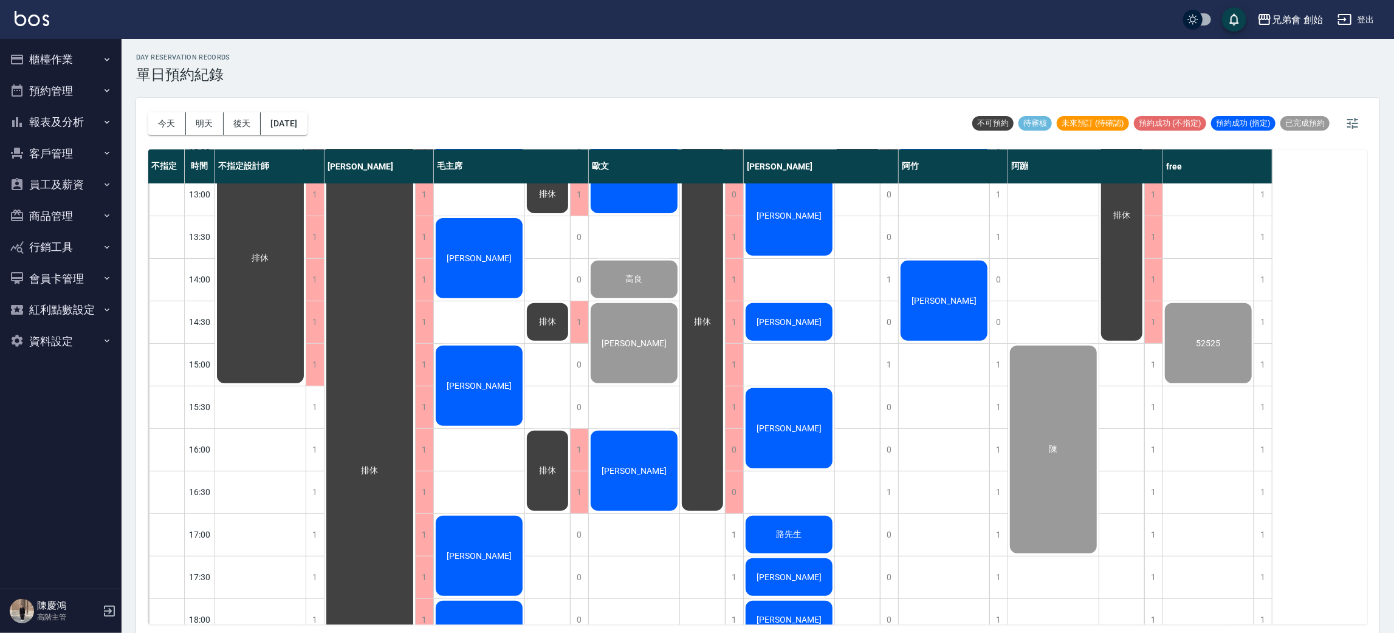
scroll to position [533, 0]
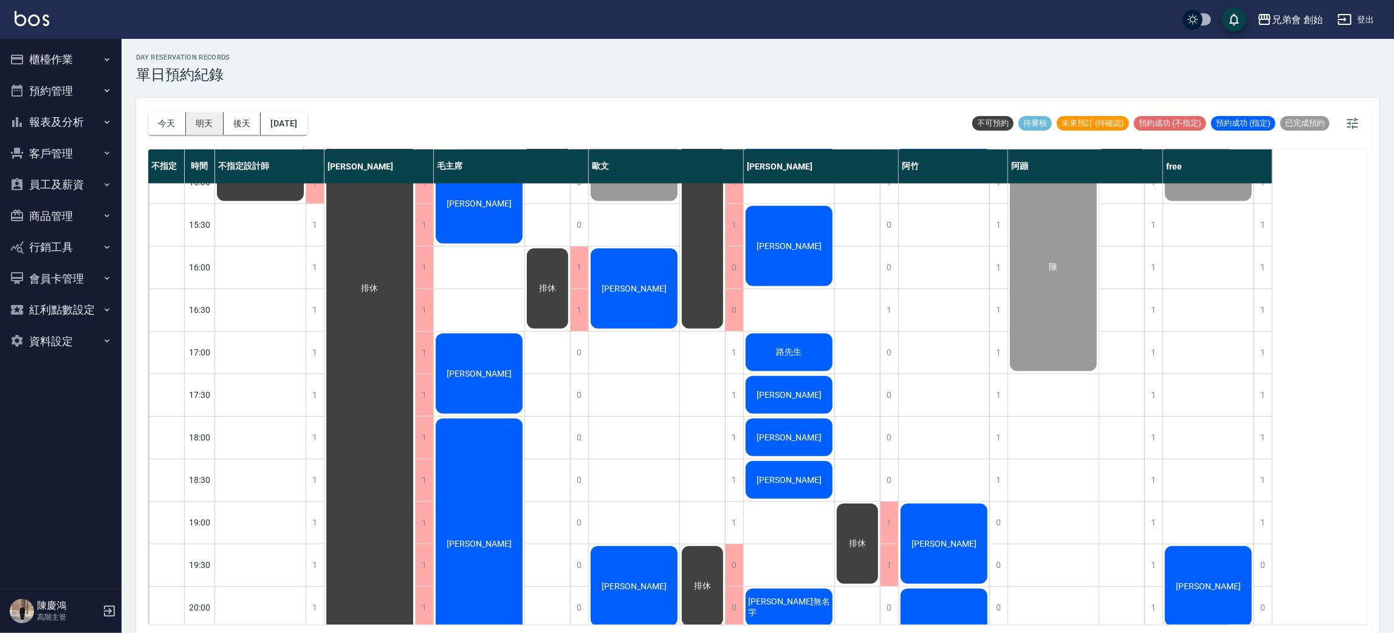
click at [199, 126] on button "明天" at bounding box center [205, 123] width 38 height 22
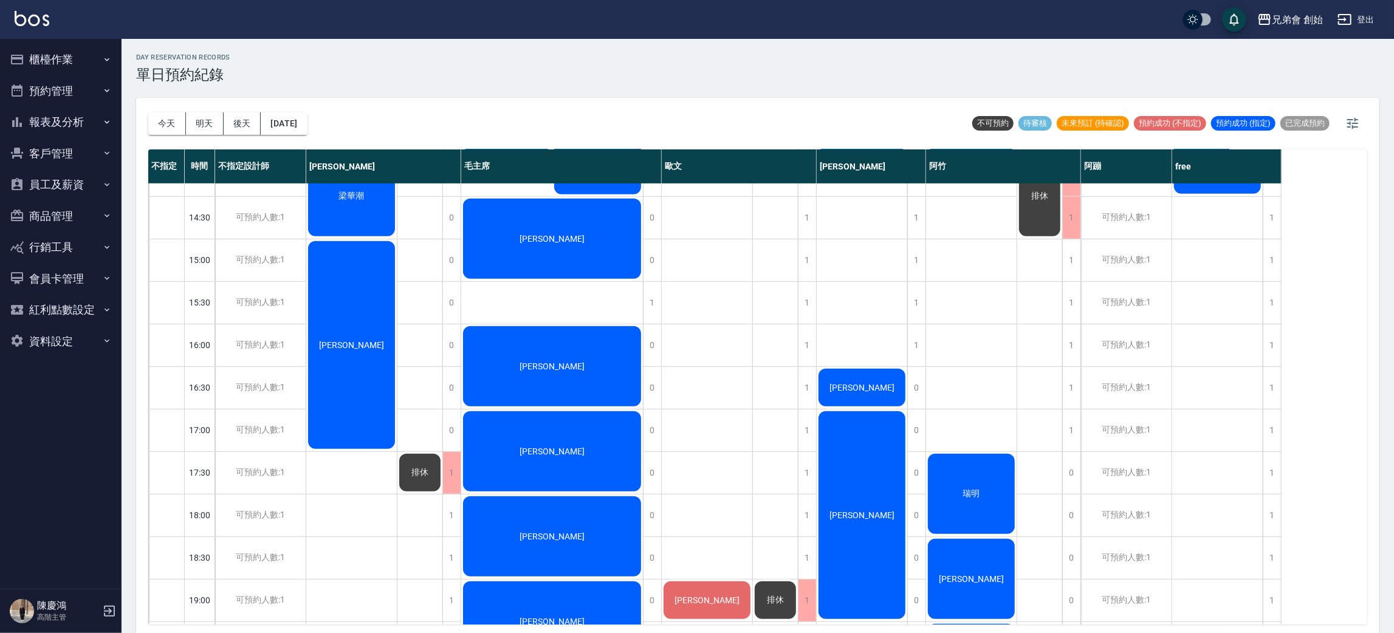
scroll to position [806, 0]
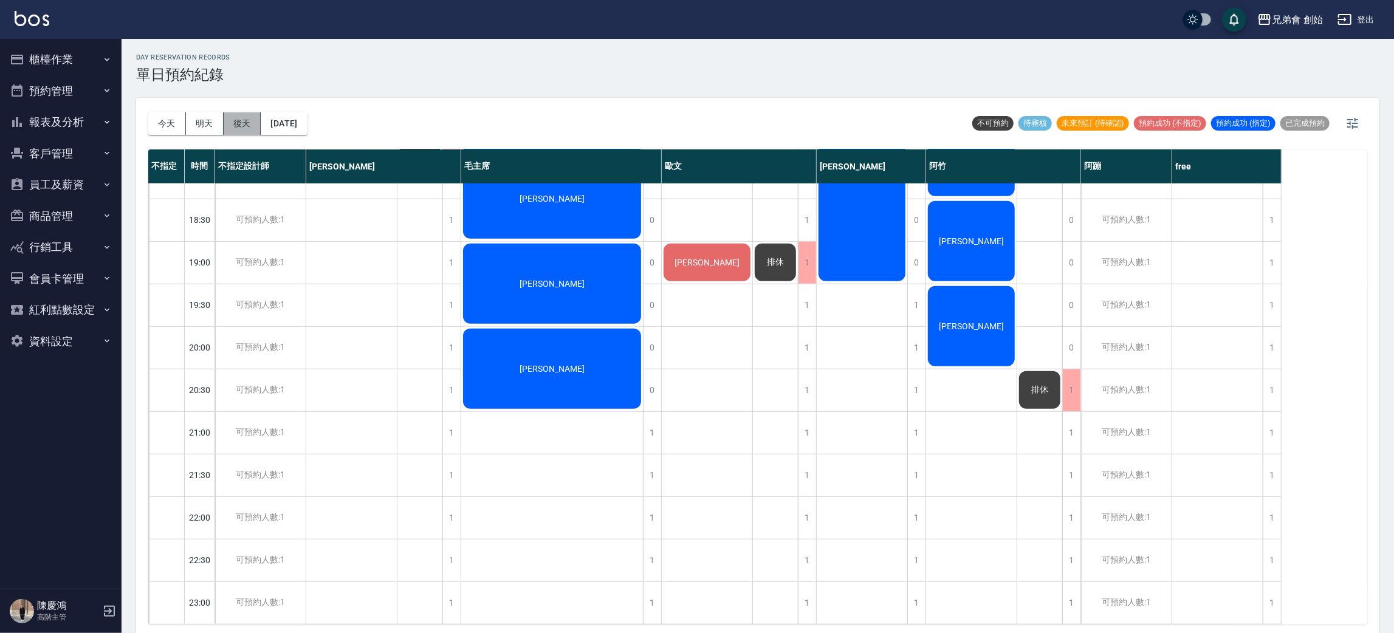
click at [258, 124] on button "後天" at bounding box center [243, 123] width 38 height 22
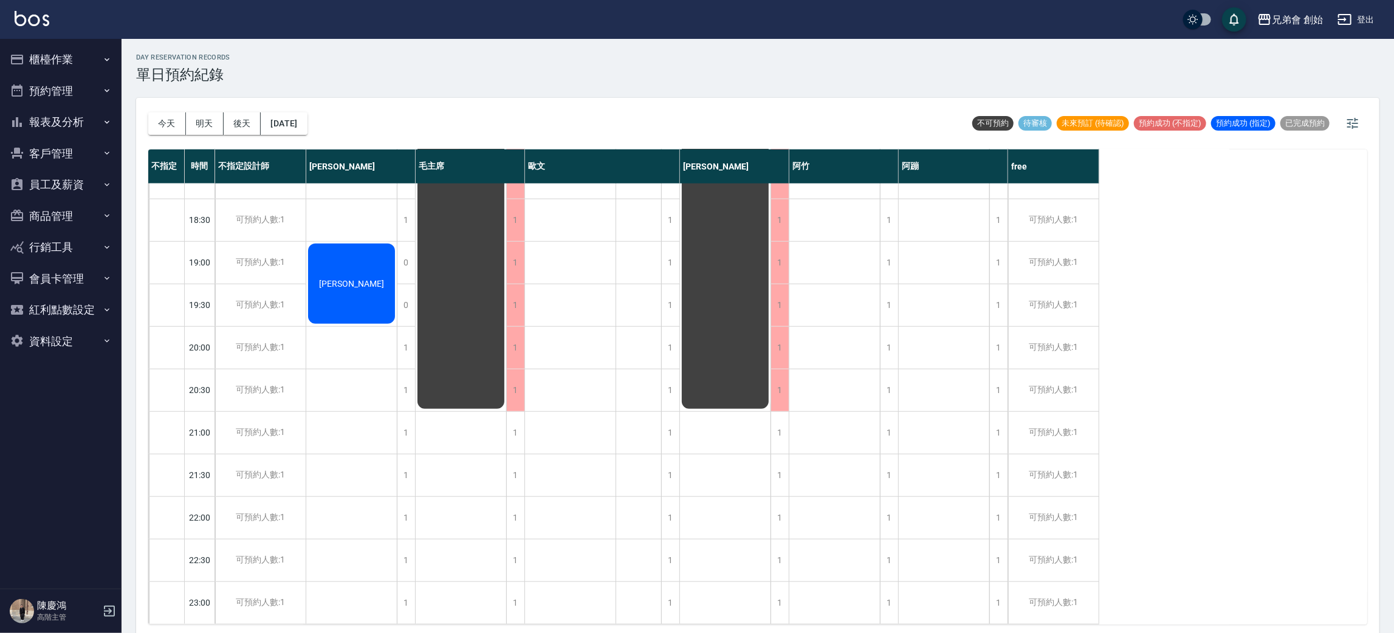
scroll to position [168, 0]
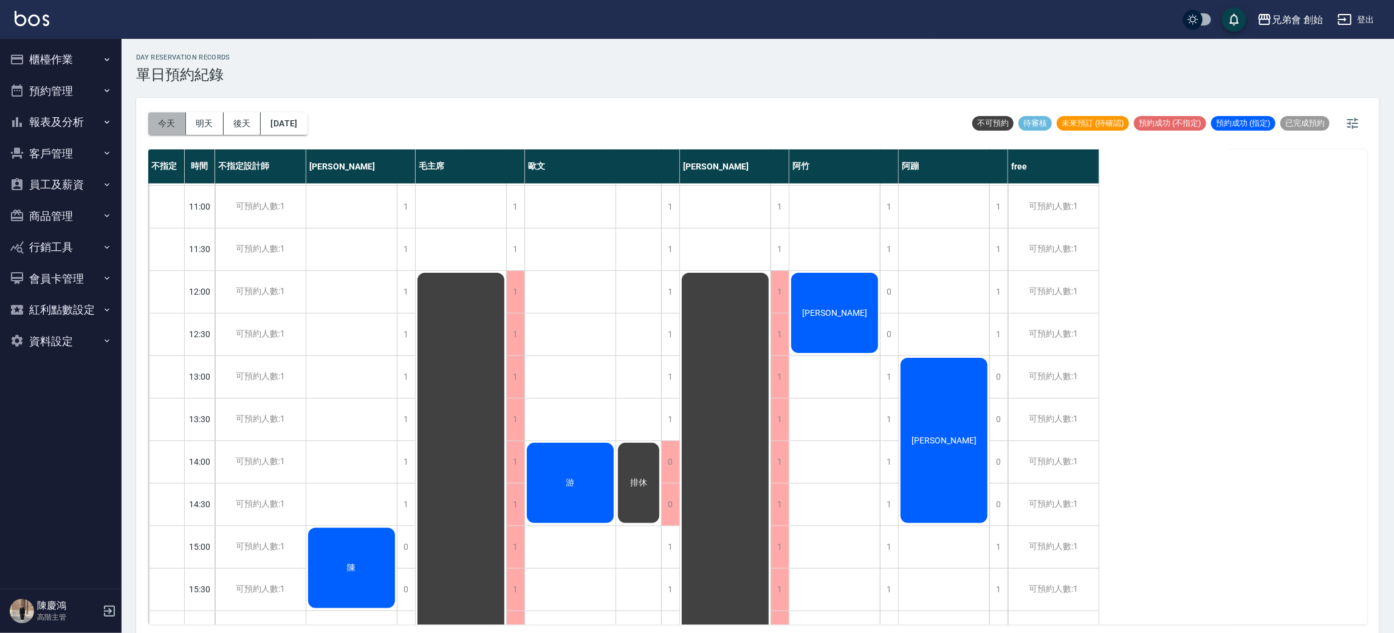
click at [165, 121] on button "今天" at bounding box center [167, 123] width 38 height 22
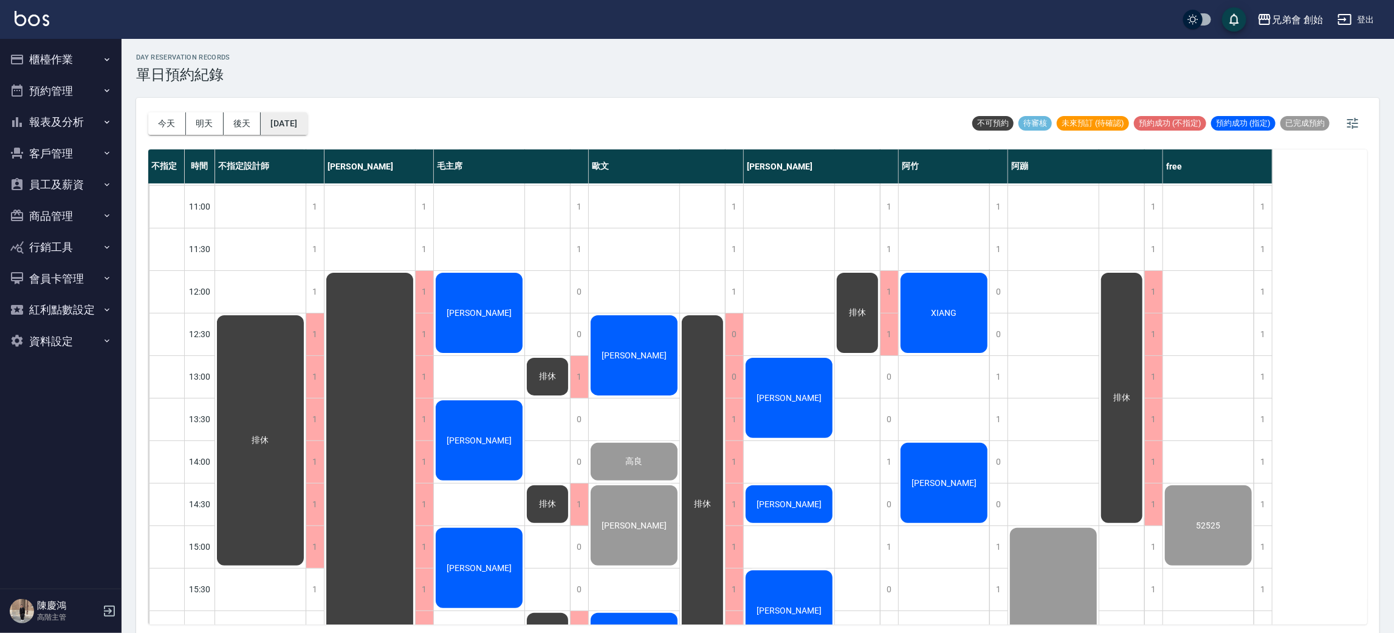
click at [298, 115] on button "[DATE]" at bounding box center [284, 123] width 46 height 22
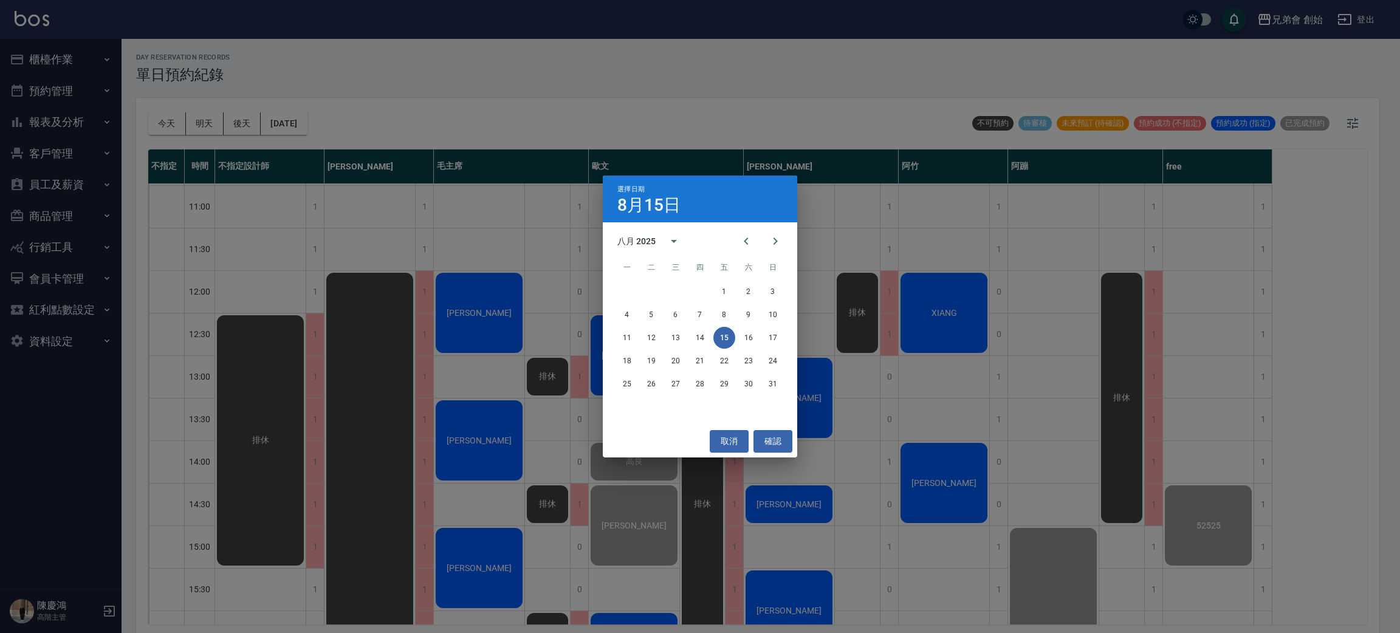
click at [607, 148] on div "選擇日期 8月15日 八月 2025 一 二 三 四 五 六 日 1 2 3 4 5 6 7 8 9 10 11 12 13 14 15 16 17 18 1…" at bounding box center [700, 316] width 1400 height 633
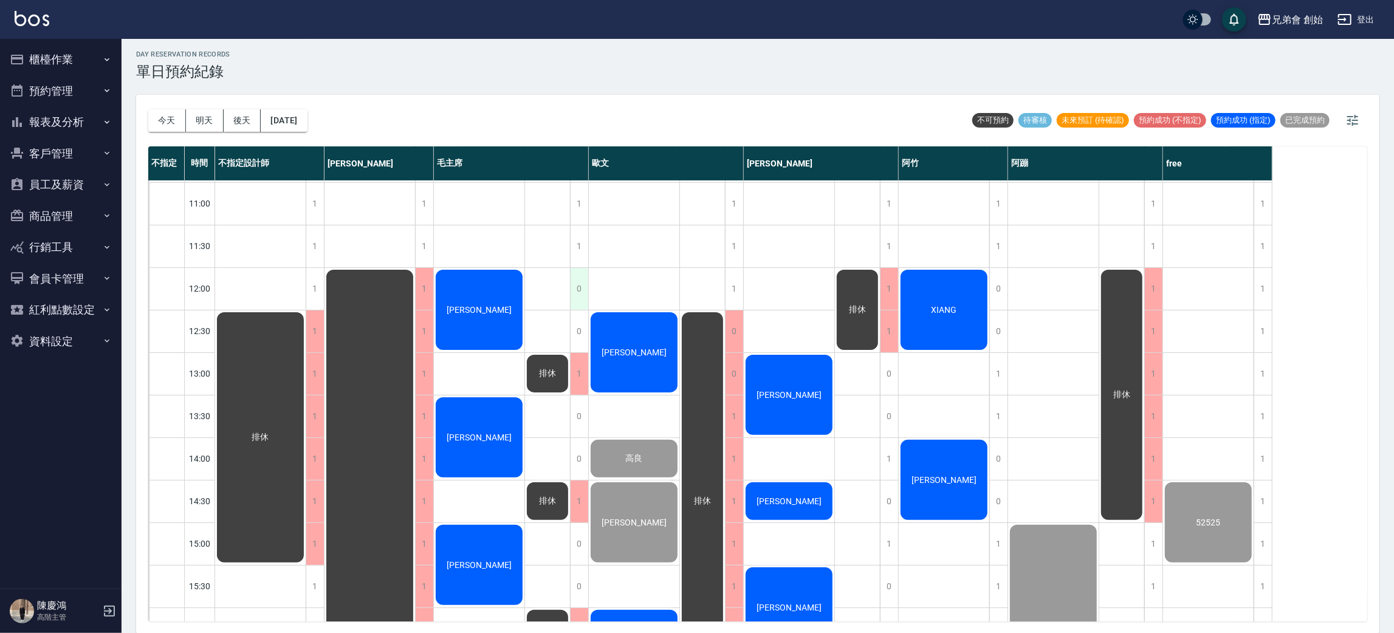
scroll to position [77, 0]
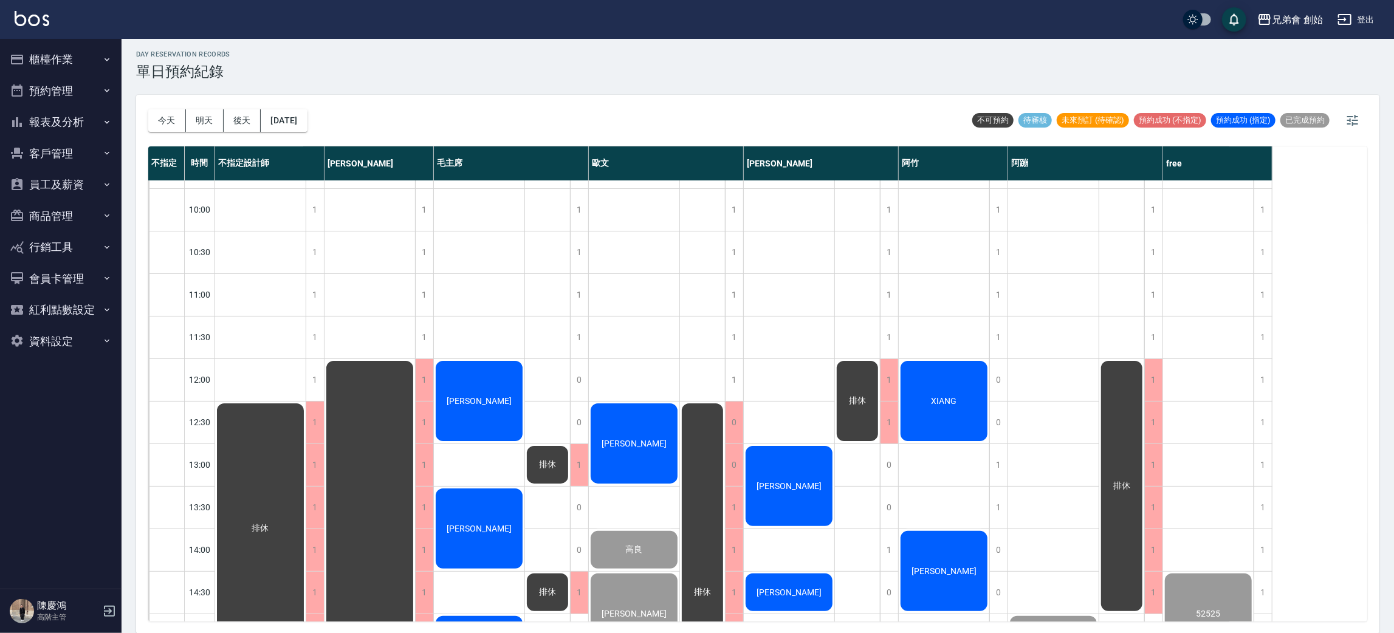
click at [306, 437] on div "[PERSON_NAME]" at bounding box center [260, 529] width 91 height 254
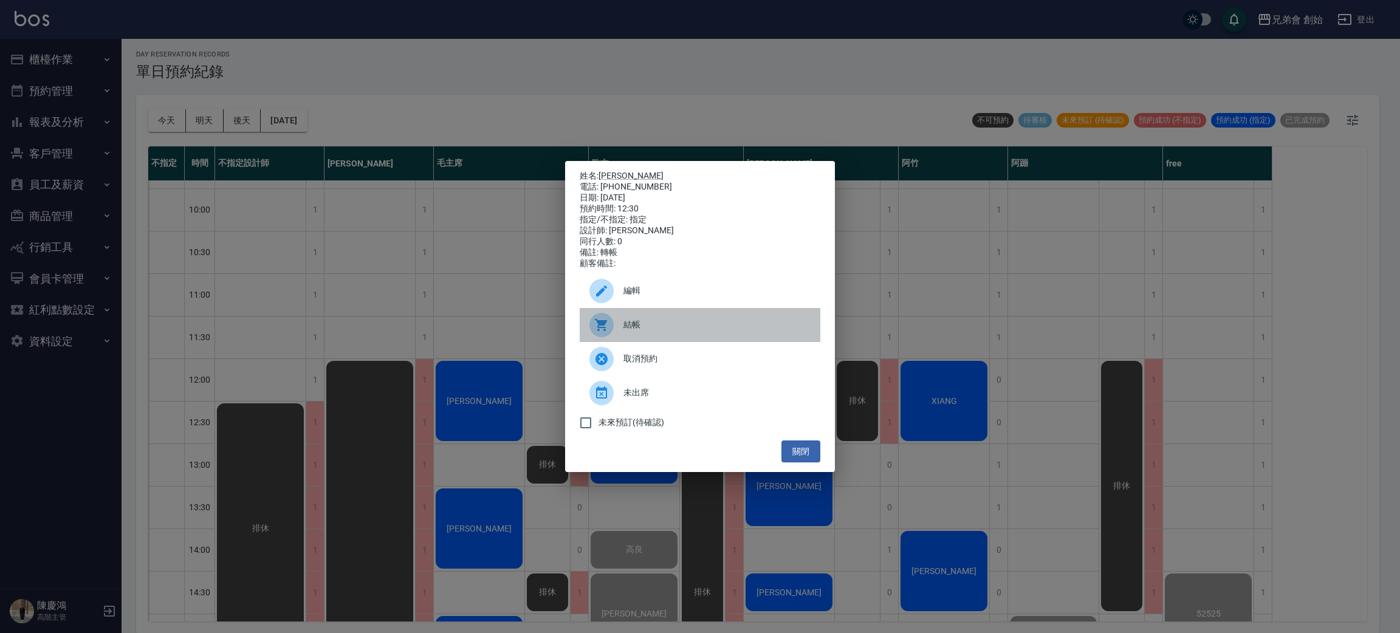
click at [646, 331] on span "結帳" at bounding box center [716, 324] width 187 height 13
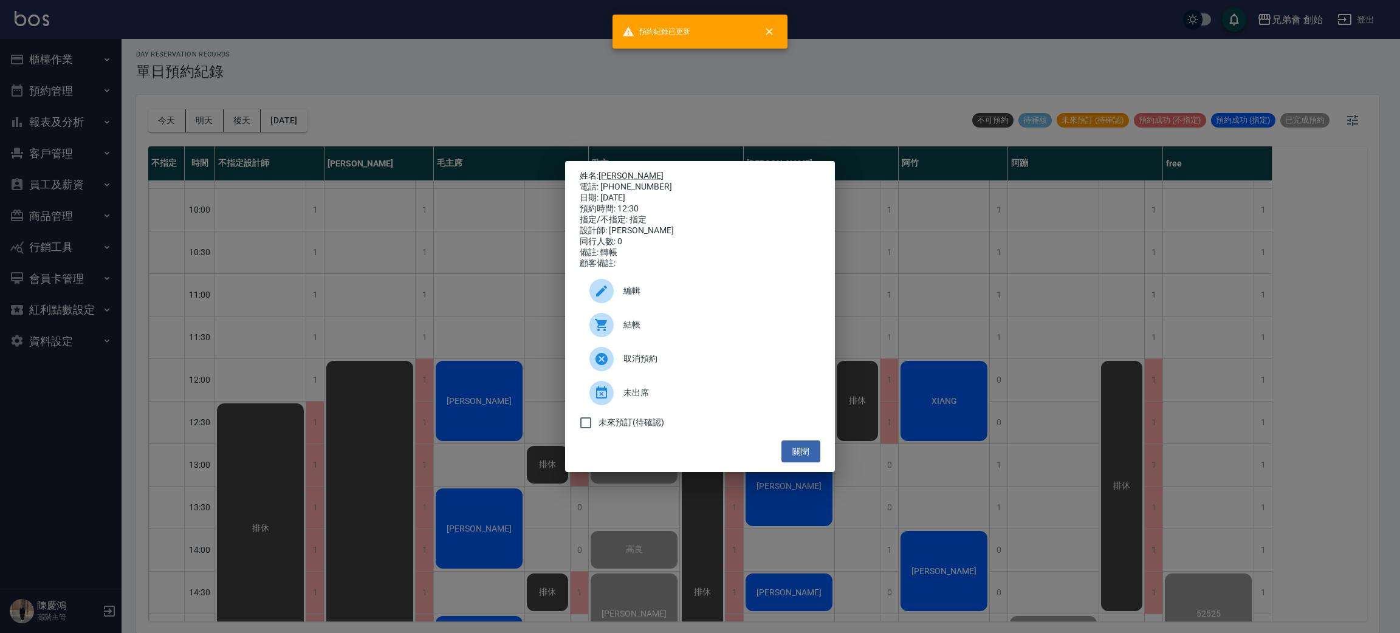
click at [351, 30] on div "姓名: 阿祥 電話: 000135102 日期: 2025/08/15 預約時間: 12:30 指定/不指定: 指定 設計師: 歐文 同行人數: 0 備註: …" at bounding box center [700, 316] width 1400 height 633
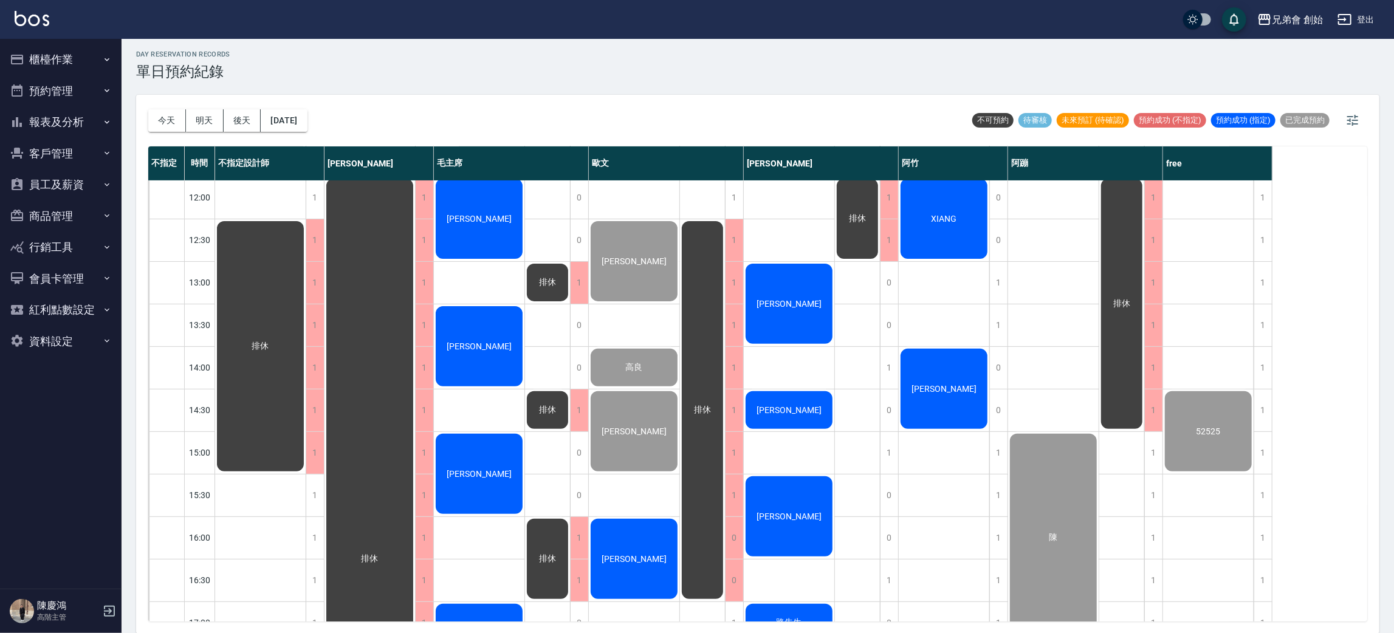
scroll to position [533, 0]
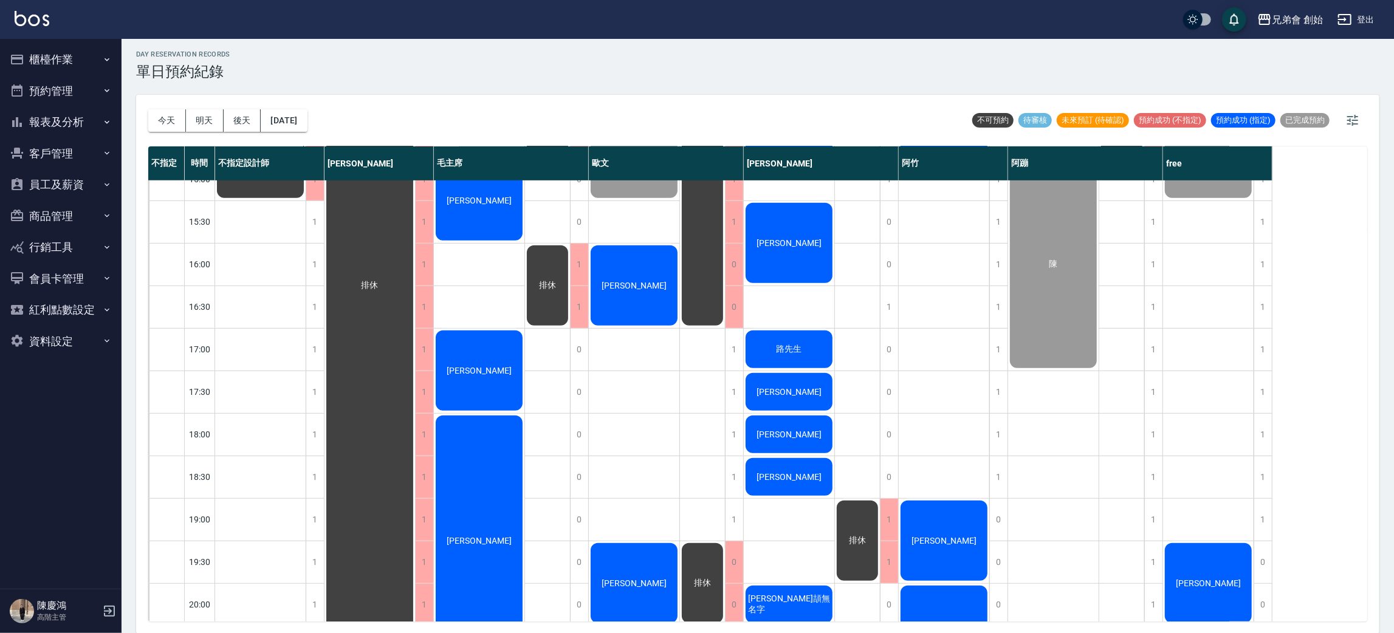
click at [272, 78] on span "盧" at bounding box center [261, 72] width 22 height 11
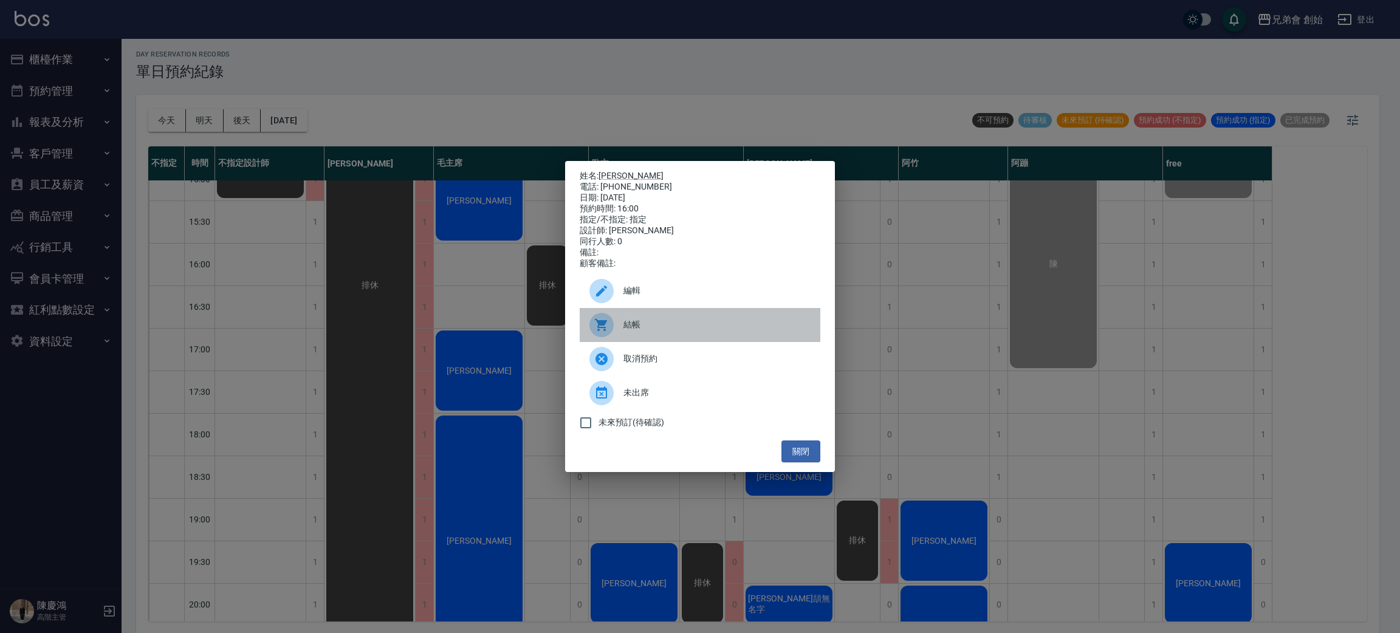
click at [658, 326] on span "結帳" at bounding box center [716, 324] width 187 height 13
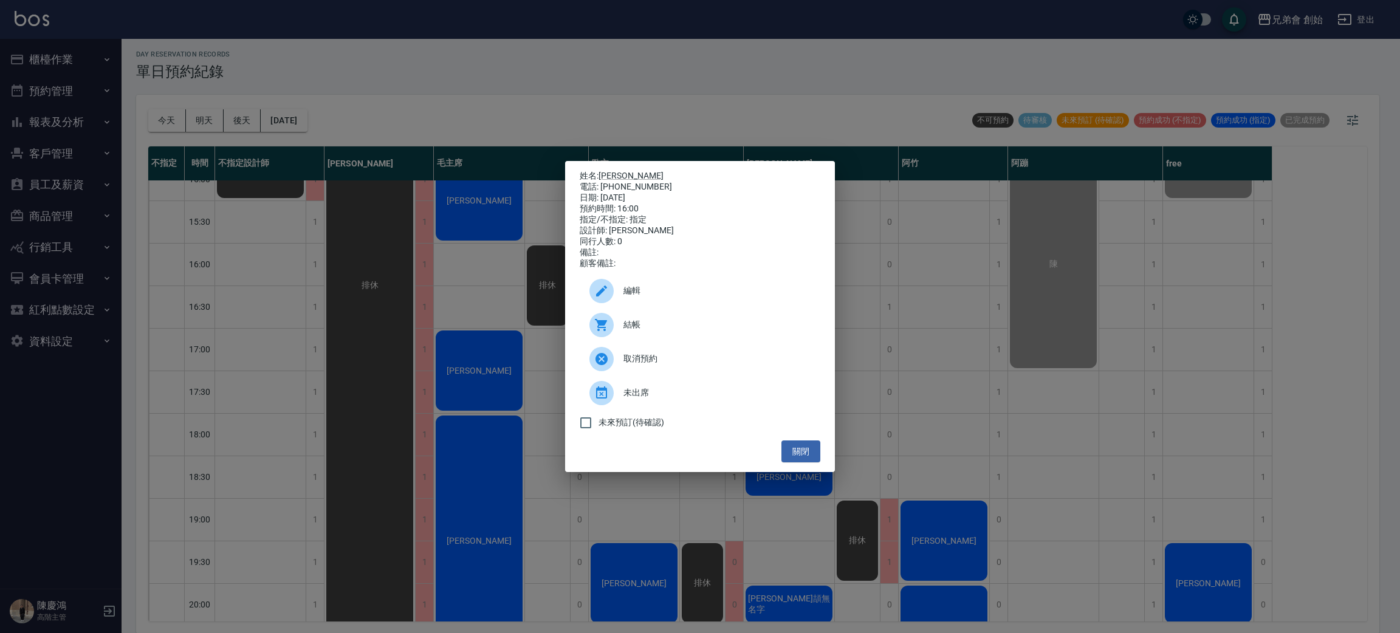
click at [461, 19] on div "姓名: 盧 電話: 0952532682 日期: 2025/08/15 預約時間: 16:00 指定/不指定: 指定 設計師: 歐文 同行人數: 0 備註: …" at bounding box center [700, 316] width 1400 height 633
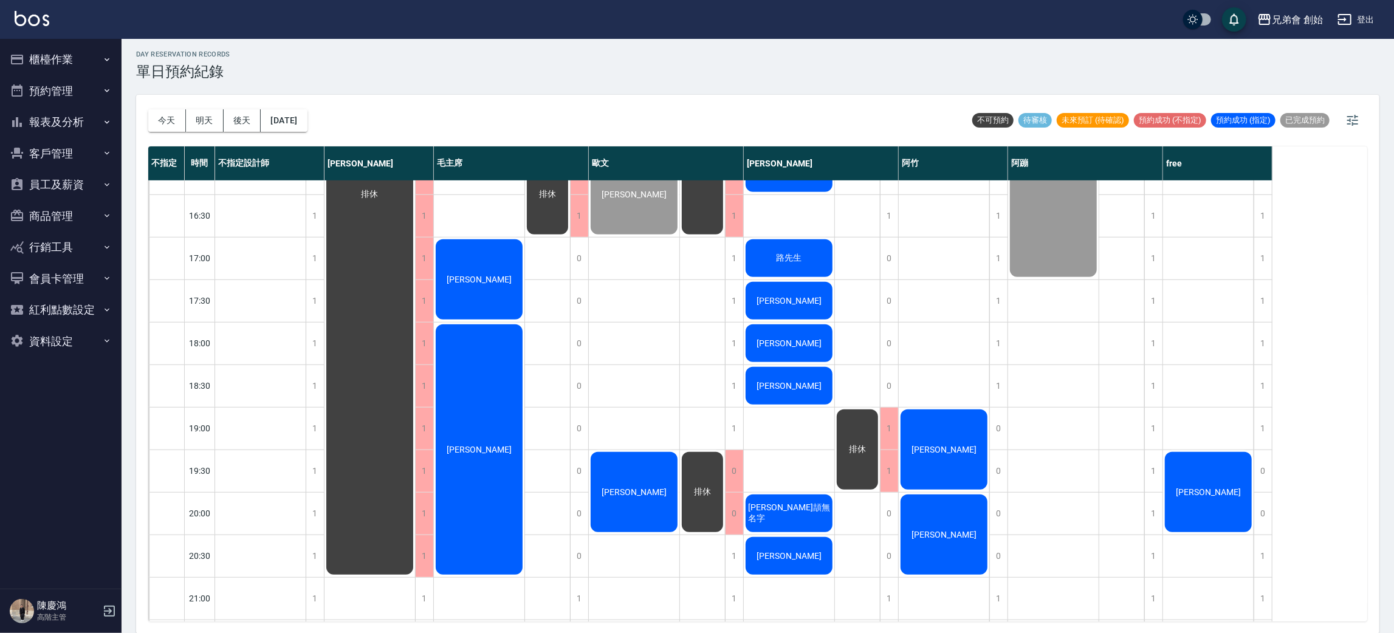
scroll to position [715, 0]
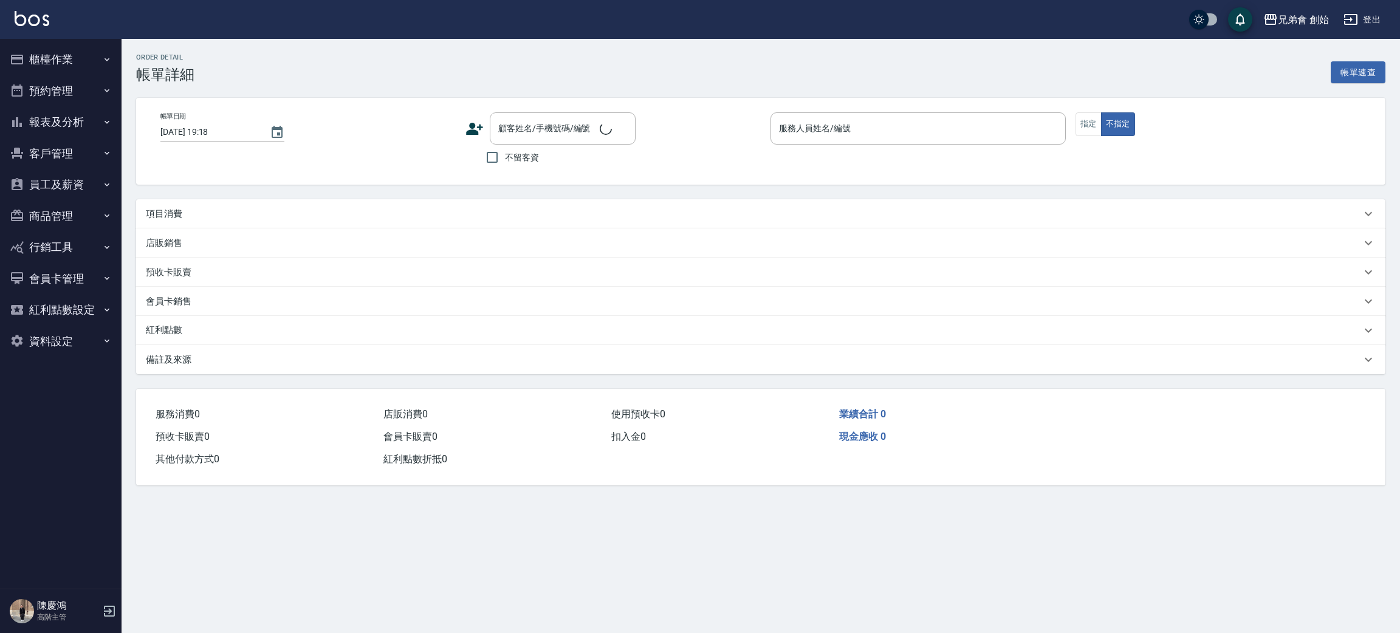
type input "[DATE] 12:30"
type input "[PERSON_NAME](無代號)"
type input "轉帳"
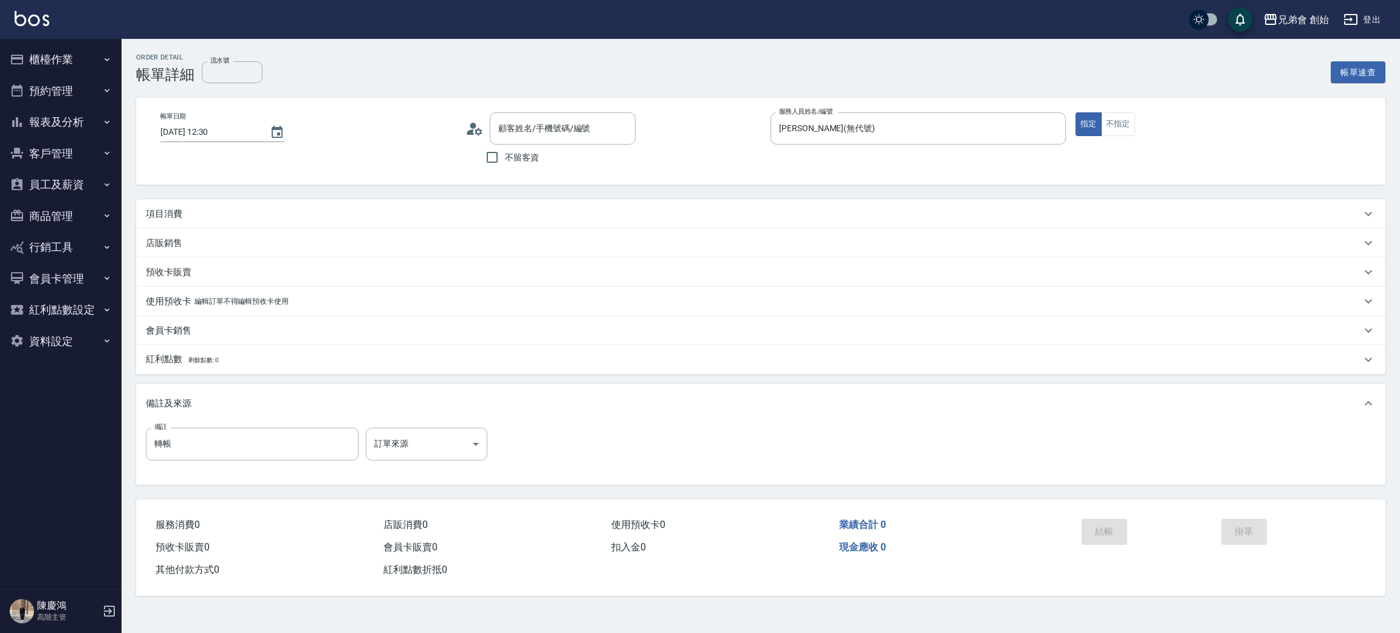
type input "[PERSON_NAME]/000135102/null"
click at [471, 125] on circle at bounding box center [473, 126] width 6 height 6
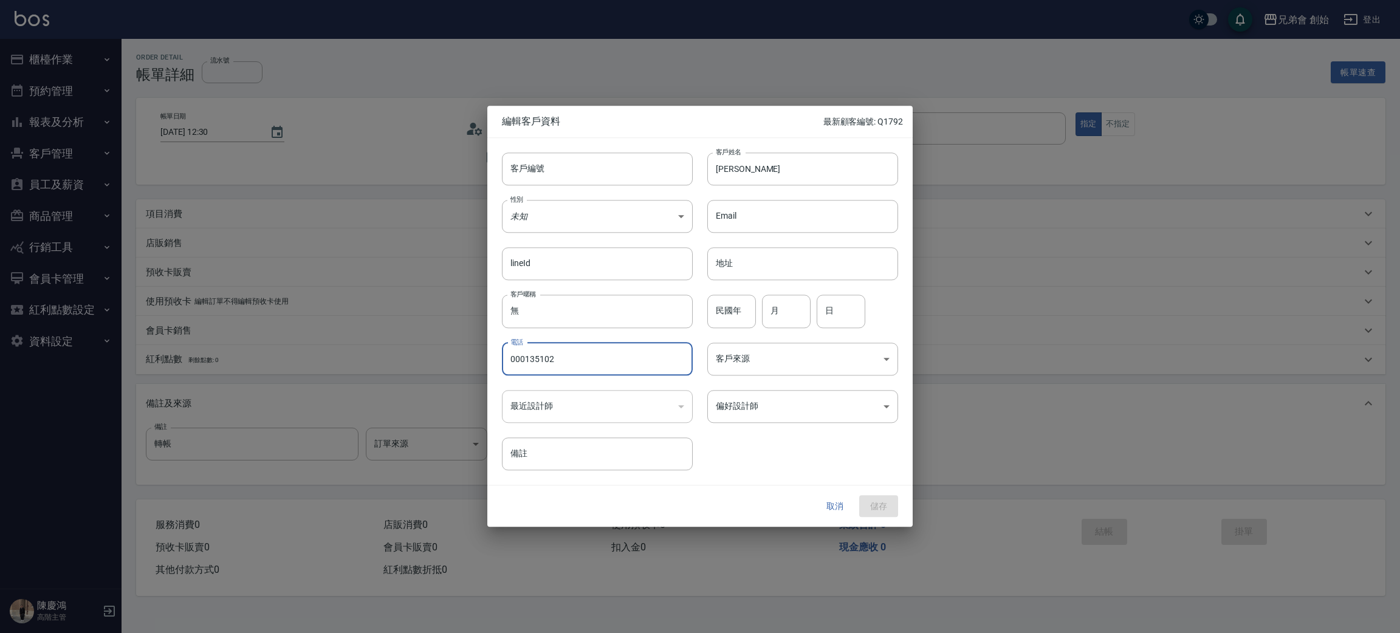
drag, startPoint x: 600, startPoint y: 368, endPoint x: 436, endPoint y: 364, distance: 164.1
click at [438, 364] on div "編輯客戶資料 最新顧客編號: Q1792 客戶編號 客戶編號 客戶姓名 阿祥 客戶姓名 性別 未知 UNKNOWN 性別 Email Email lineId…" at bounding box center [700, 316] width 1400 height 633
type input "0958391119"
click at [823, 414] on body "兄弟會 創始 登出 櫃檯作業 打帳單 帳單列表 掛單列表 座位開單 營業儀表板 現金收支登錄 高階收支登錄 材料自購登錄 每日結帳 排班表 現場電腦打卡 掃碼…" at bounding box center [700, 316] width 1400 height 633
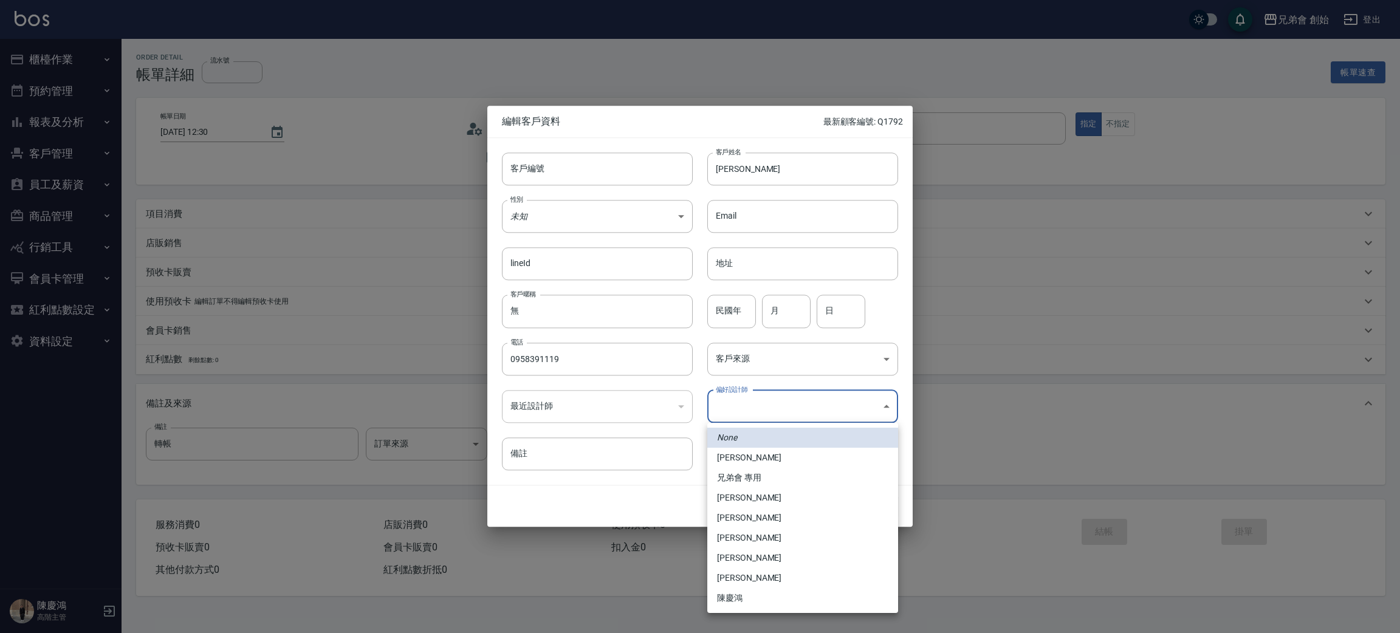
click at [779, 493] on li "[PERSON_NAME]" at bounding box center [802, 498] width 191 height 20
type input "1456ae5b-d9bb-440a-9f01-028db65cd7e3"
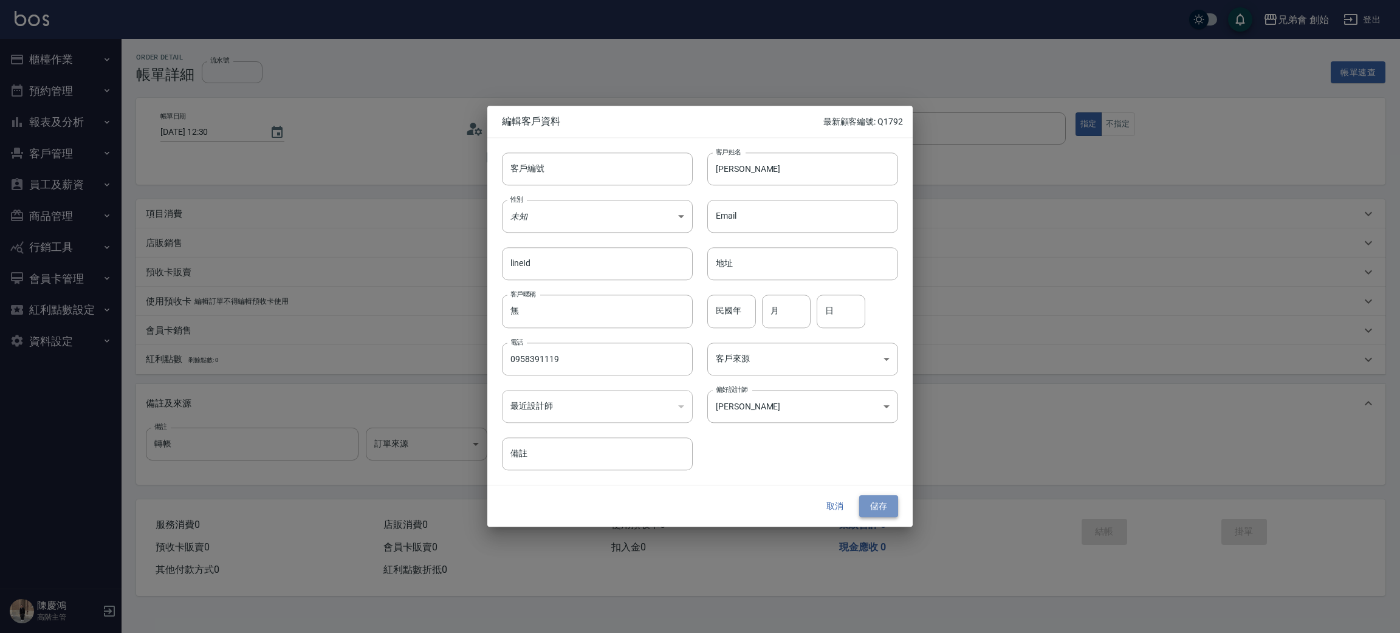
click at [885, 508] on button "儲存" at bounding box center [878, 506] width 39 height 22
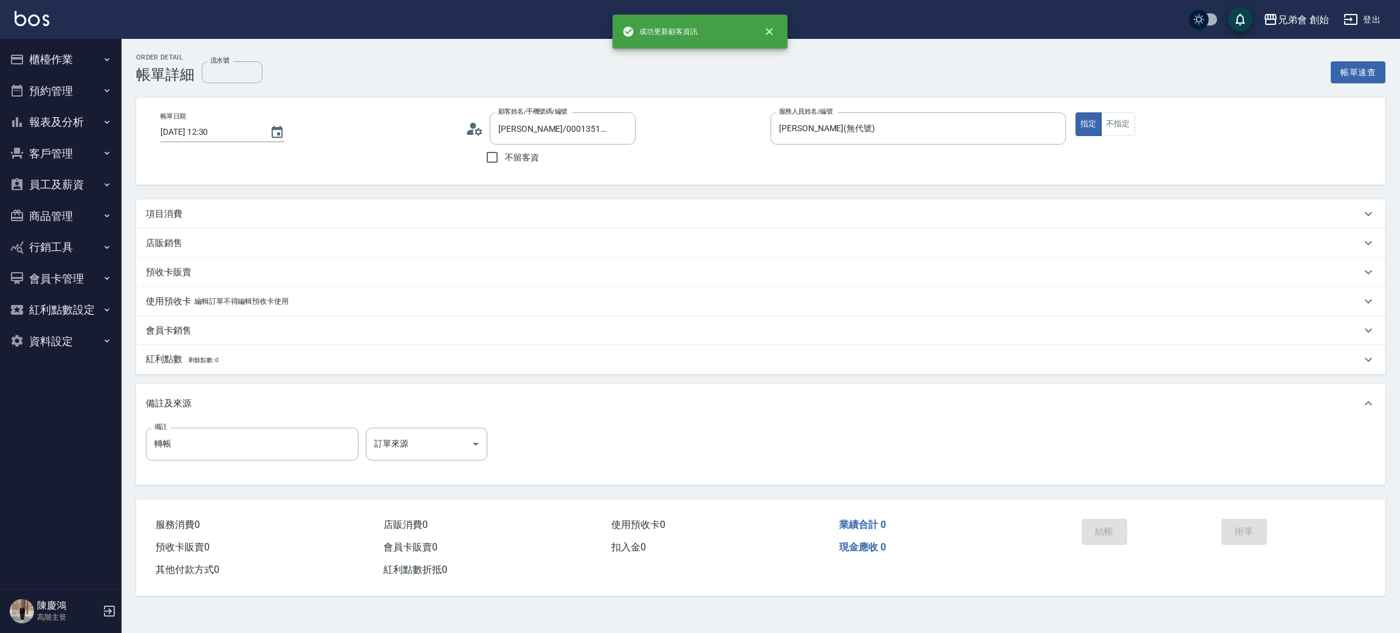
type input "[PERSON_NAME]/0958391119/"
click at [227, 213] on div "項目消費" at bounding box center [753, 214] width 1215 height 13
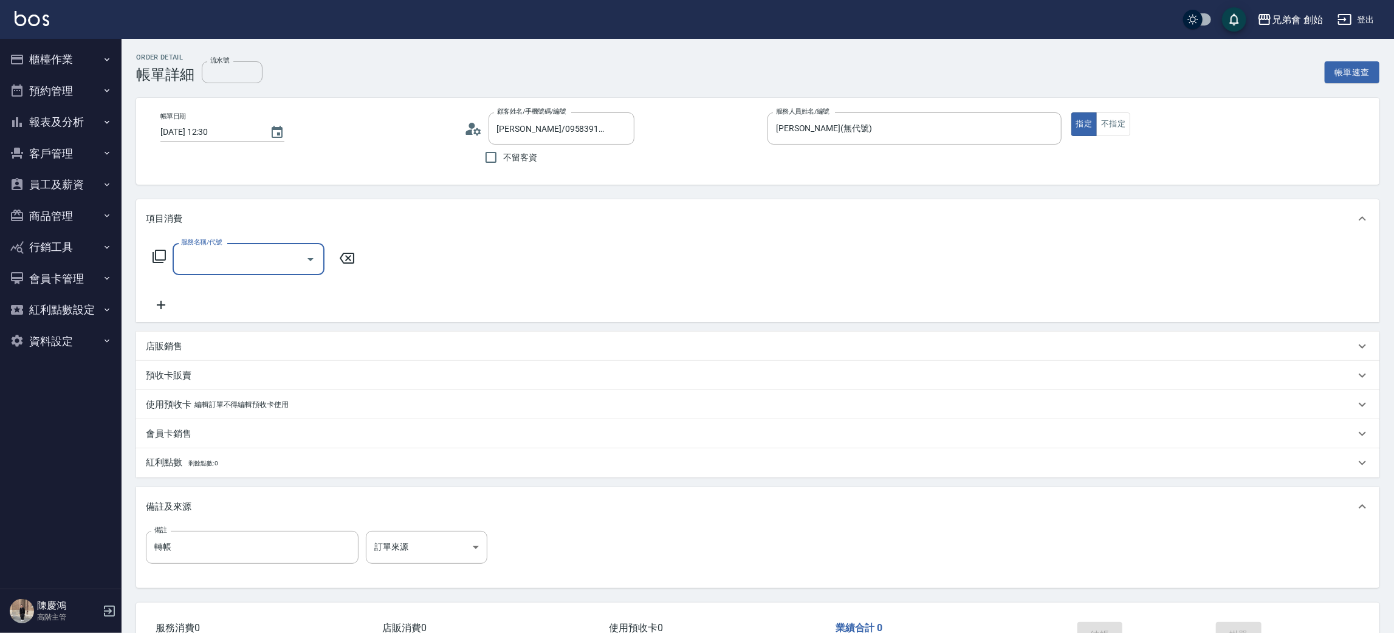
click at [210, 267] on input "服務名稱/代號" at bounding box center [239, 258] width 123 height 21
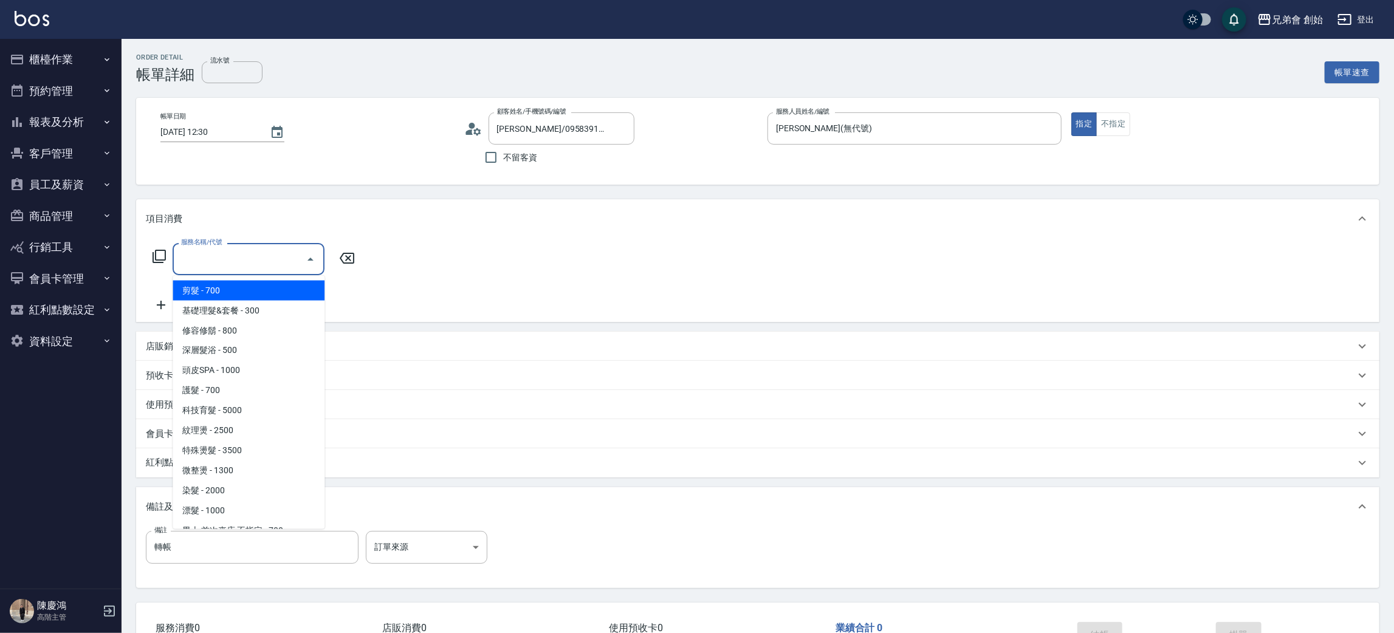
click at [224, 295] on span "剪髮 - 700" at bounding box center [249, 291] width 152 height 20
type input "剪髮(A01)"
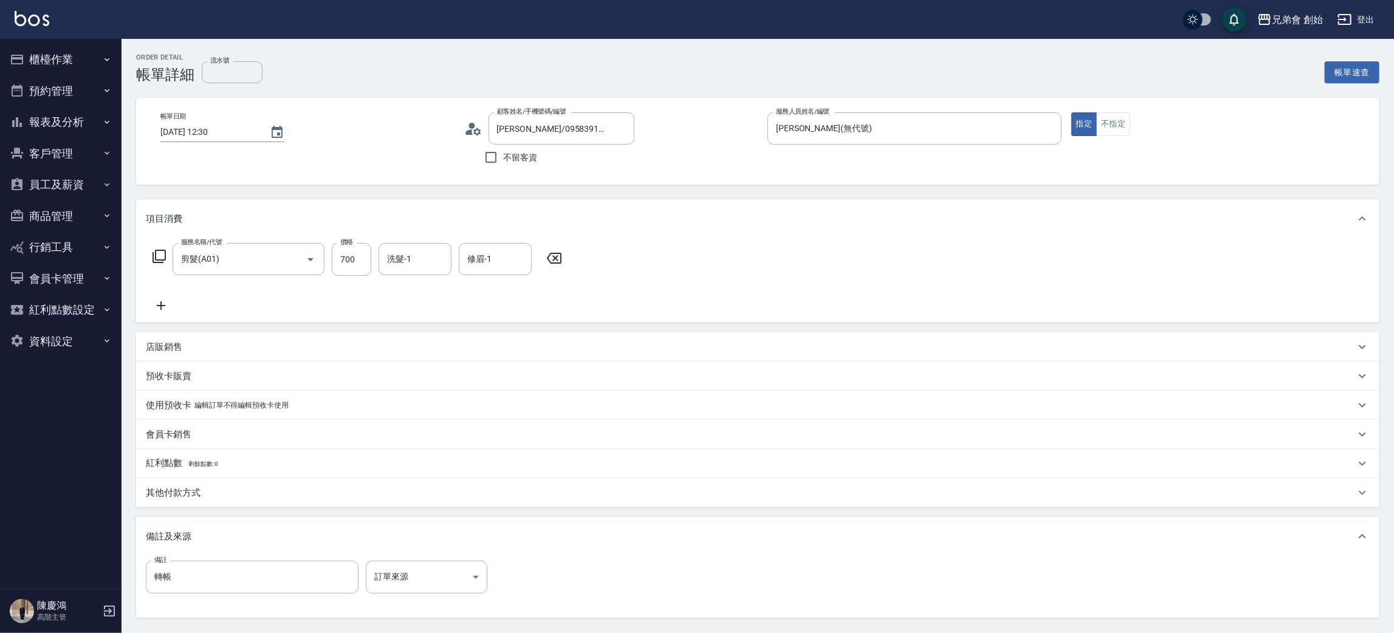
click at [198, 501] on div "其他付款方式" at bounding box center [757, 492] width 1243 height 29
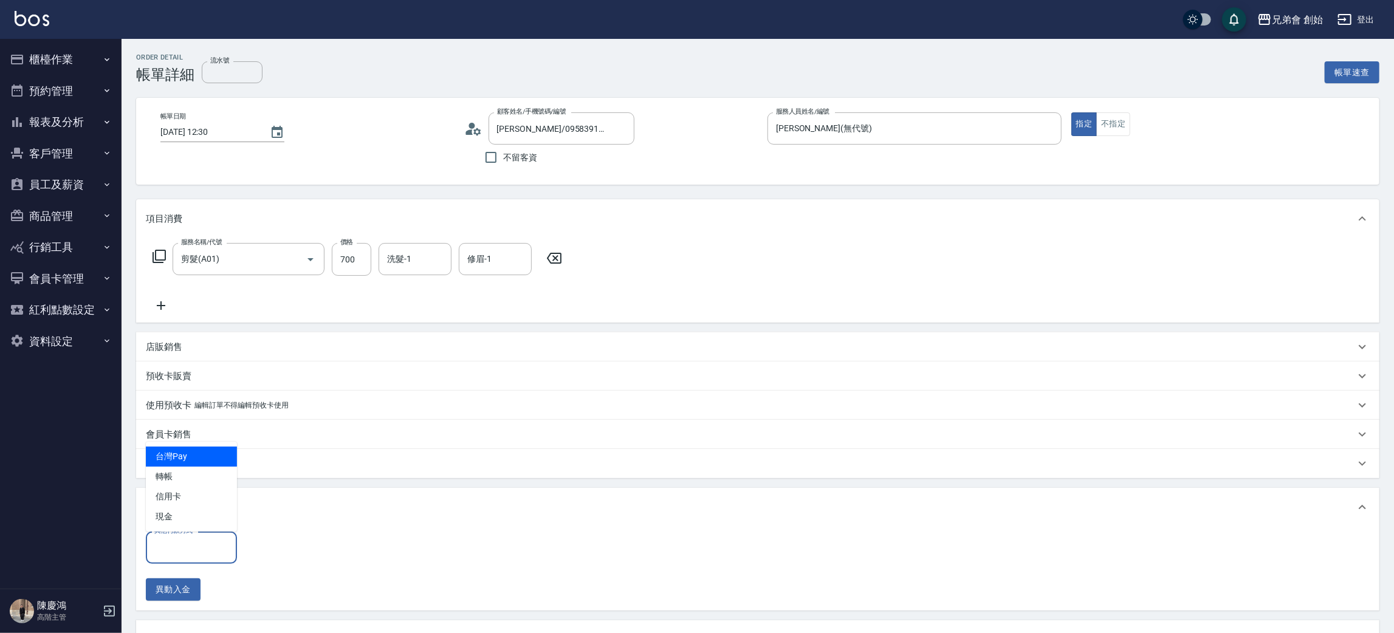
click at [196, 547] on input "其他付款方式" at bounding box center [191, 547] width 80 height 21
click at [214, 479] on span "轉帳" at bounding box center [191, 477] width 91 height 20
type input "轉帳"
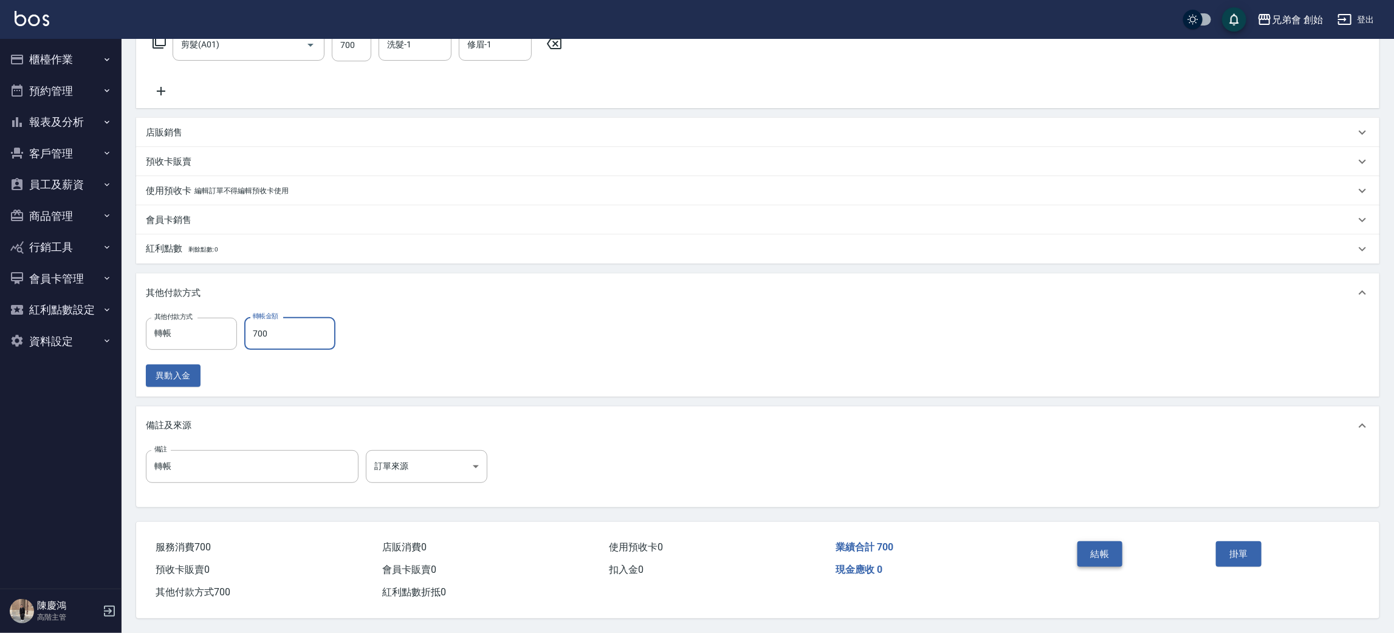
type input "700"
click at [1097, 550] on button "結帳" at bounding box center [1100, 554] width 46 height 26
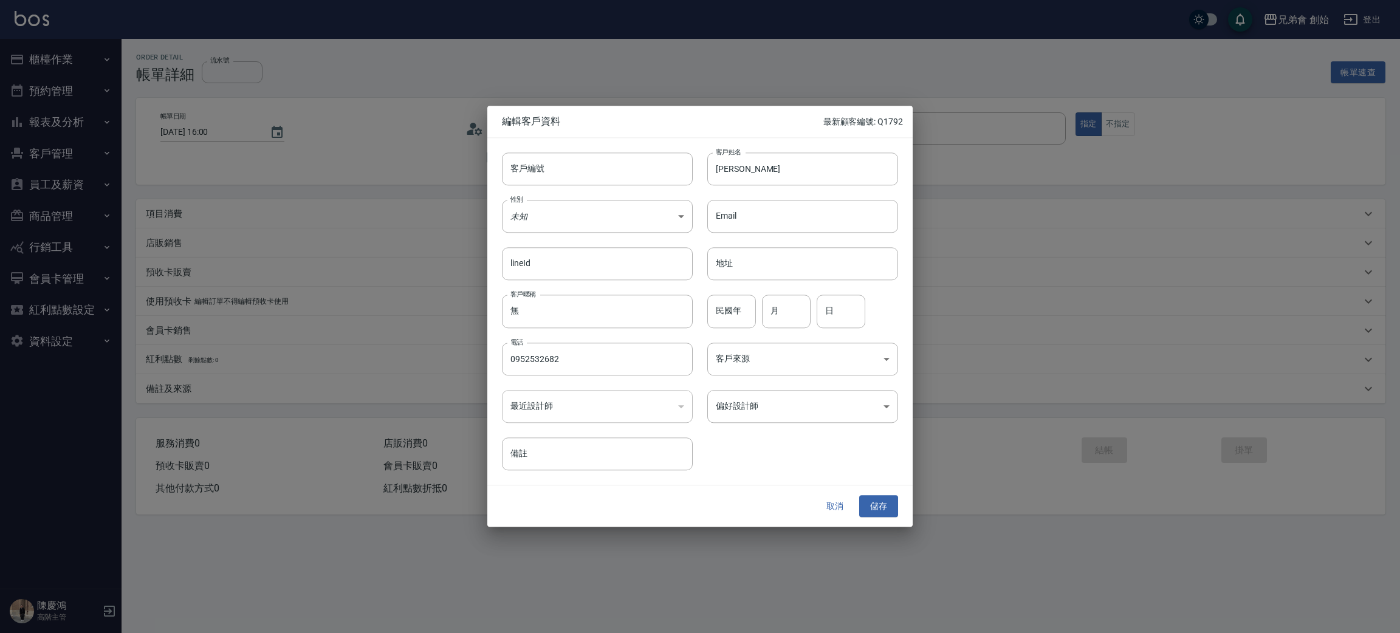
drag, startPoint x: 748, startPoint y: 160, endPoint x: 730, endPoint y: 153, distance: 20.2
click at [749, 162] on input "[PERSON_NAME]" at bounding box center [802, 168] width 191 height 33
type input "[PERSON_NAME]"
click at [765, 411] on body "兄弟會 創始 登出 櫃檯作業 打帳單 帳單列表 掛單列表 座位開單 營業儀表板 現金收支登錄 高階收支登錄 材料自購登錄 每日結帳 排班表 現場電腦打卡 掃碼…" at bounding box center [700, 316] width 1400 height 633
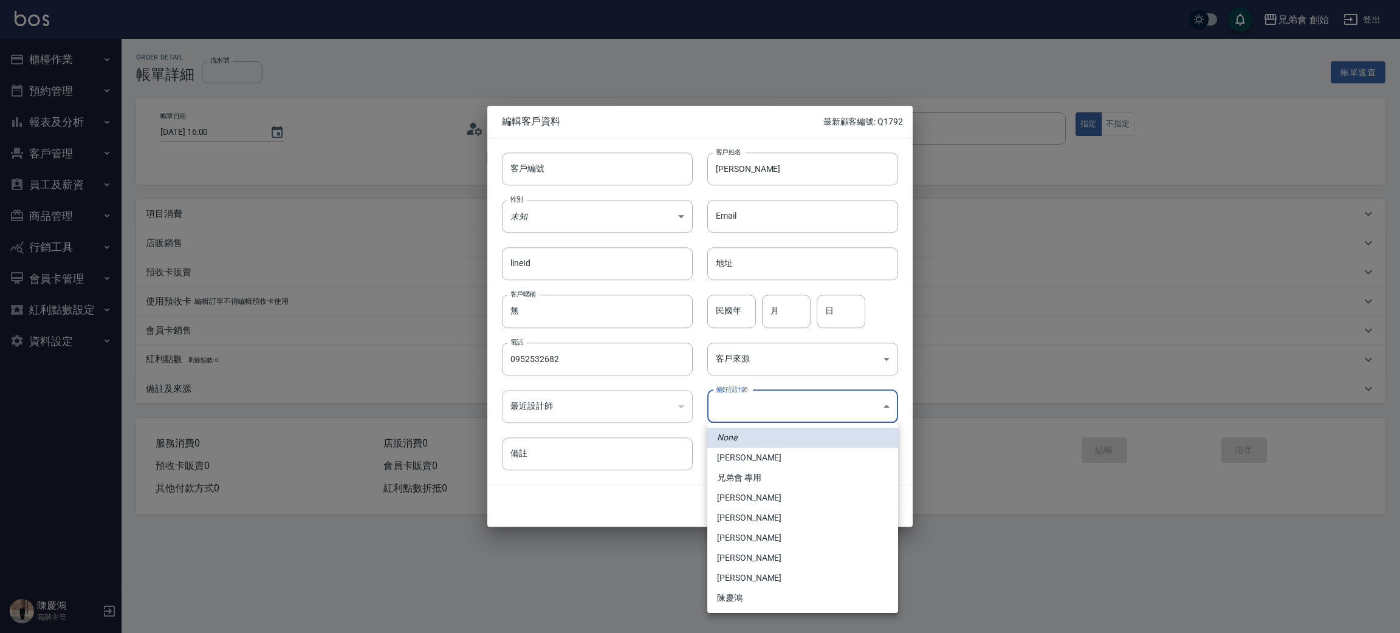
click at [768, 502] on li "[PERSON_NAME]" at bounding box center [802, 498] width 191 height 20
type input "1456ae5b-d9bb-440a-9f01-028db65cd7e3"
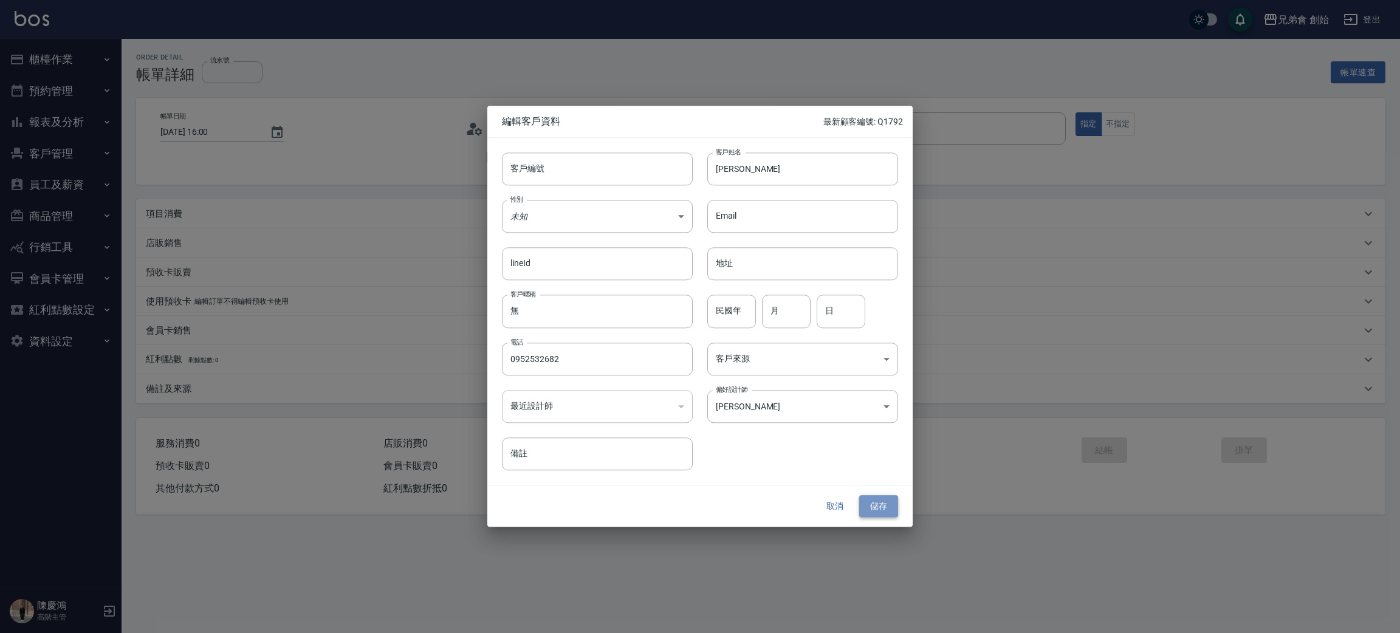
click at [872, 506] on button "儲存" at bounding box center [878, 506] width 39 height 22
click at [877, 508] on button "儲存" at bounding box center [878, 506] width 39 height 22
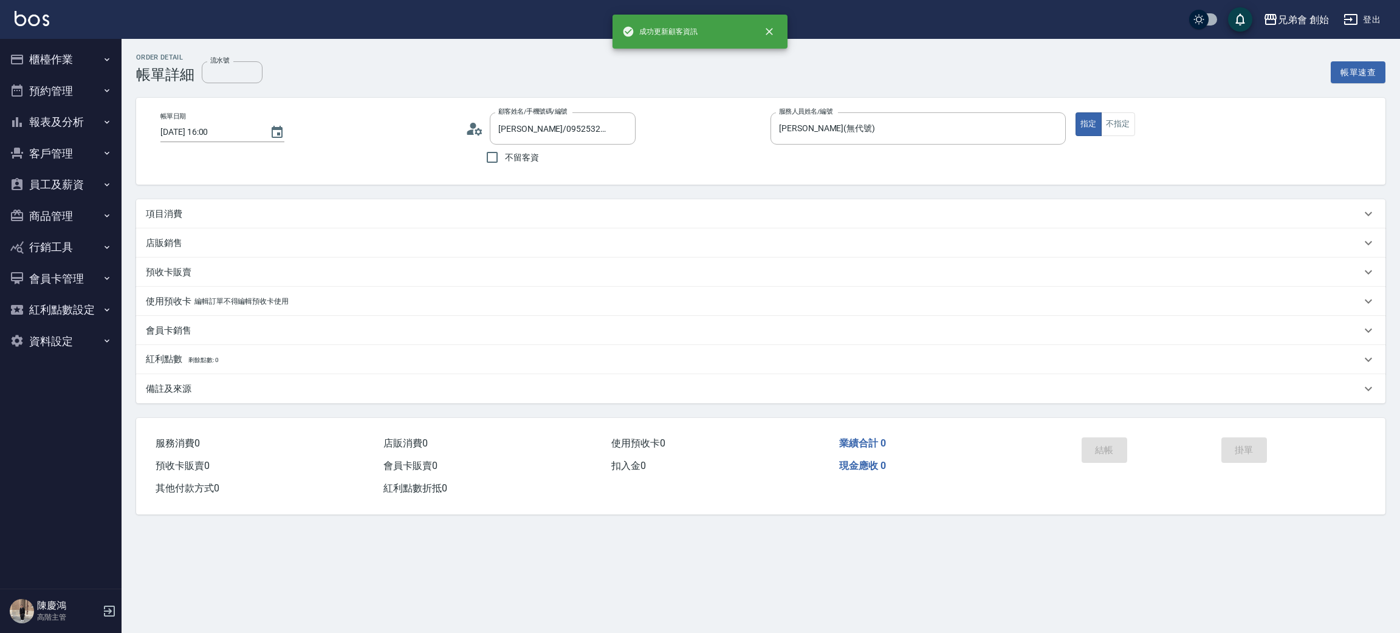
type input "[PERSON_NAME]/0952532682/"
click at [185, 221] on div "項目消費" at bounding box center [760, 213] width 1249 height 29
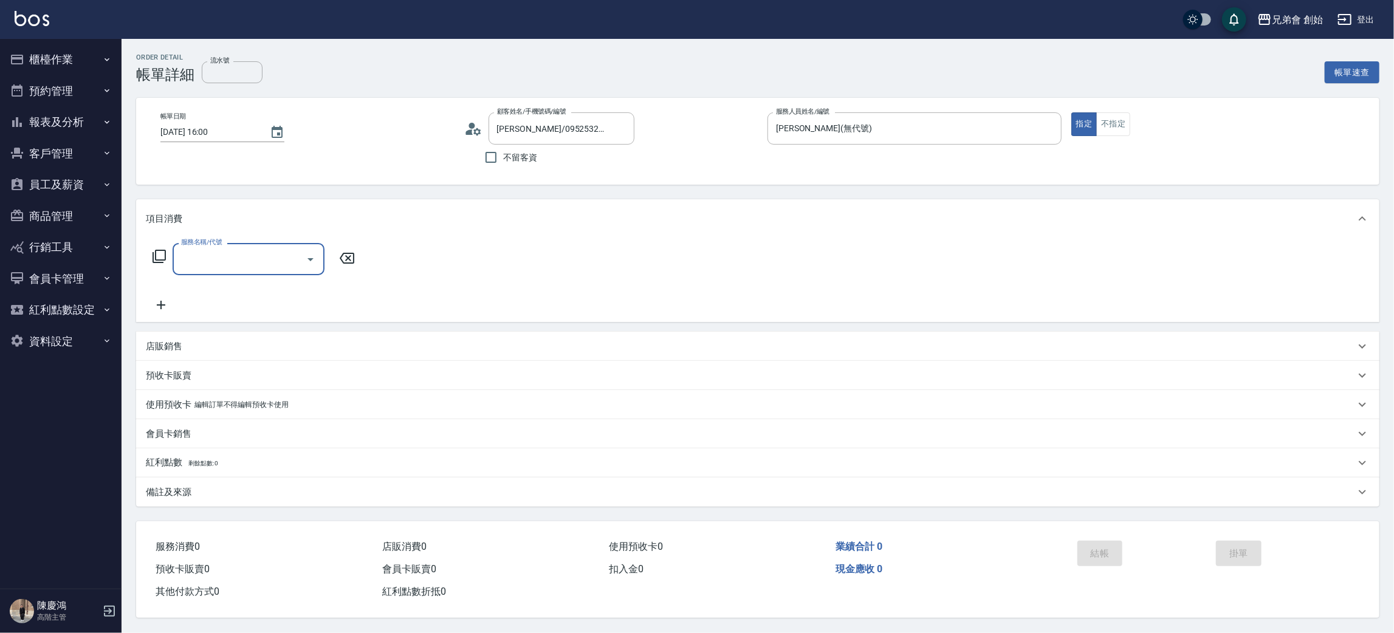
drag, startPoint x: 203, startPoint y: 251, endPoint x: 206, endPoint y: 258, distance: 7.9
click at [206, 258] on input "服務名稱/代號" at bounding box center [239, 258] width 123 height 21
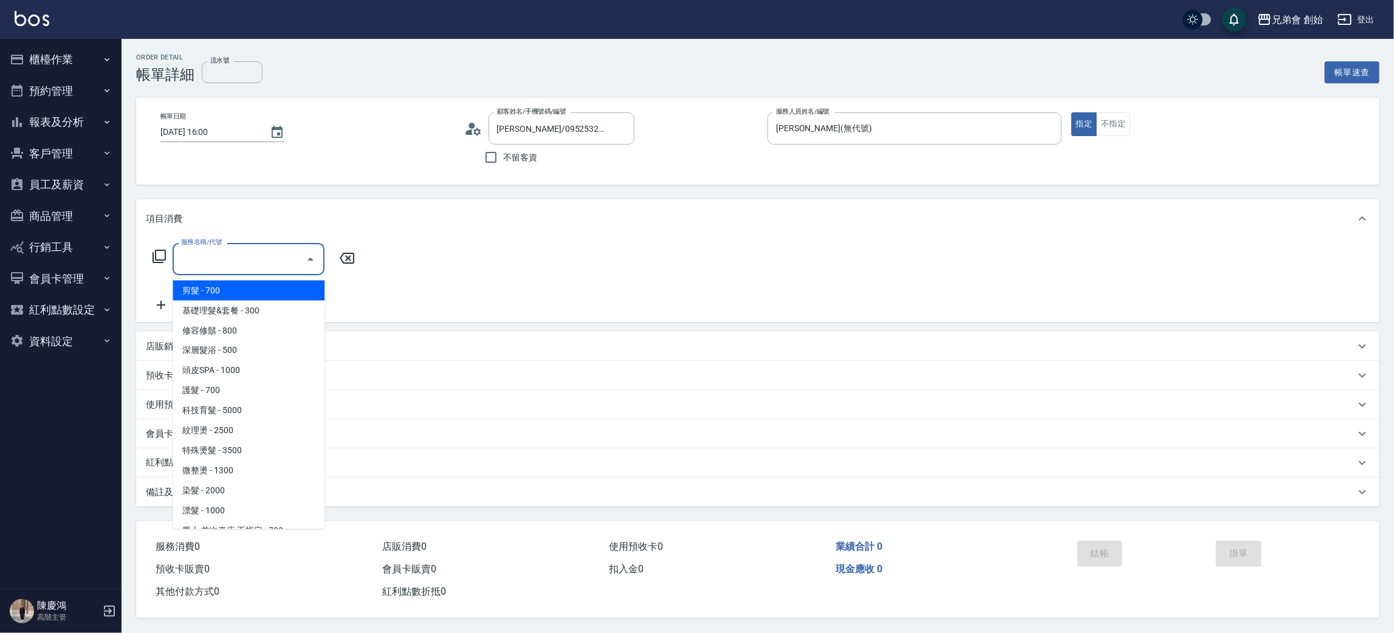
click at [216, 291] on span "剪髮 - 700" at bounding box center [249, 291] width 152 height 20
type input "剪髮(A01)"
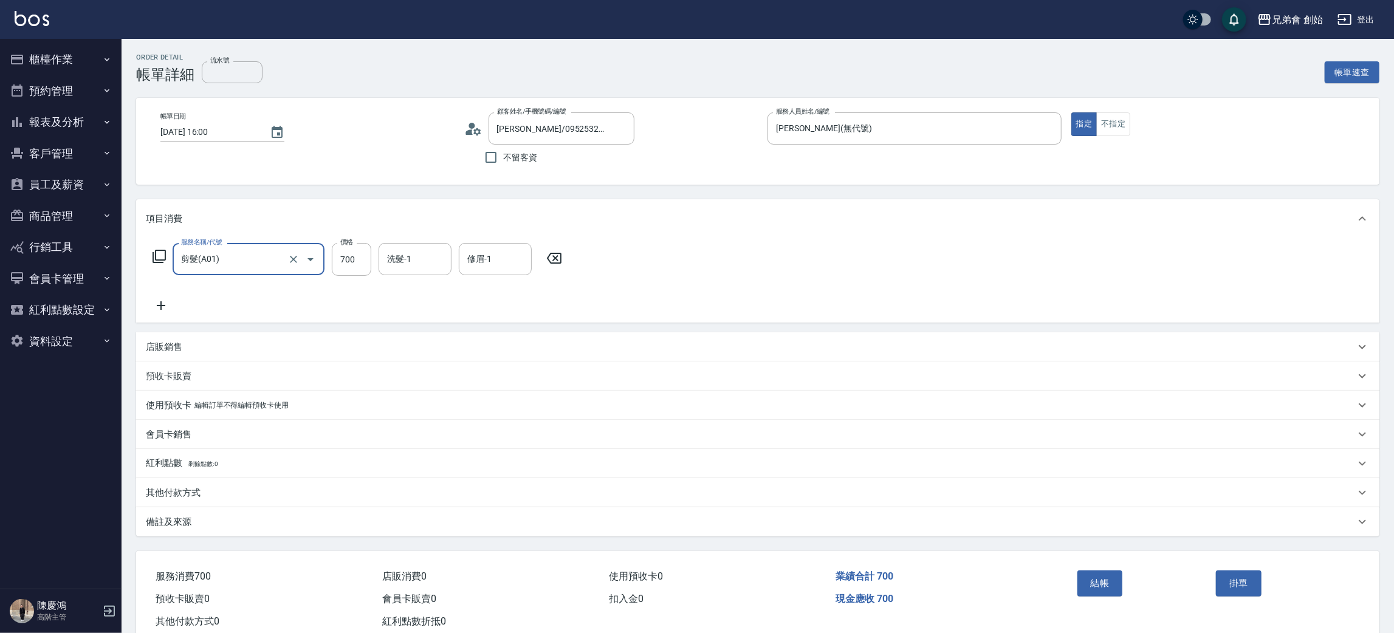
click at [476, 130] on icon at bounding box center [473, 129] width 18 height 18
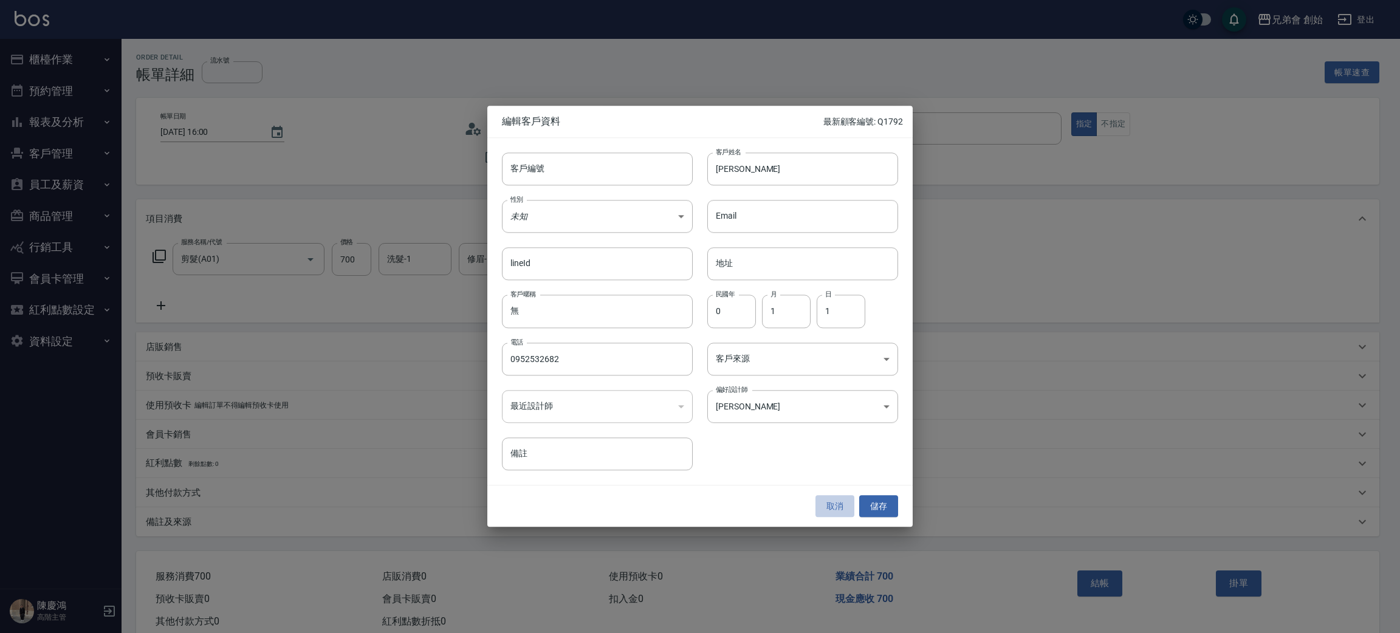
click at [828, 510] on button "取消" at bounding box center [834, 506] width 39 height 22
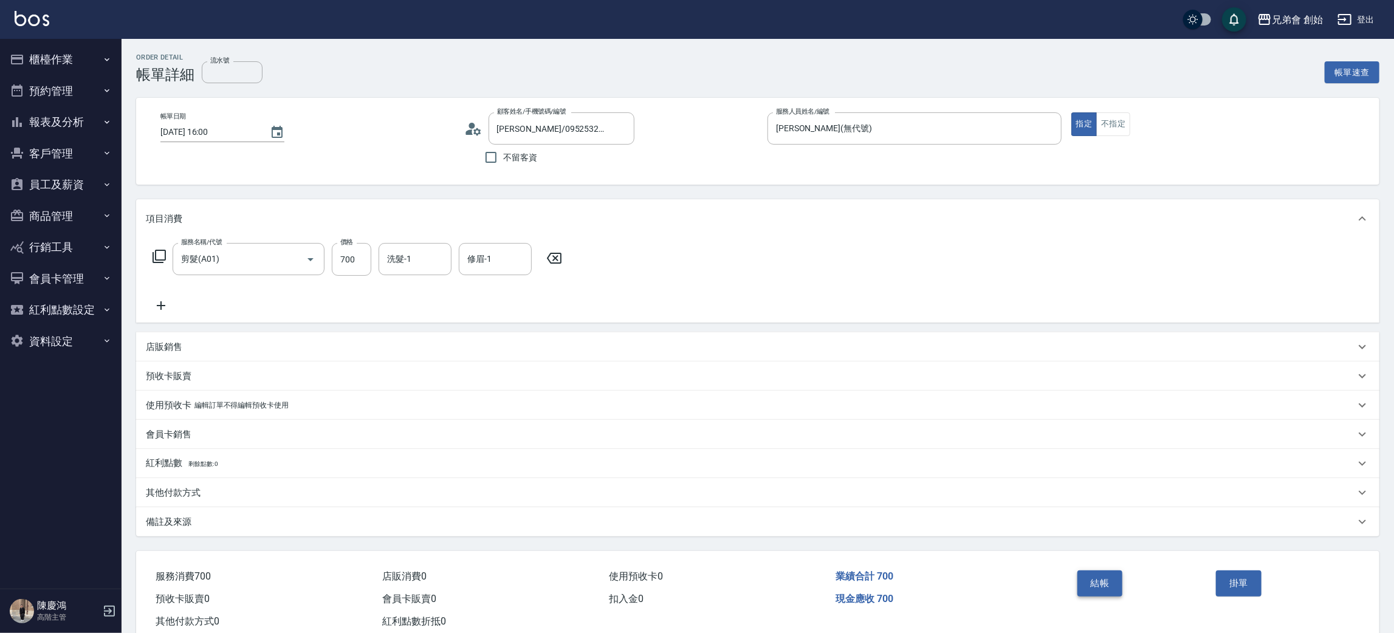
click at [1091, 580] on button "結帳" at bounding box center [1100, 583] width 46 height 26
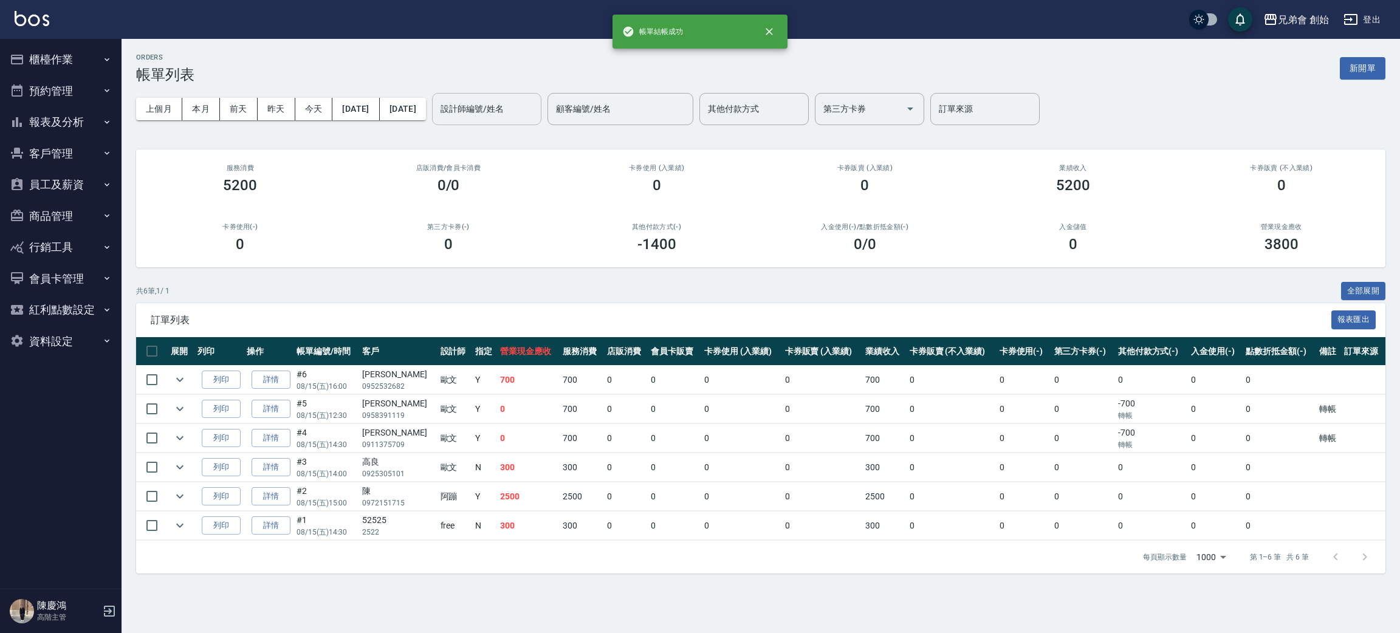
click at [536, 113] on input "設計師編號/姓名" at bounding box center [486, 108] width 98 height 21
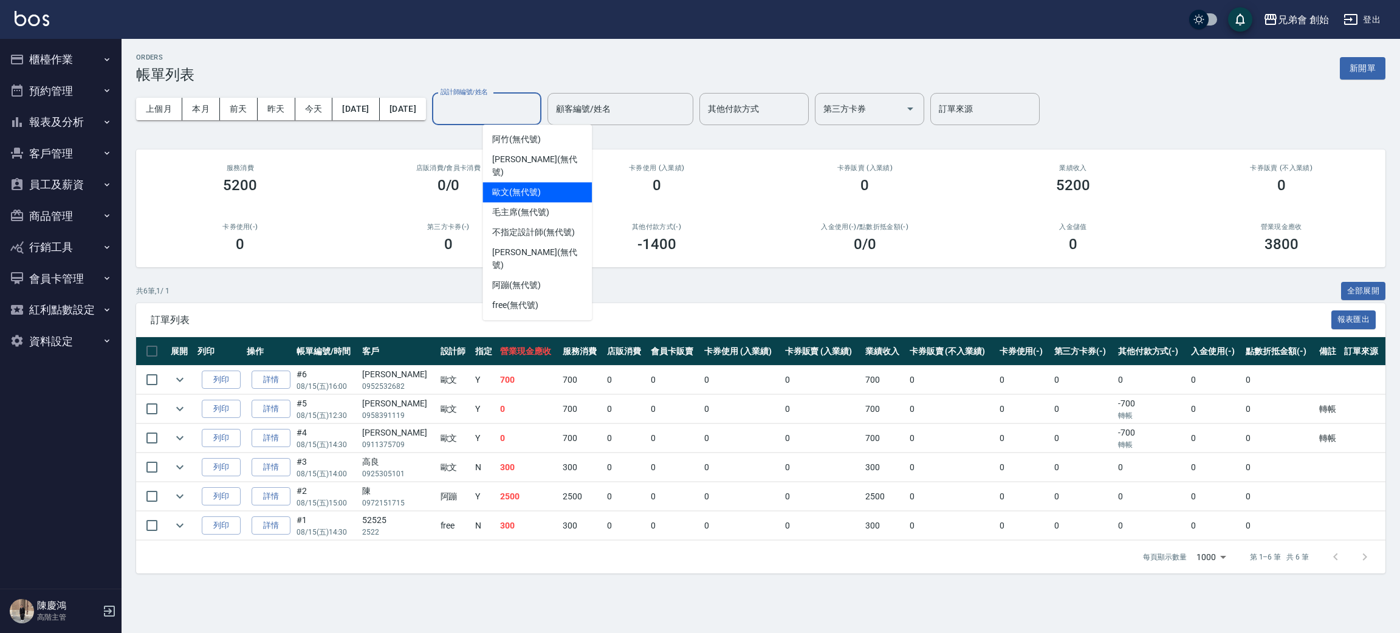
click at [570, 182] on div "[PERSON_NAME](無代號)" at bounding box center [536, 192] width 109 height 20
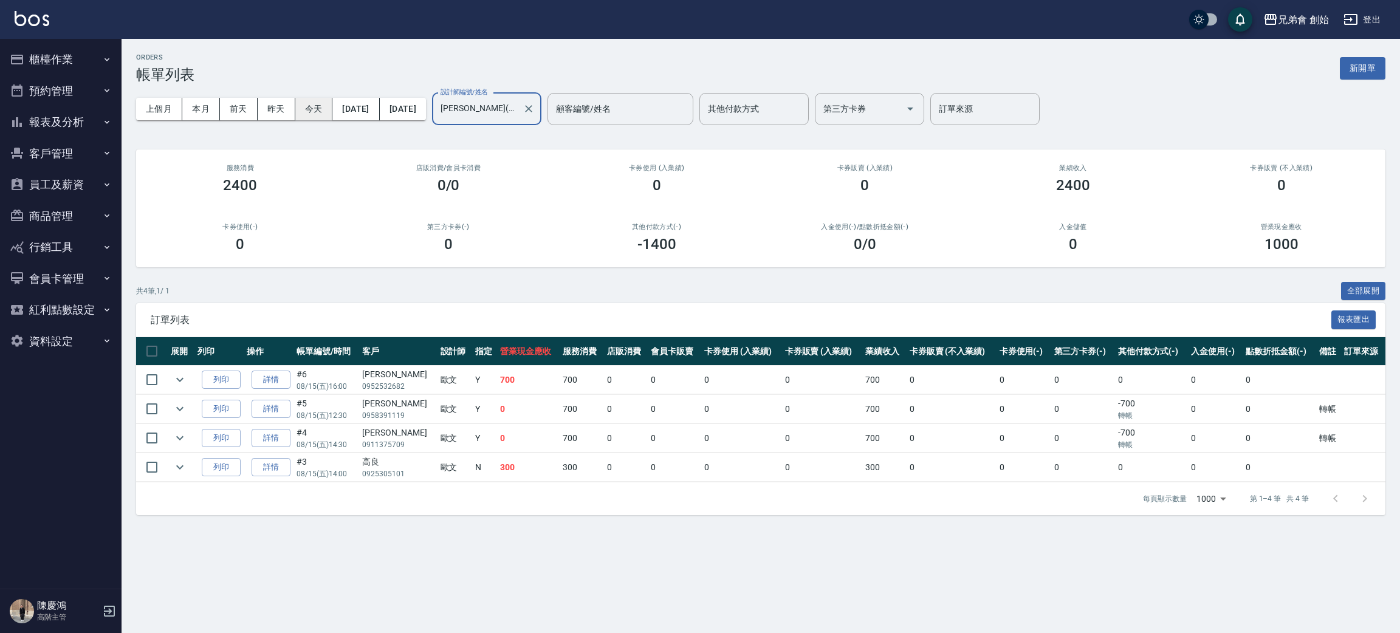
click at [316, 102] on button "今天" at bounding box center [314, 109] width 38 height 22
drag, startPoint x: 555, startPoint y: 410, endPoint x: 1135, endPoint y: 417, distance: 580.2
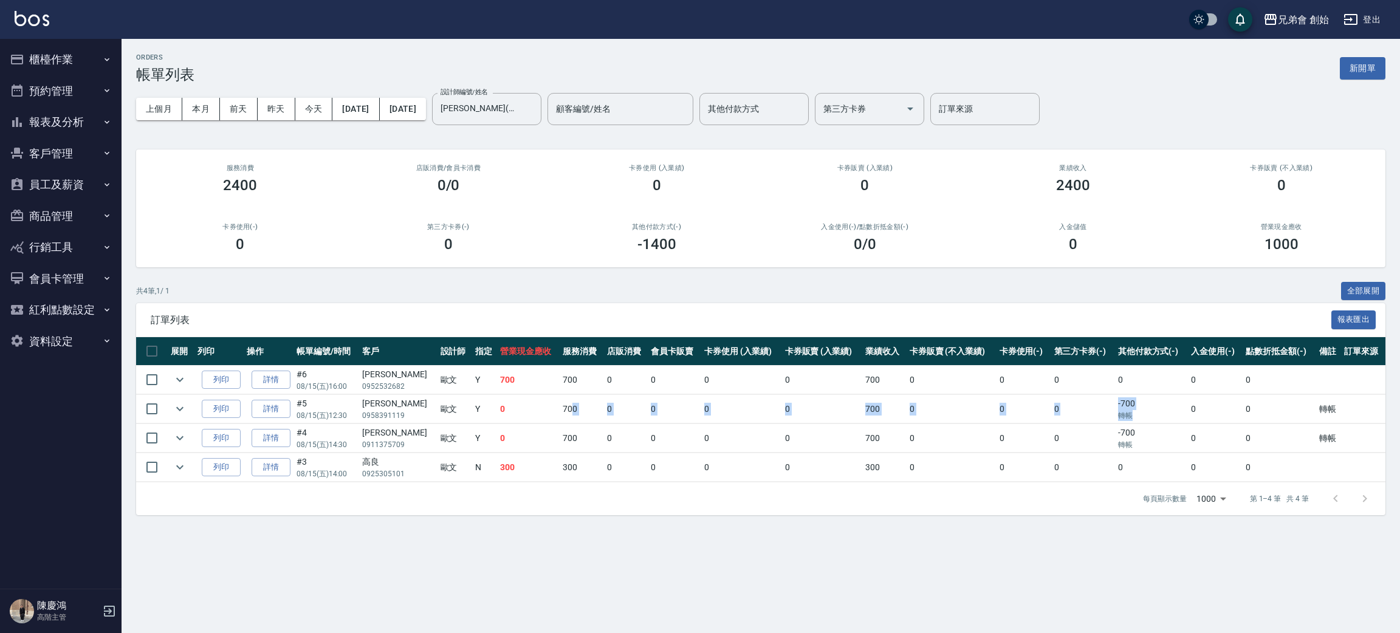
click at [1135, 417] on tr "列印 詳情 #5 08/15 (五) 12:30 阿祥 0958391119 [PERSON_NAME]Y 0 700 0 0 0 0 700 0 0 0 -…" at bounding box center [760, 409] width 1249 height 29
click at [1245, 406] on td "0" at bounding box center [1279, 409] width 74 height 29
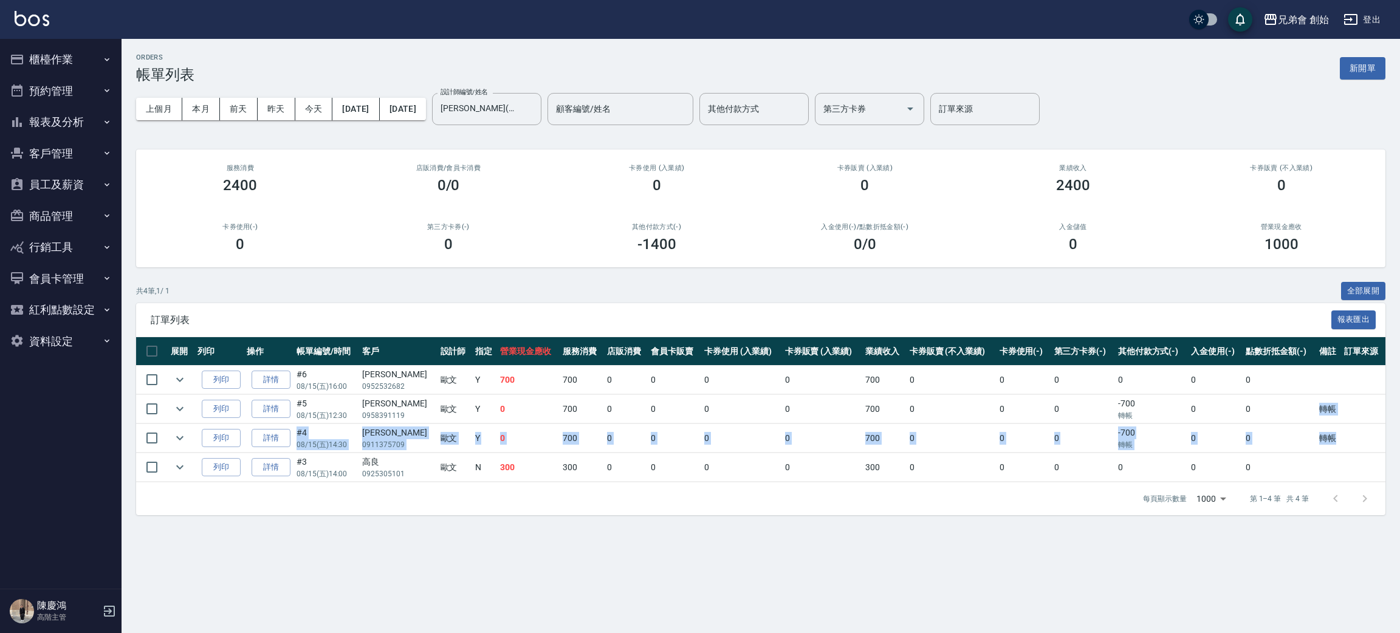
drag, startPoint x: 1319, startPoint y: 411, endPoint x: 1350, endPoint y: 431, distance: 37.2
click at [1350, 431] on tbody "列印 詳情 #6 08/15 (五) 16:00 [PERSON_NAME]0952532682 [PERSON_NAME]Y 700 700 0 0 0 0…" at bounding box center [760, 424] width 1249 height 117
click at [1180, 456] on td "0" at bounding box center [1152, 467] width 74 height 29
drag, startPoint x: 1126, startPoint y: 425, endPoint x: 1151, endPoint y: 441, distance: 30.3
click at [1151, 441] on td "-700 轉帳" at bounding box center [1152, 438] width 74 height 29
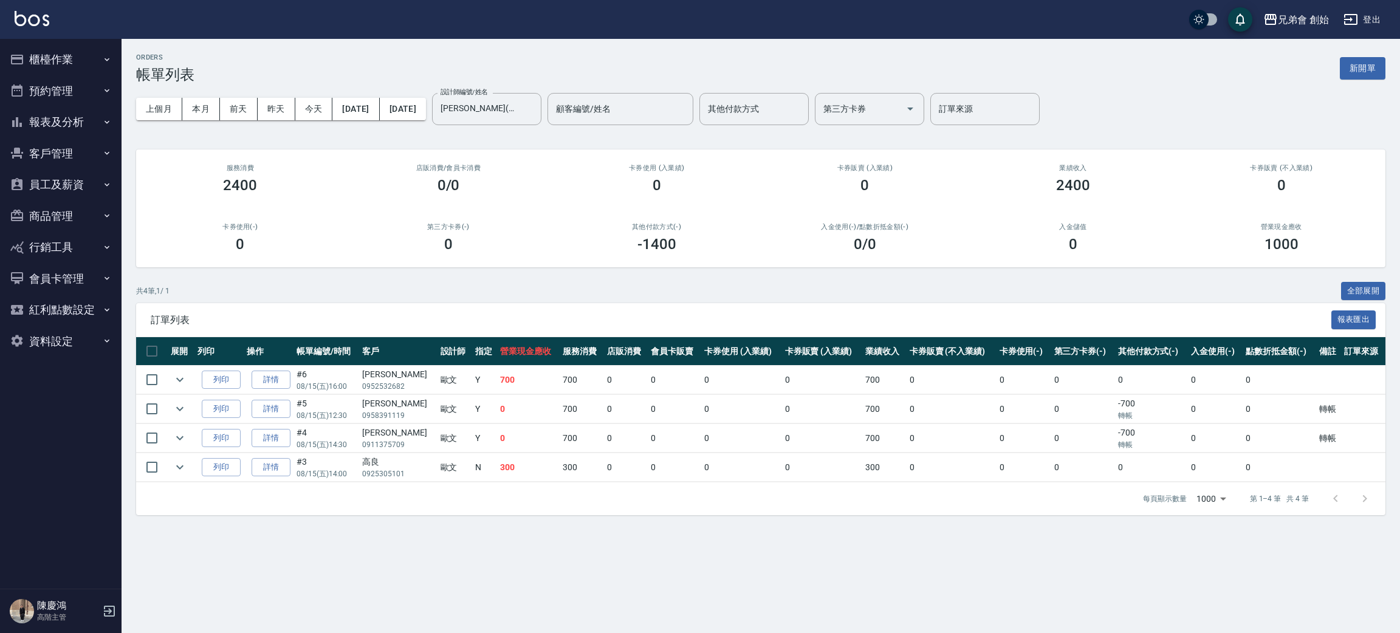
click at [568, 454] on td "300" at bounding box center [581, 467] width 44 height 29
drag, startPoint x: 541, startPoint y: 431, endPoint x: 578, endPoint y: 431, distance: 37.1
click at [578, 431] on td "700" at bounding box center [581, 438] width 44 height 29
drag, startPoint x: 520, startPoint y: 467, endPoint x: 592, endPoint y: 460, distance: 71.9
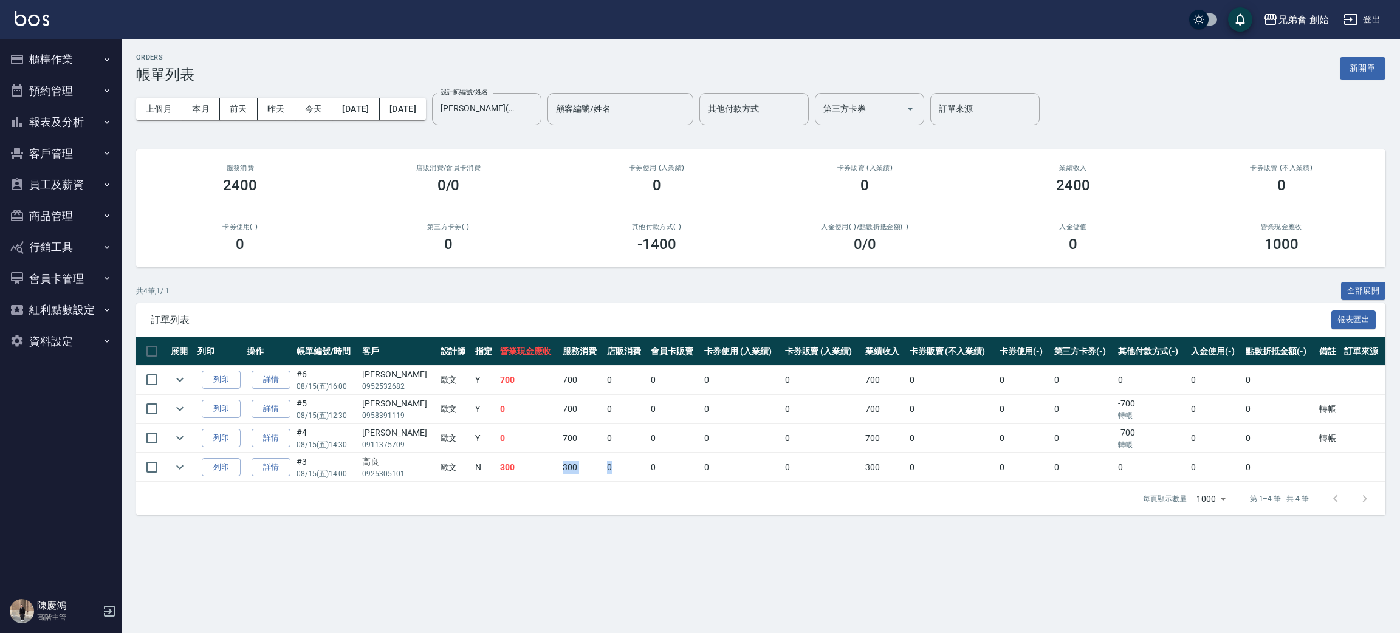
click at [592, 461] on tr "列印 詳情 #3 08/15 (五) 14:00 高良 0925305101 [PERSON_NAME]N 300 300 0 0 0 0 300 0 0 0…" at bounding box center [760, 467] width 1249 height 29
click at [604, 458] on td "0" at bounding box center [626, 467] width 44 height 29
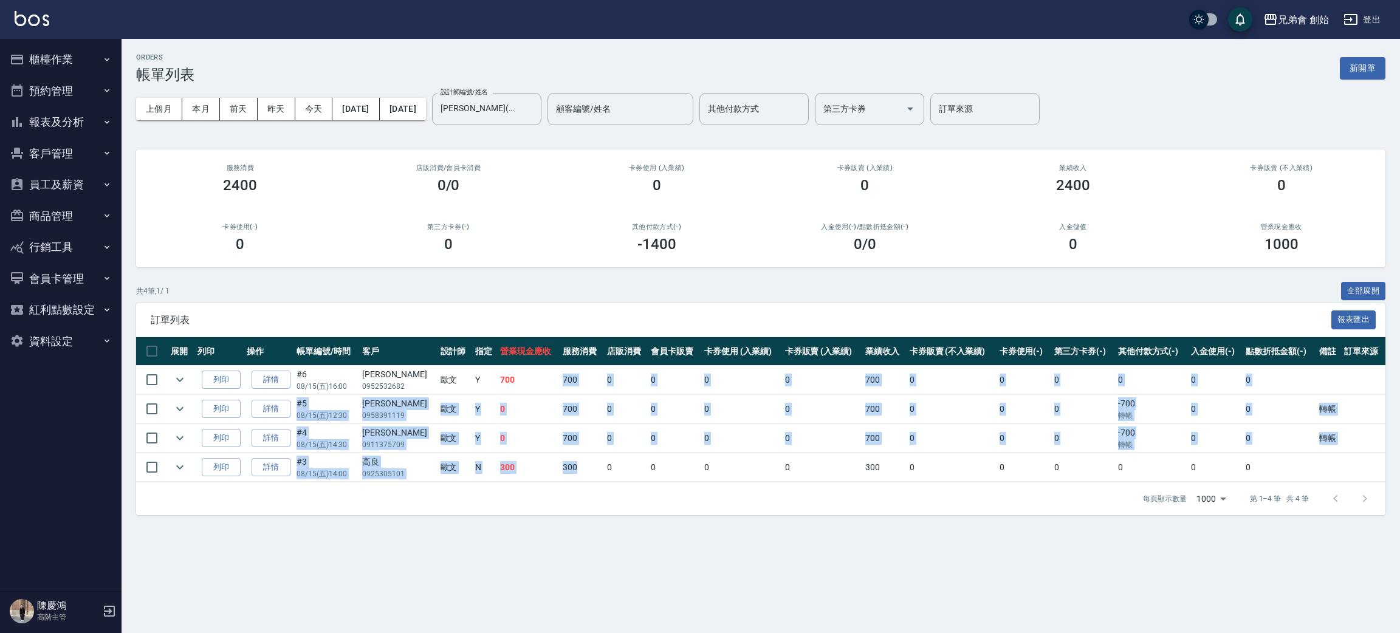
drag, startPoint x: 541, startPoint y: 368, endPoint x: 581, endPoint y: 458, distance: 98.7
click at [581, 458] on tbody "列印 詳情 #6 08/15 (五) 16:00 [PERSON_NAME]0952532682 [PERSON_NAME]Y 700 700 0 0 0 0…" at bounding box center [760, 424] width 1249 height 117
click at [581, 458] on td "300" at bounding box center [581, 467] width 44 height 29
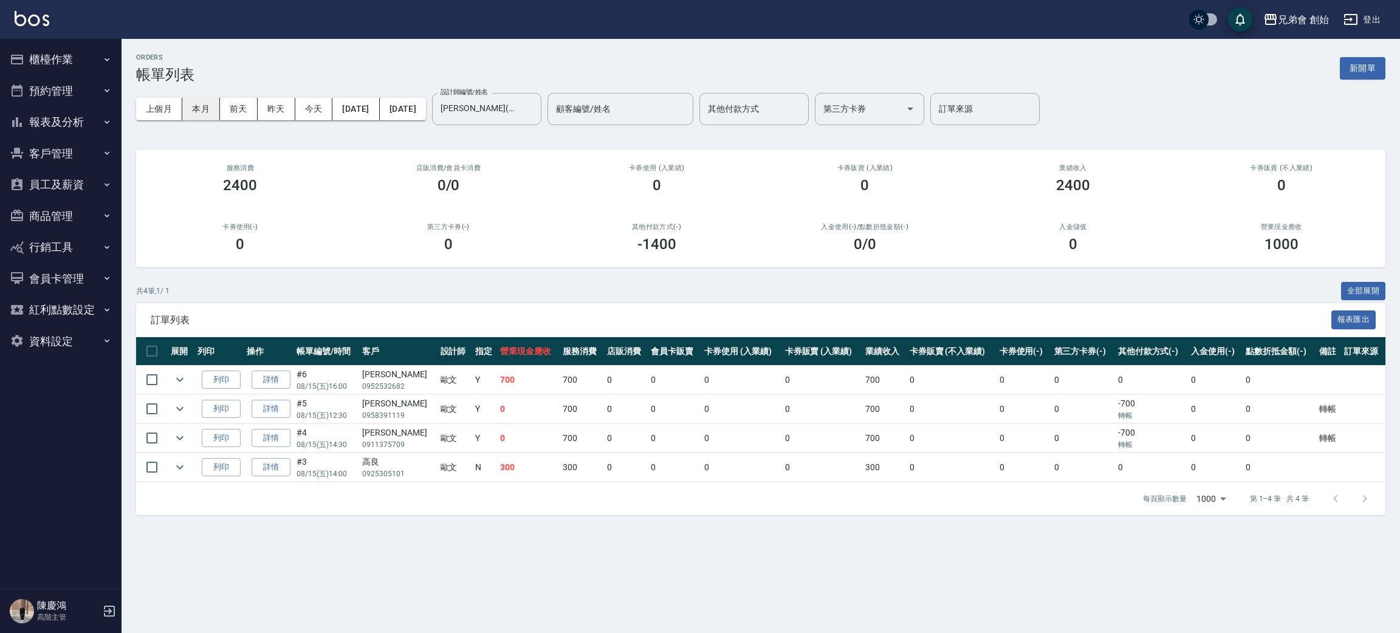
click at [207, 101] on button "本月" at bounding box center [201, 109] width 38 height 22
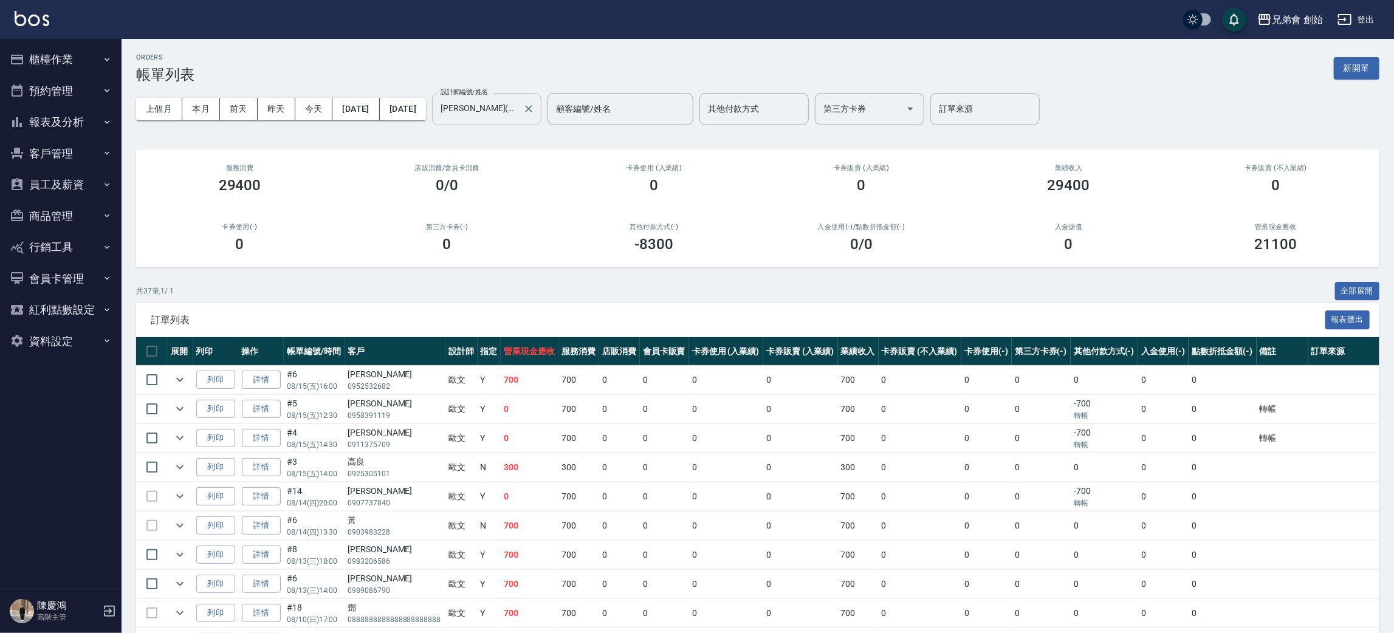
click at [518, 109] on input "[PERSON_NAME](無代號)" at bounding box center [477, 108] width 80 height 21
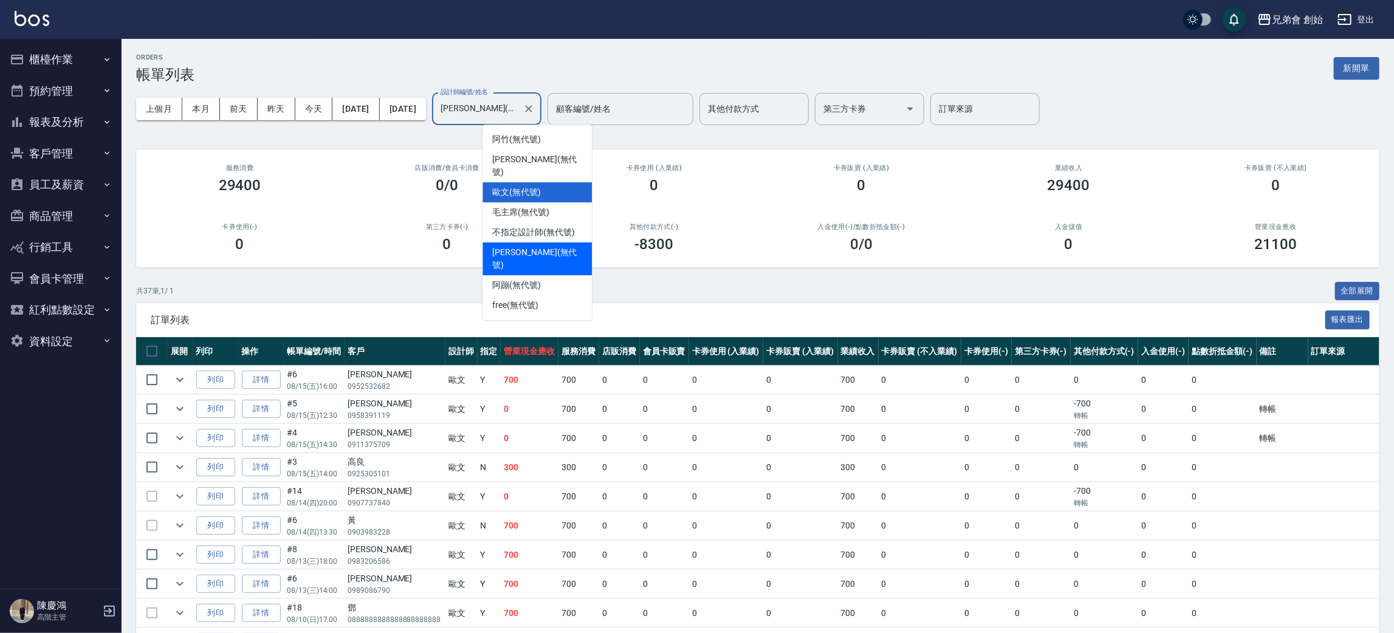
click at [553, 244] on div "[PERSON_NAME] (無代號)" at bounding box center [536, 258] width 109 height 33
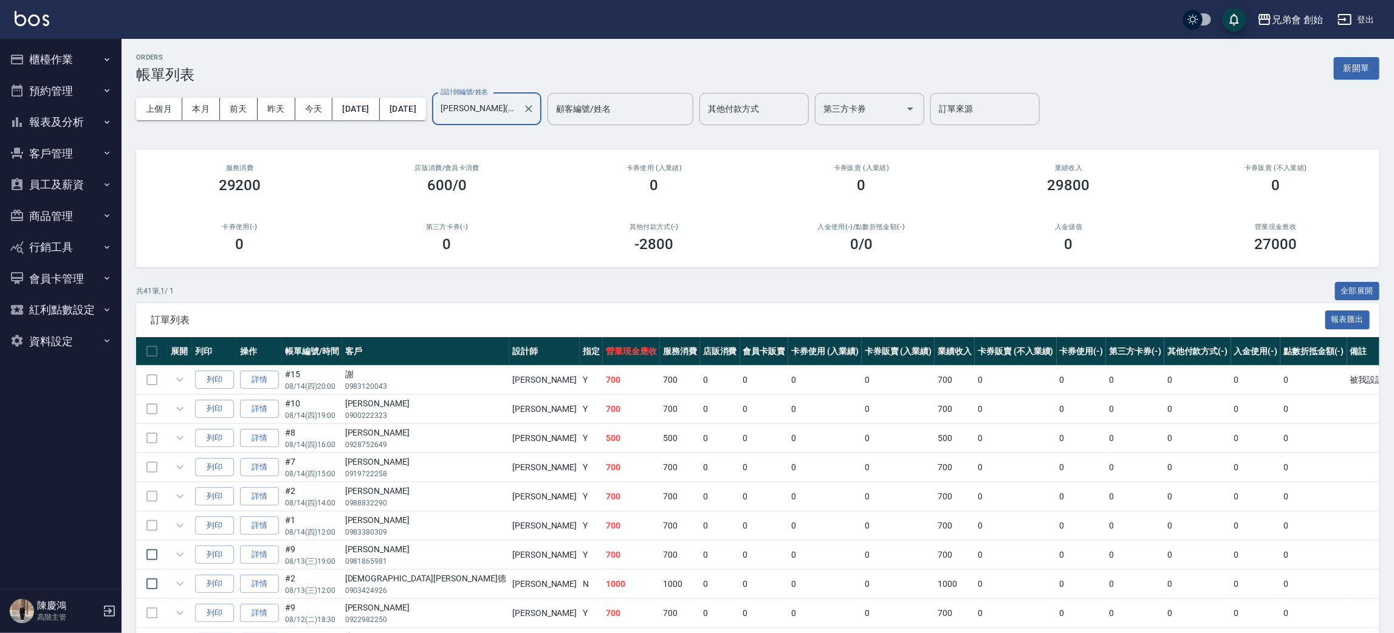
click at [518, 111] on input "[PERSON_NAME](無代號)" at bounding box center [477, 108] width 80 height 21
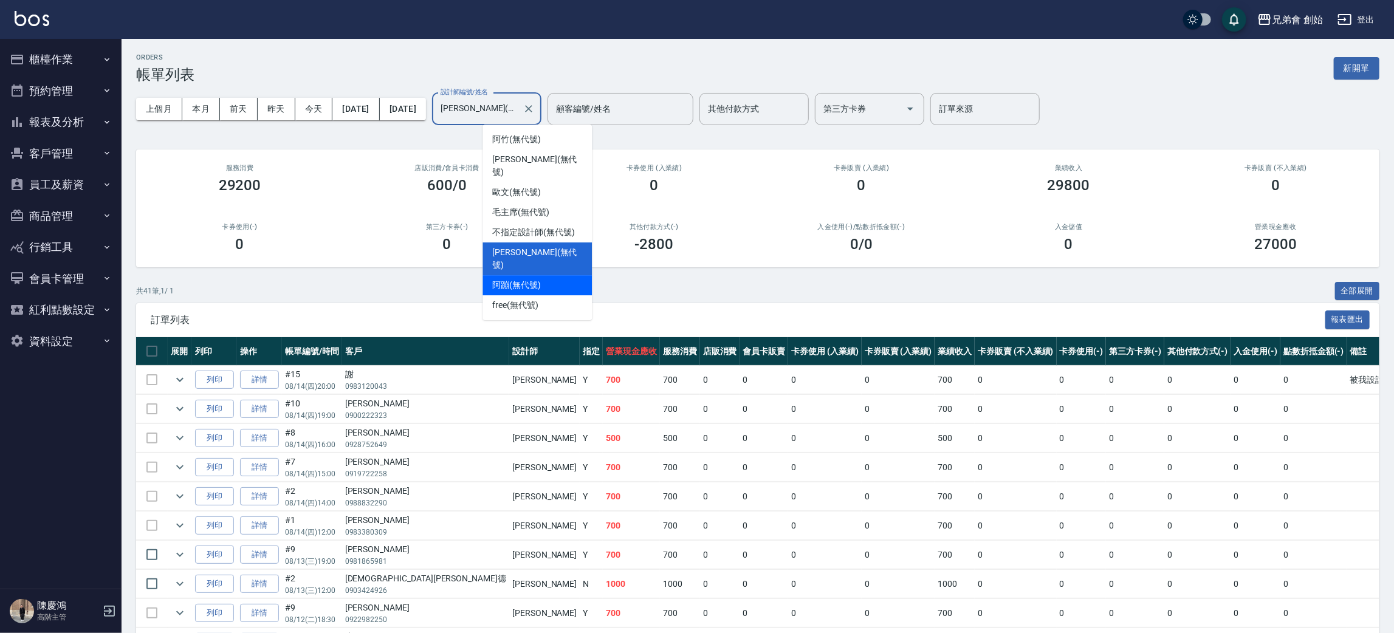
click at [566, 275] on div "阿蹦 (無代號)" at bounding box center [536, 285] width 109 height 20
type input "阿蹦(無代號)"
